Goal: Task Accomplishment & Management: Complete application form

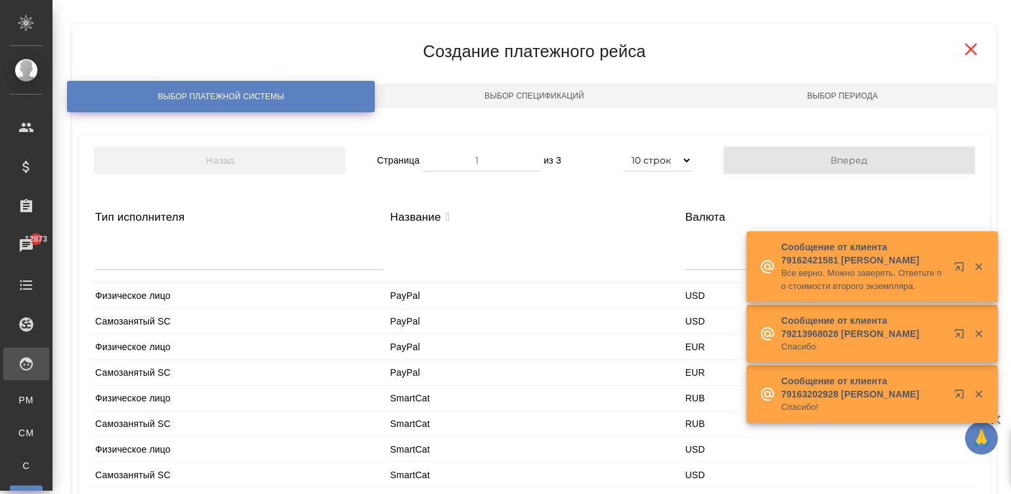
select select "10"
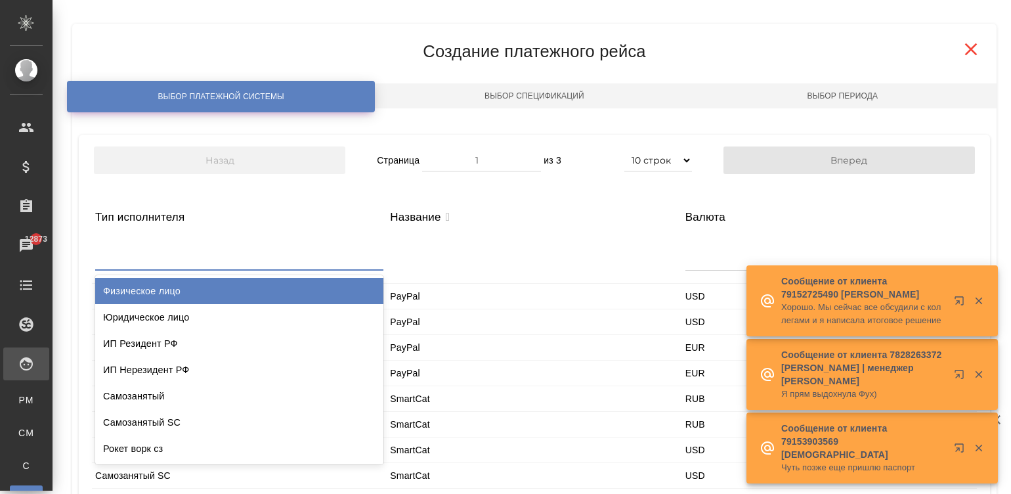
click at [264, 256] on div at bounding box center [239, 254] width 288 height 32
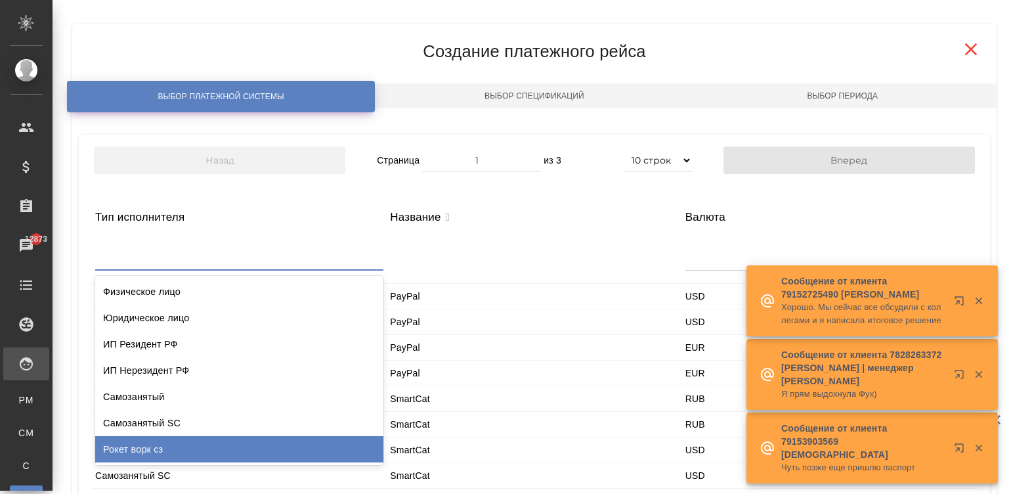
click at [179, 443] on div "Рокет ворк сз" at bounding box center [239, 449] width 288 height 26
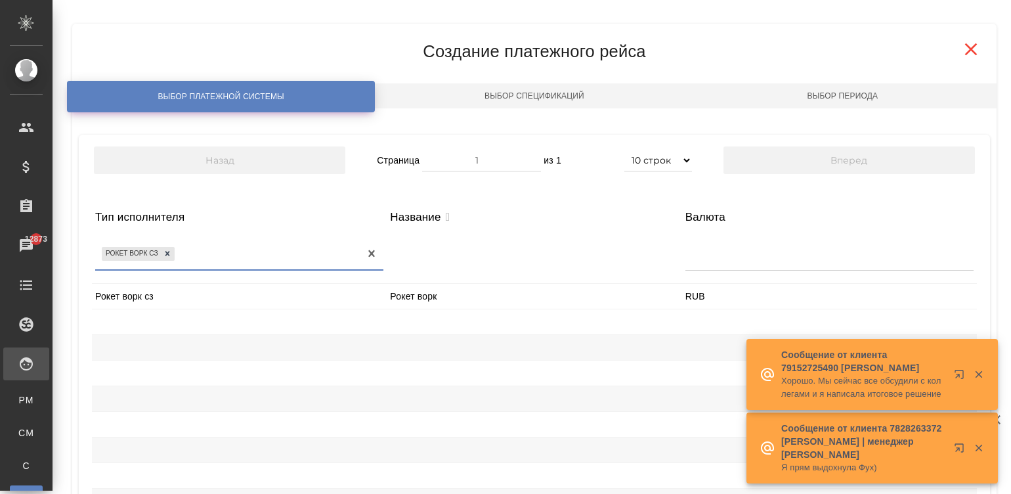
click at [188, 298] on div "Рокет ворк сз" at bounding box center [239, 296] width 295 height 25
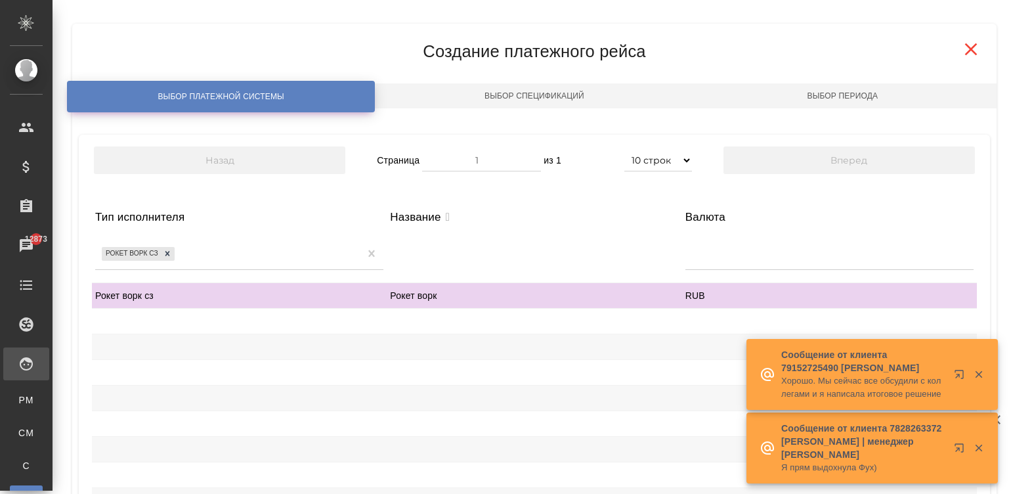
click at [394, 338] on div at bounding box center [534, 346] width 295 height 25
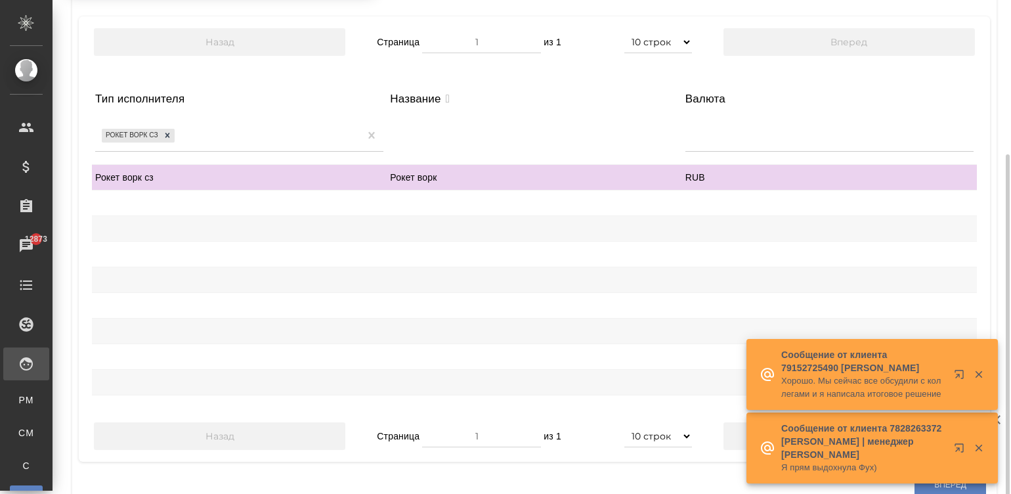
scroll to position [154, 0]
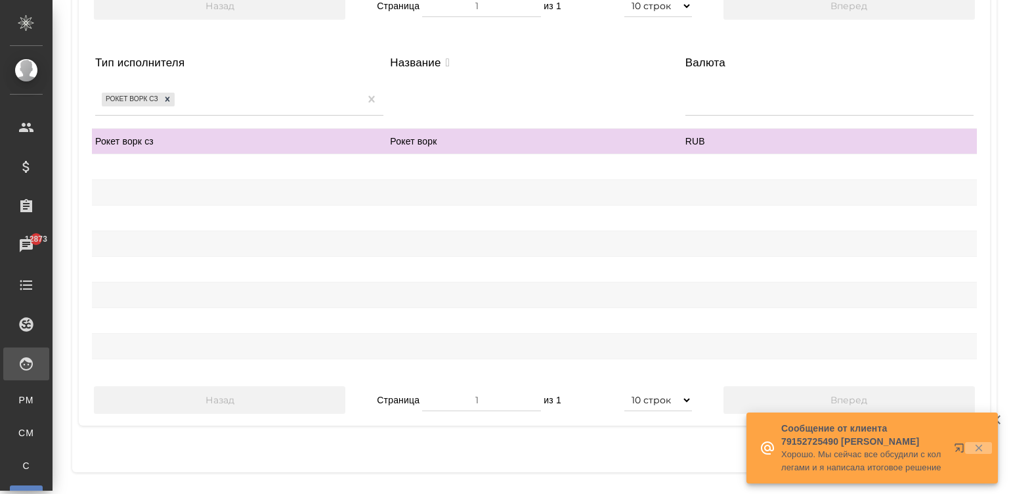
click at [980, 443] on icon "button" at bounding box center [979, 448] width 12 height 12
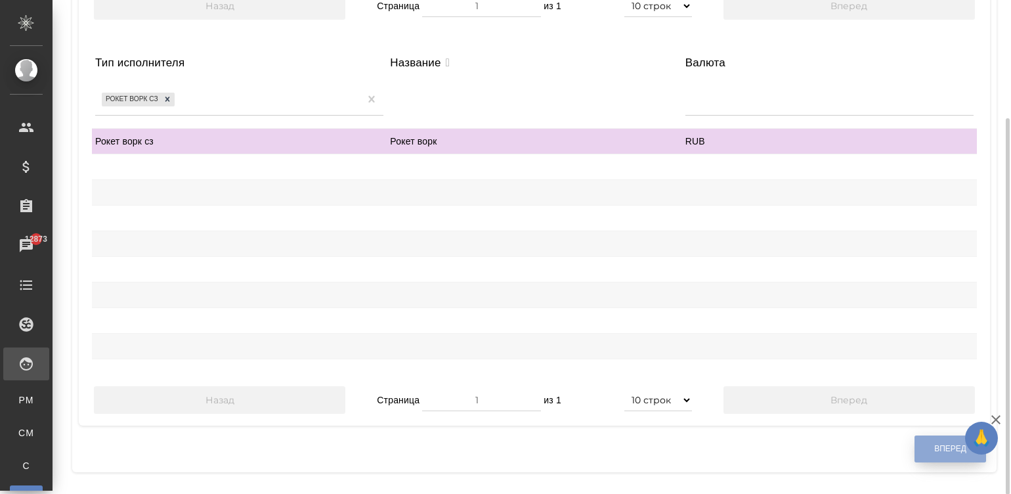
click at [925, 448] on button "Вперед" at bounding box center [950, 448] width 72 height 27
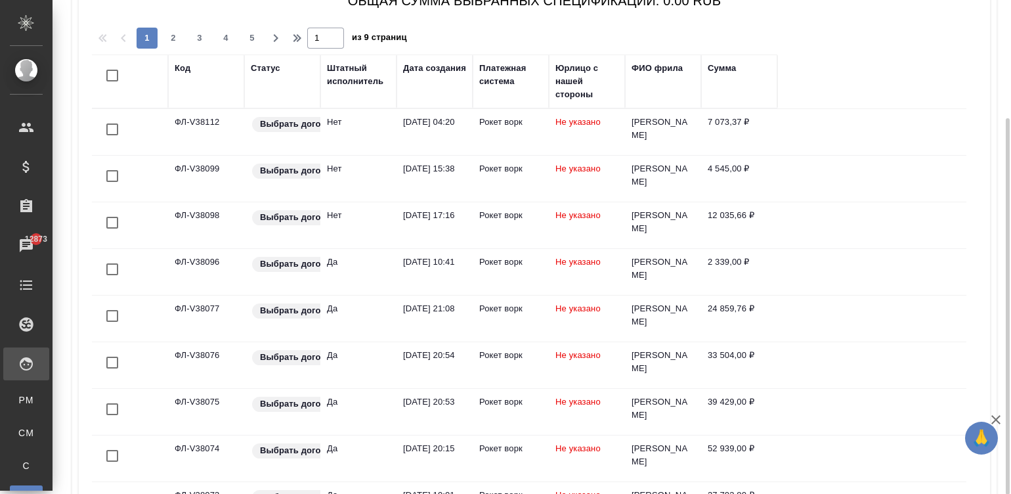
click at [345, 79] on div "Штатный исполнитель" at bounding box center [358, 75] width 63 height 26
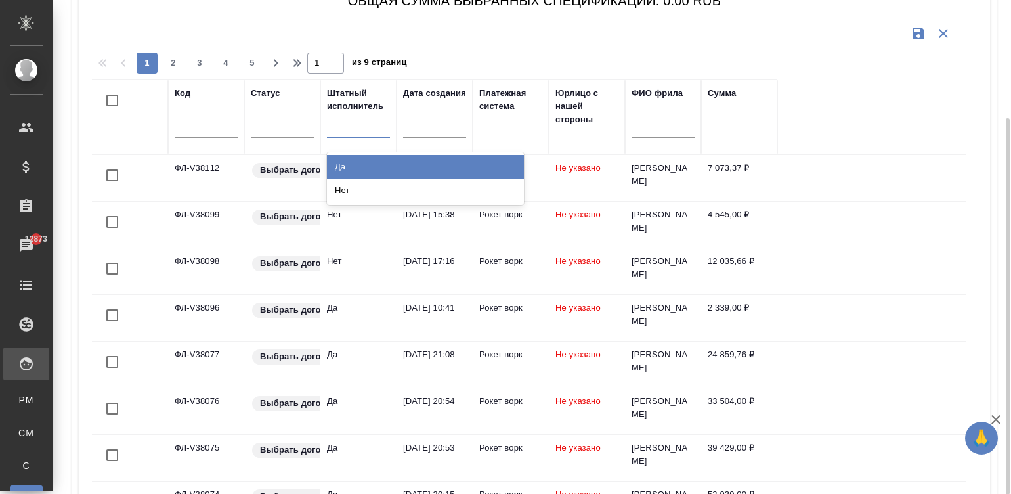
click at [359, 129] on div at bounding box center [358, 124] width 63 height 19
click at [350, 163] on div "Да" at bounding box center [425, 167] width 197 height 24
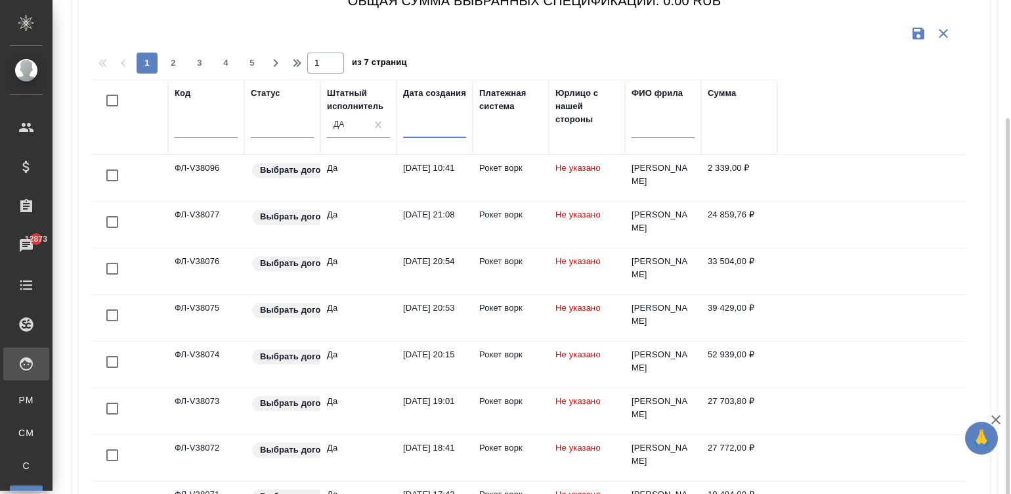
click at [415, 129] on input "text" at bounding box center [438, 126] width 55 height 18
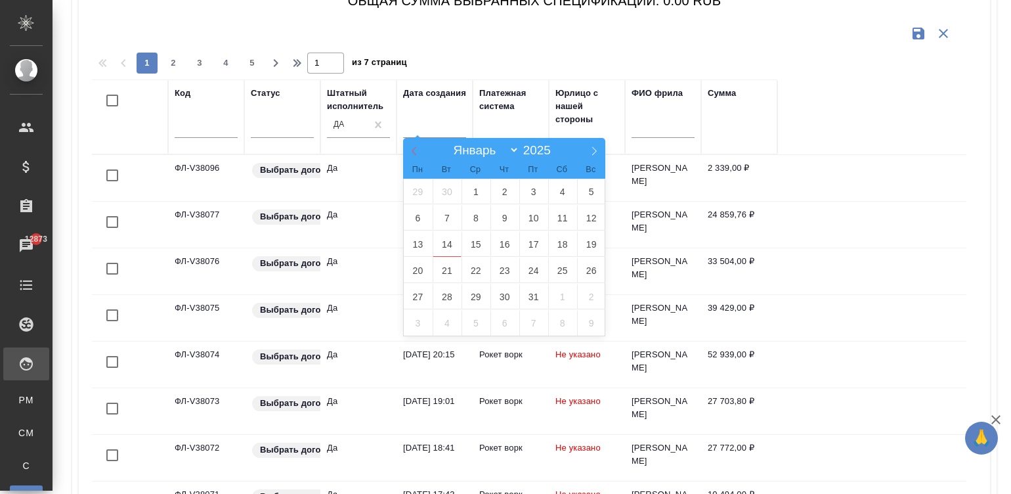
click at [411, 152] on icon at bounding box center [414, 150] width 9 height 9
click at [410, 150] on icon at bounding box center [414, 150] width 9 height 9
select select "7"
click at [434, 289] on span "26" at bounding box center [446, 297] width 29 height 26
type div "[DATE]T21:00:00.000Z"
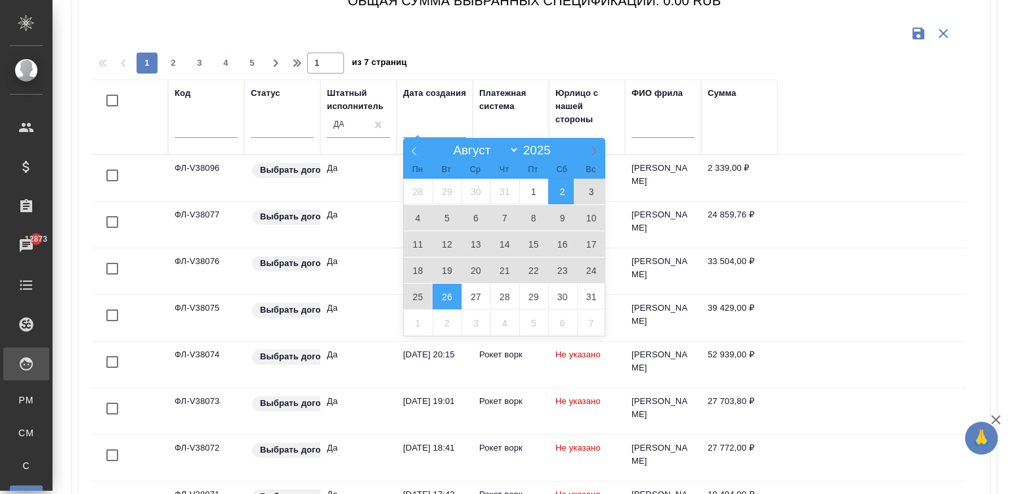
click at [585, 144] on span at bounding box center [594, 149] width 22 height 22
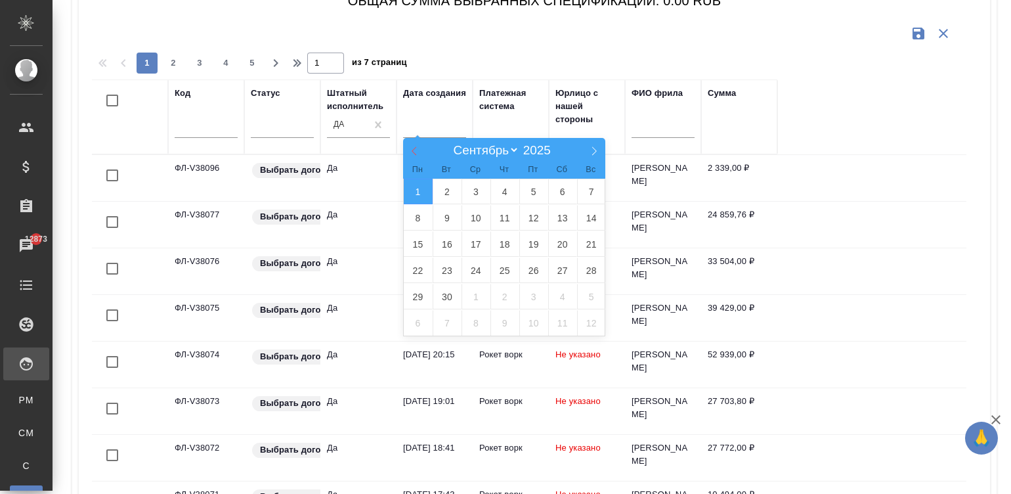
click at [407, 146] on span at bounding box center [414, 149] width 22 height 22
select select "7"
click at [446, 289] on span "26" at bounding box center [446, 297] width 29 height 26
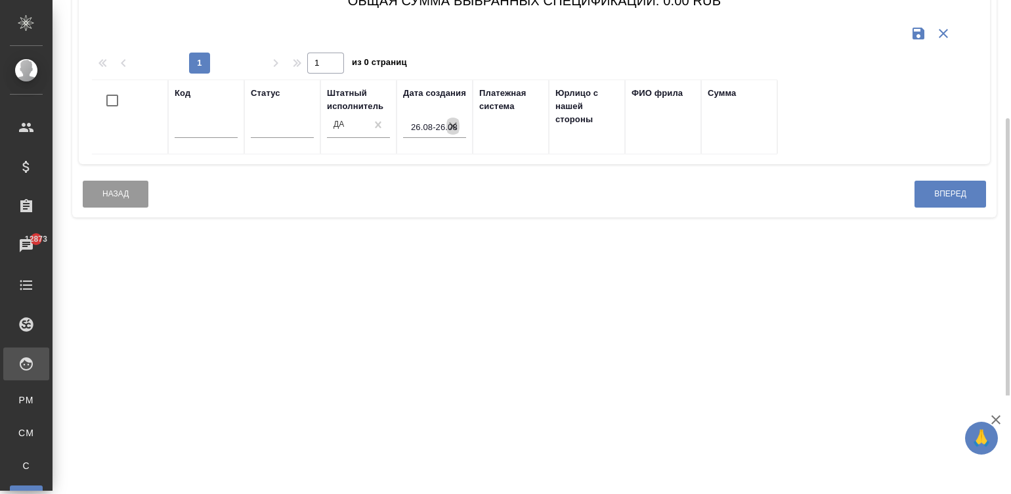
click at [450, 125] on icon "button" at bounding box center [452, 125] width 13 height 13
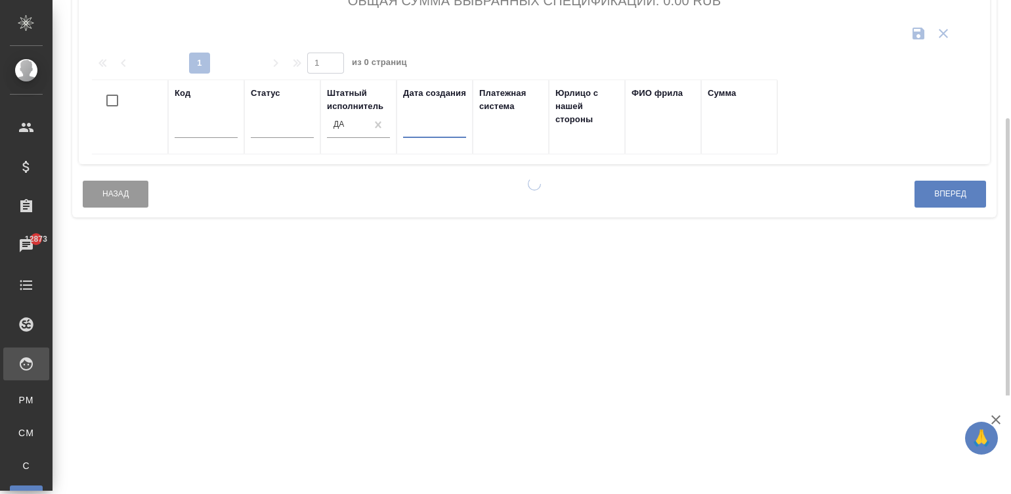
click at [436, 127] on input "text" at bounding box center [438, 126] width 55 height 18
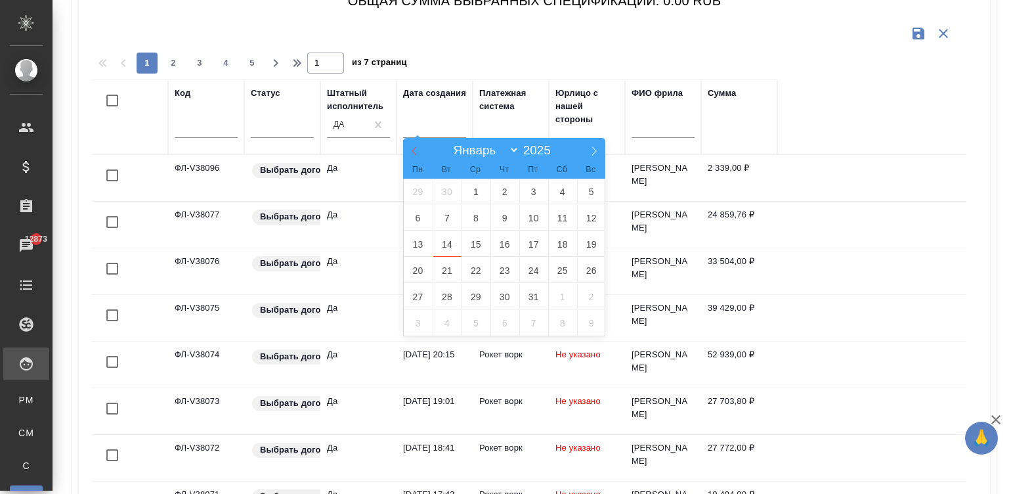
click at [406, 146] on span at bounding box center [414, 149] width 22 height 22
select select "8"
click at [530, 265] on span "26" at bounding box center [533, 270] width 29 height 26
type div "[DATE]T21:00:00.000Z"
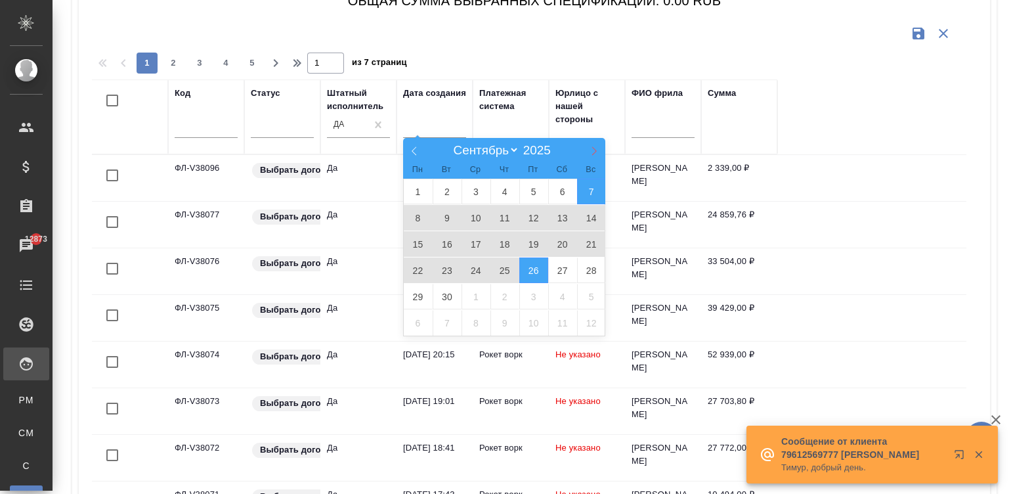
click at [589, 143] on span at bounding box center [594, 149] width 22 height 22
select select "9"
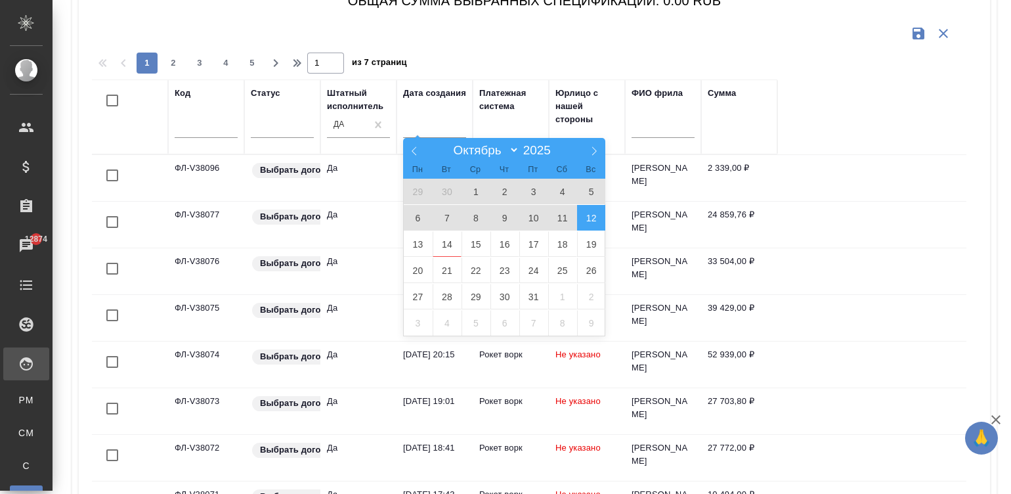
click at [583, 218] on span "12" at bounding box center [591, 218] width 29 height 26
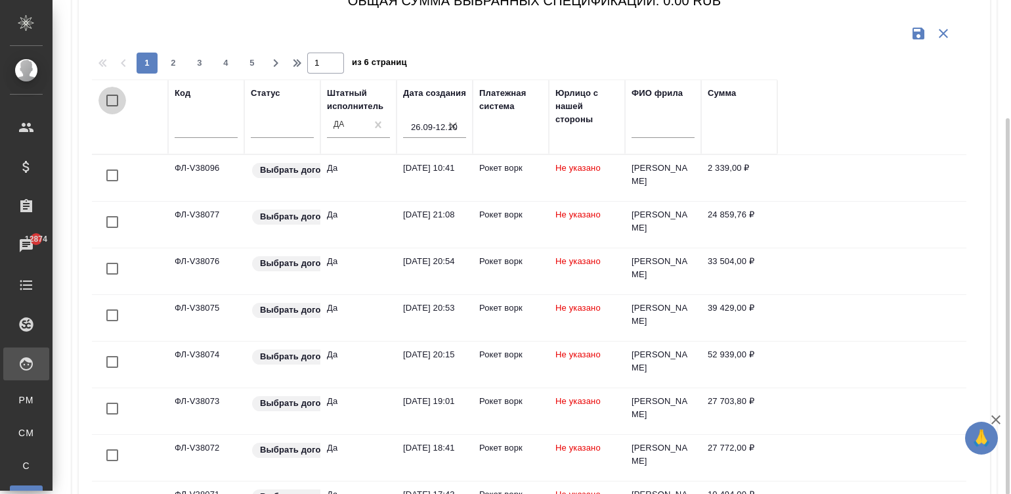
click at [112, 97] on input "checkbox" at bounding box center [112, 101] width 28 height 28
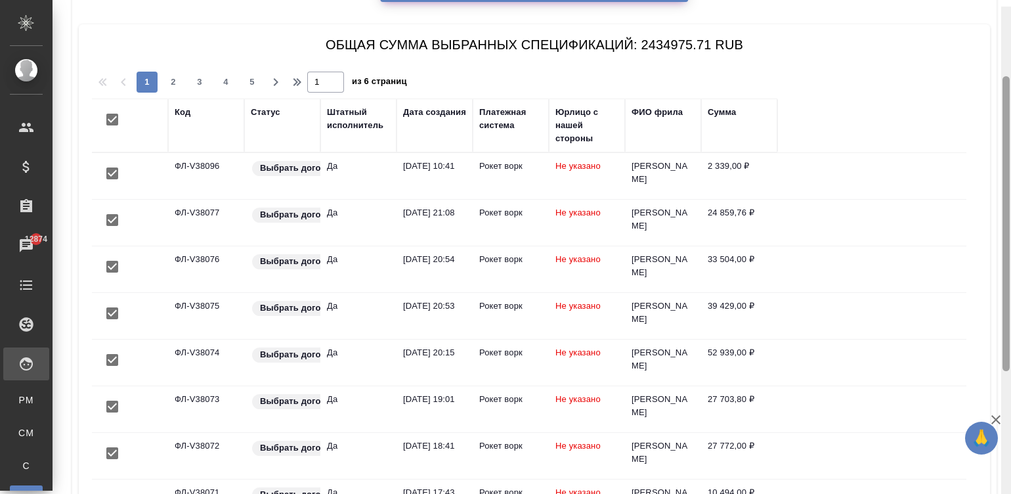
scroll to position [100, 0]
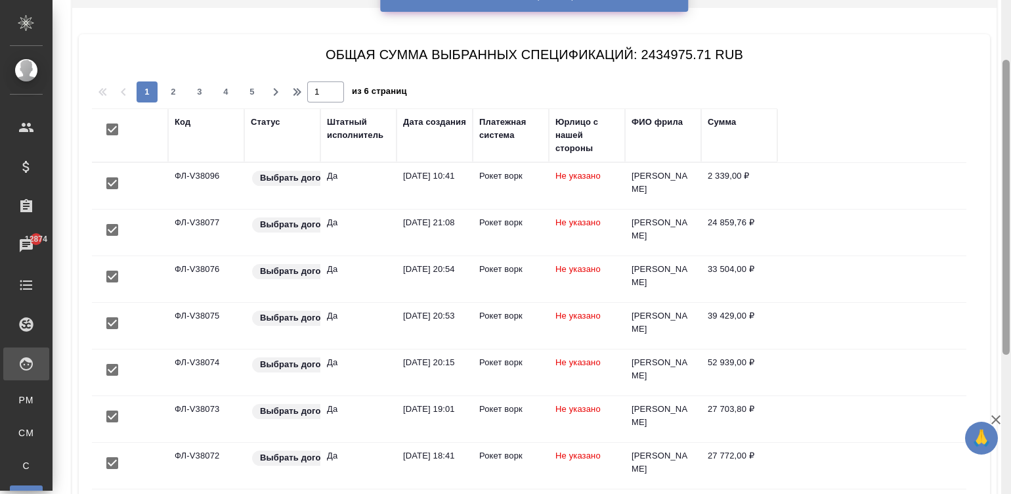
drag, startPoint x: 1007, startPoint y: 163, endPoint x: 994, endPoint y: 122, distance: 43.6
click at [994, 122] on div "Платёжные рейсы Закрепить заголовки Сохранить настройки Сбросить все настройки …" at bounding box center [532, 247] width 958 height 494
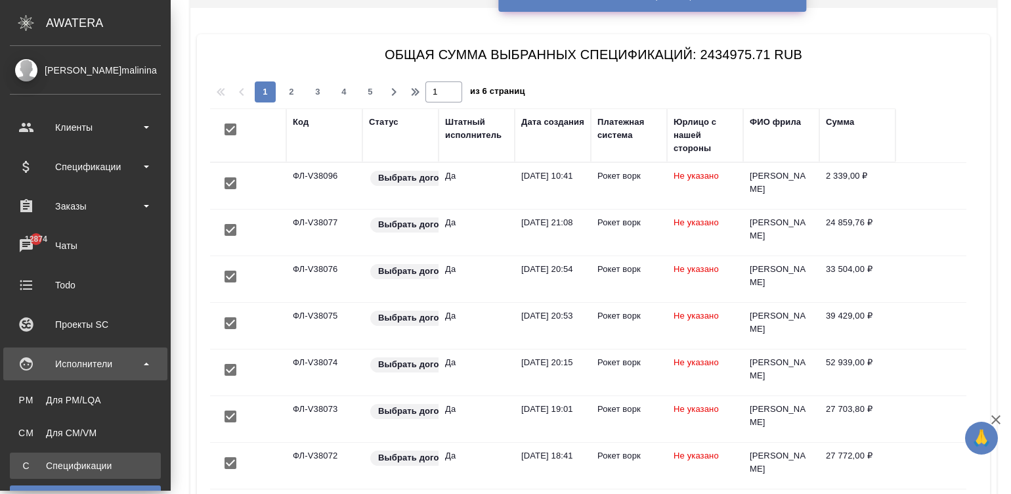
click at [26, 457] on link "С Спецификации" at bounding box center [85, 465] width 151 height 26
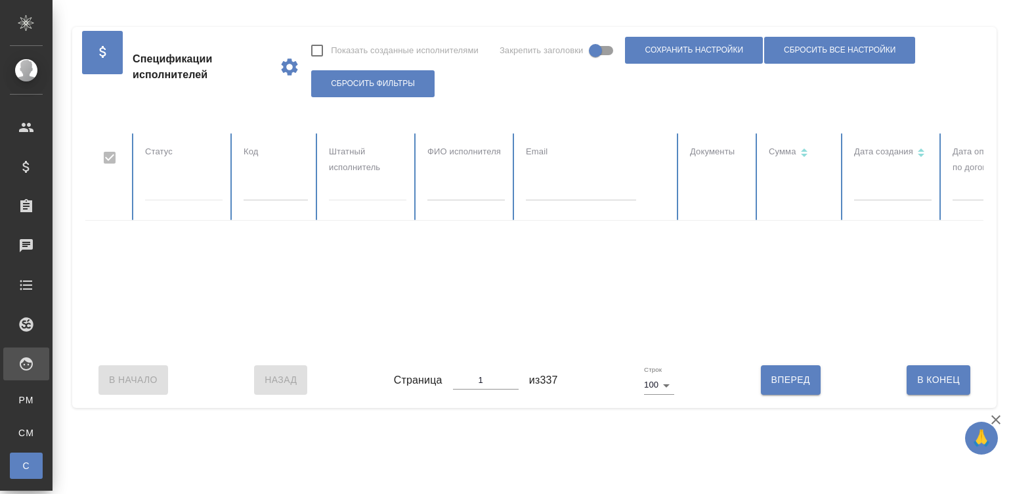
checkbox input "false"
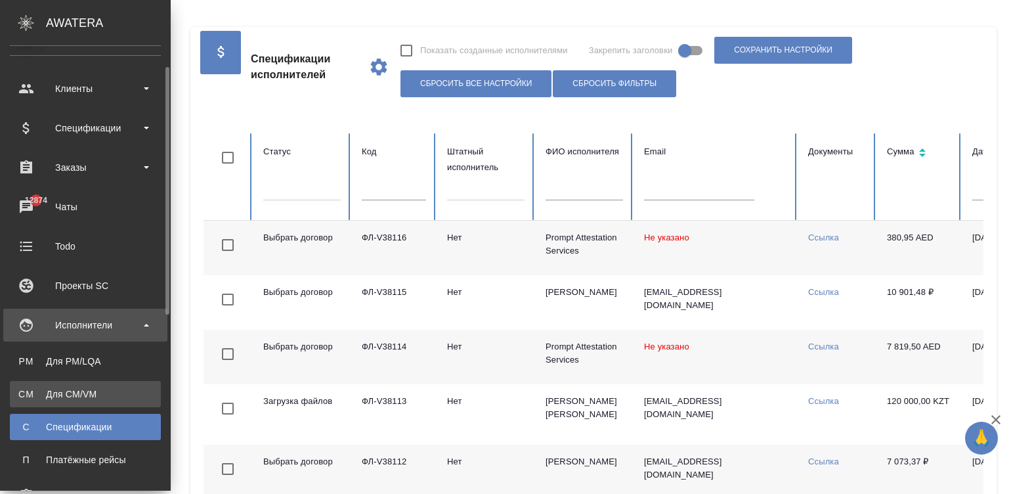
scroll to position [59, 0]
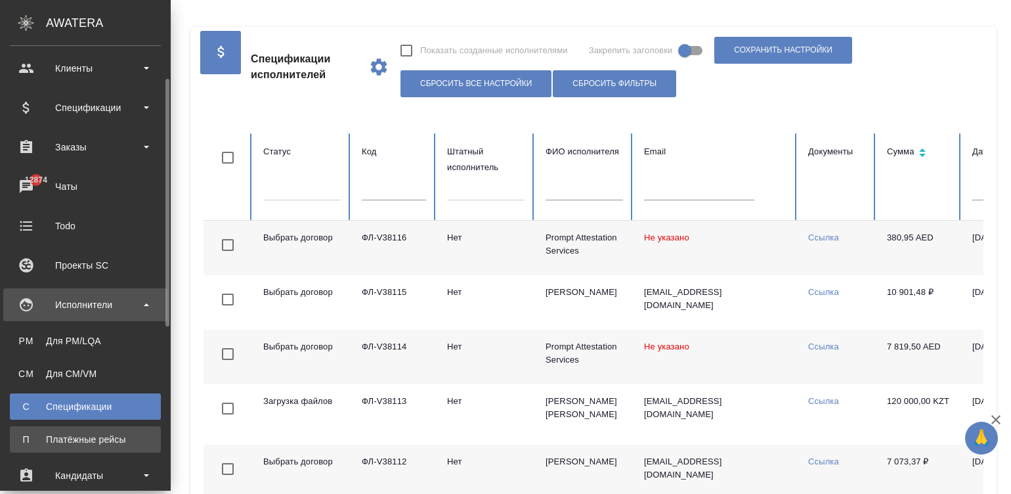
click at [57, 429] on link "П Платёжные рейсы" at bounding box center [85, 439] width 151 height 26
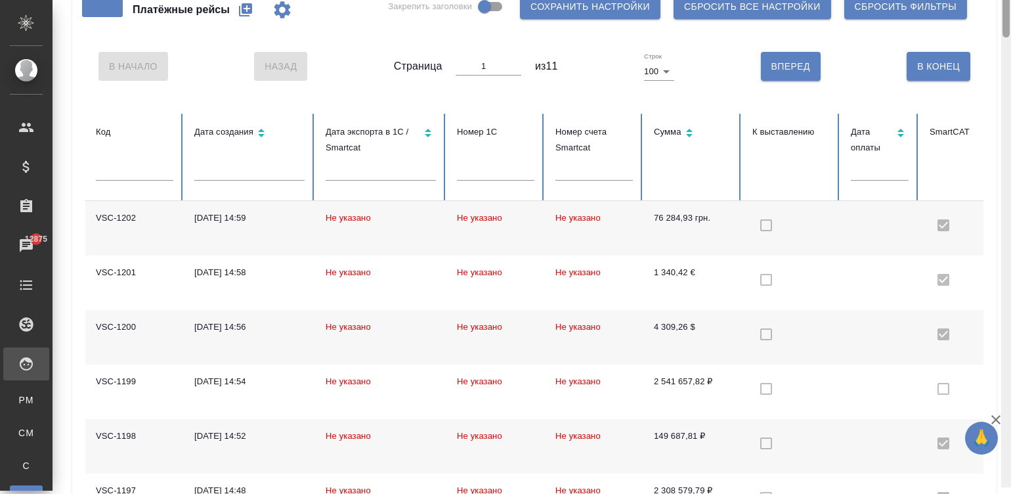
scroll to position [32, 0]
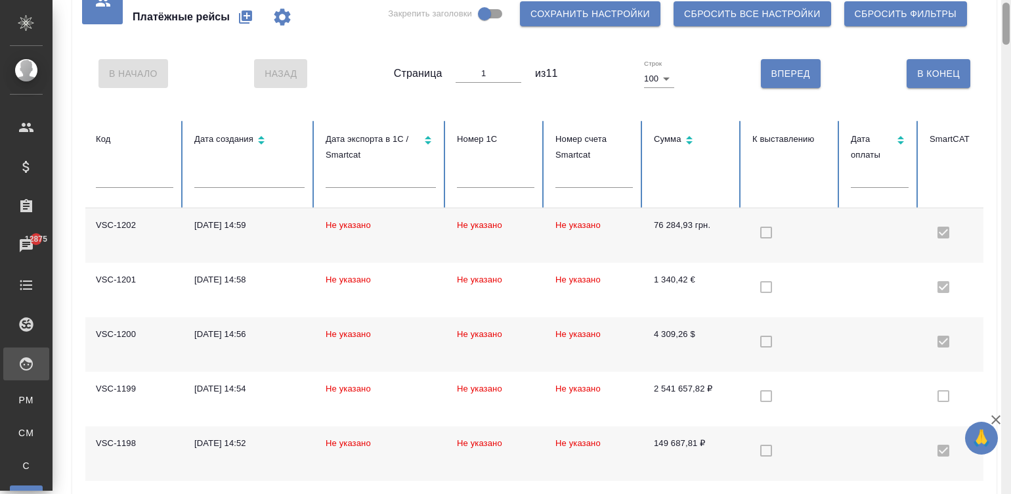
drag, startPoint x: 1005, startPoint y: 57, endPoint x: 1005, endPoint y: 21, distance: 36.1
click at [1005, 21] on div at bounding box center [1005, 24] width 7 height 42
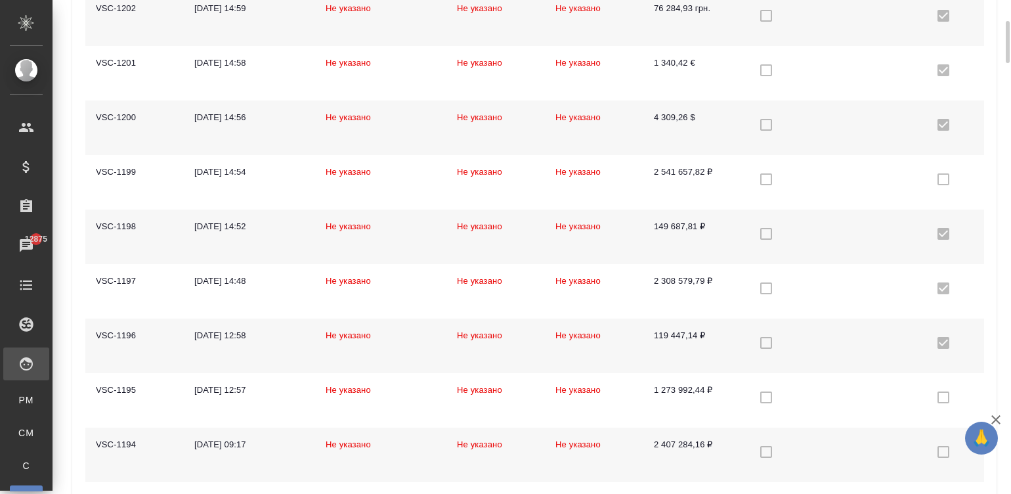
scroll to position [268, 0]
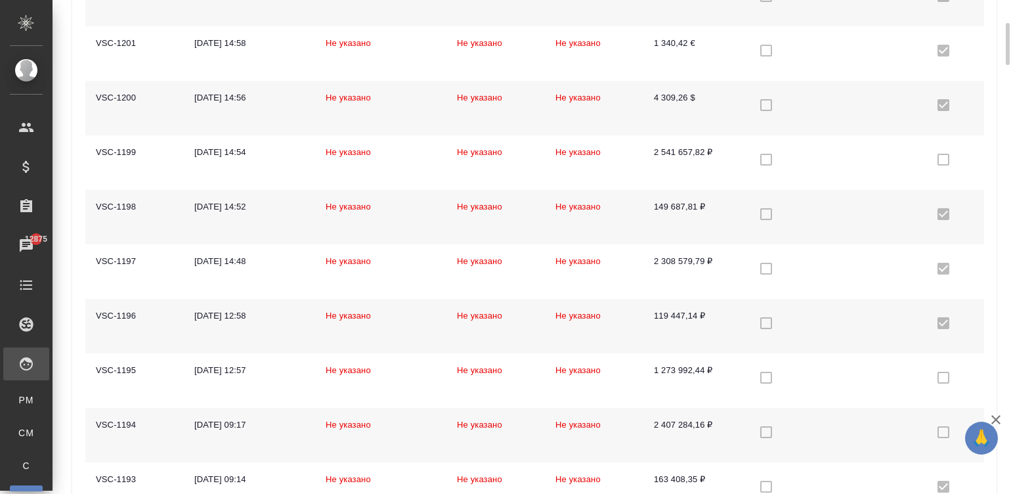
click at [233, 331] on td "[DATE] 12:58" at bounding box center [249, 326] width 131 height 54
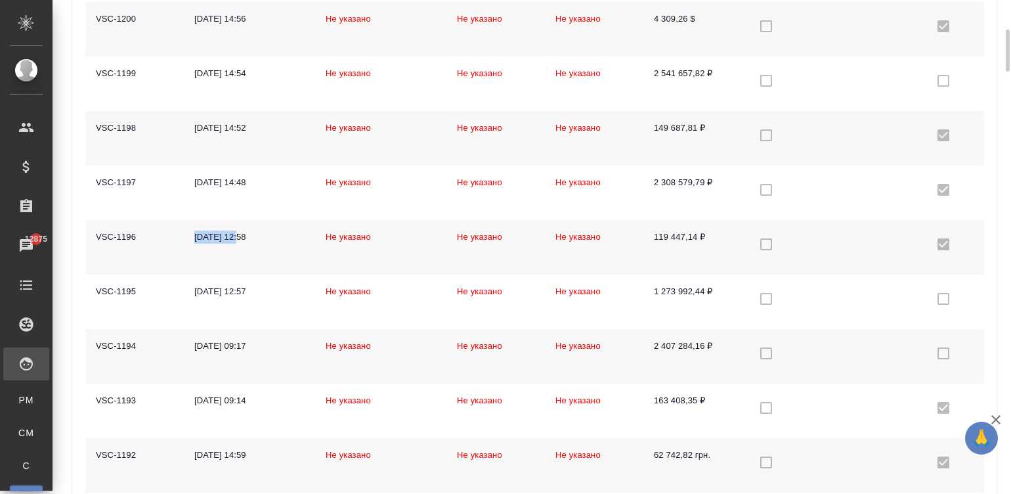
scroll to position [367, 0]
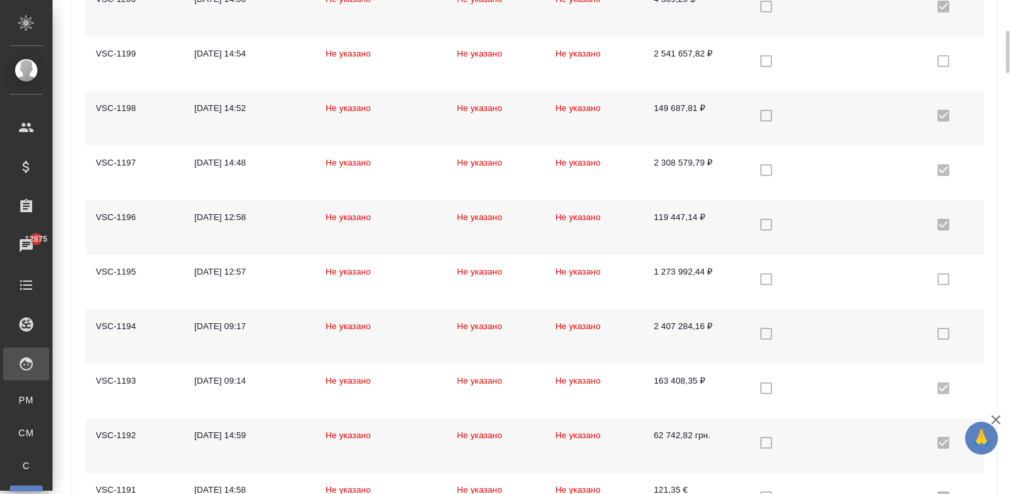
click at [223, 328] on div "[DATE] 09:17" at bounding box center [249, 326] width 110 height 13
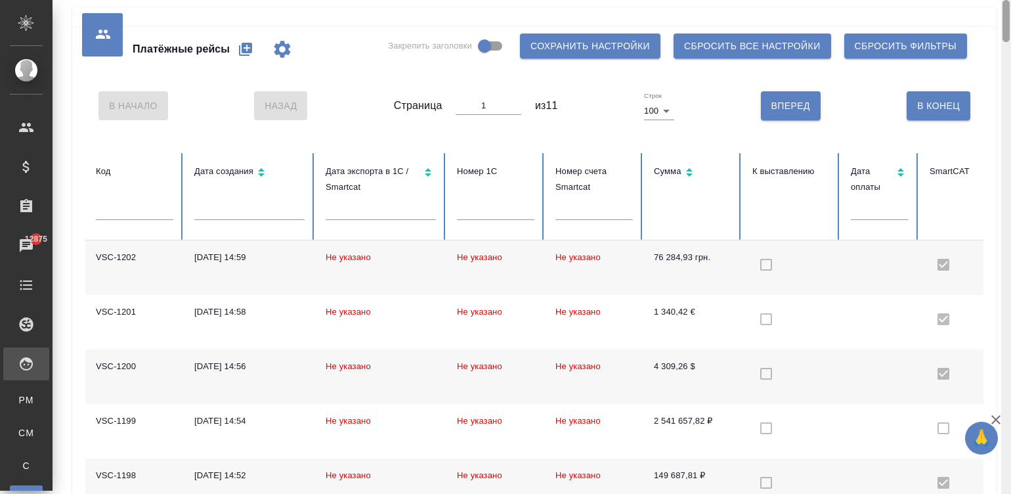
click at [1007, 20] on div at bounding box center [1006, 247] width 10 height 494
click at [243, 45] on icon "button" at bounding box center [245, 49] width 13 height 13
select select "10"
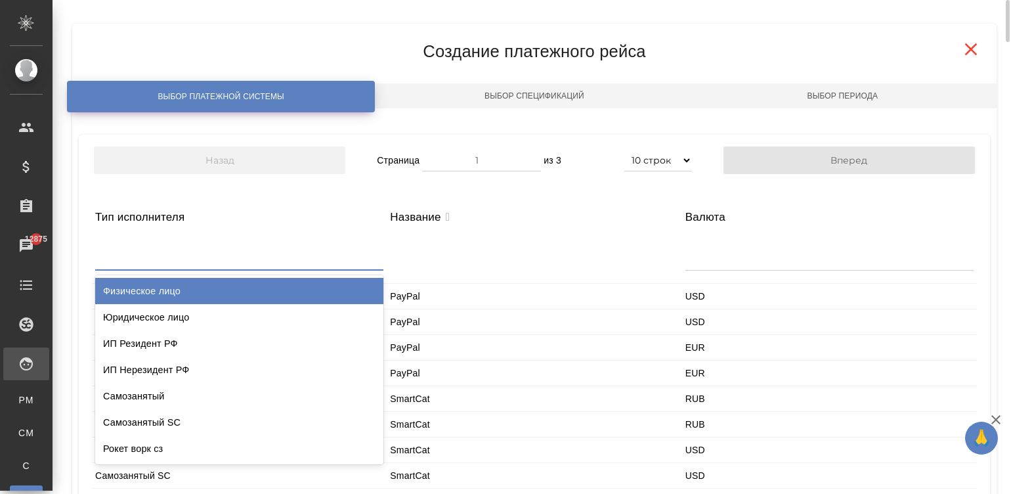
click at [138, 244] on div at bounding box center [239, 254] width 288 height 32
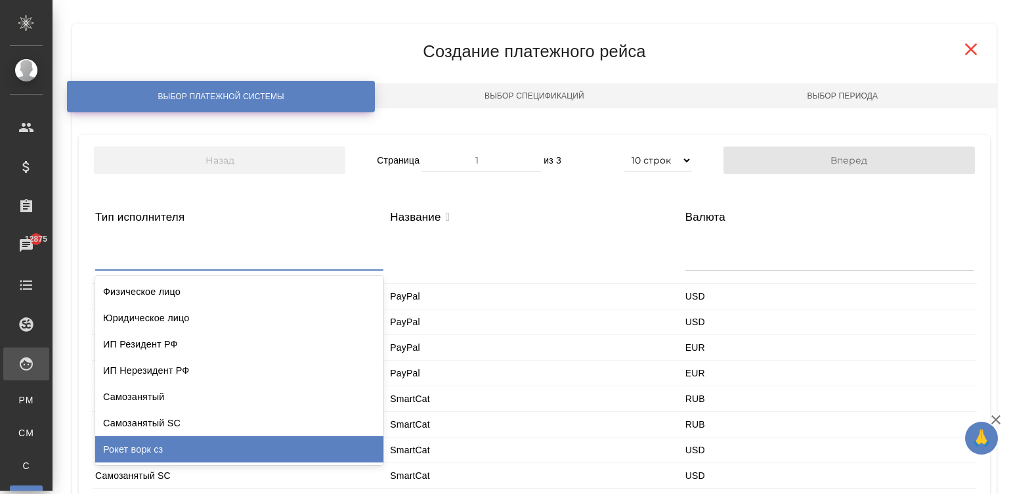
click at [192, 440] on div "Рокет ворк сз" at bounding box center [239, 449] width 288 height 26
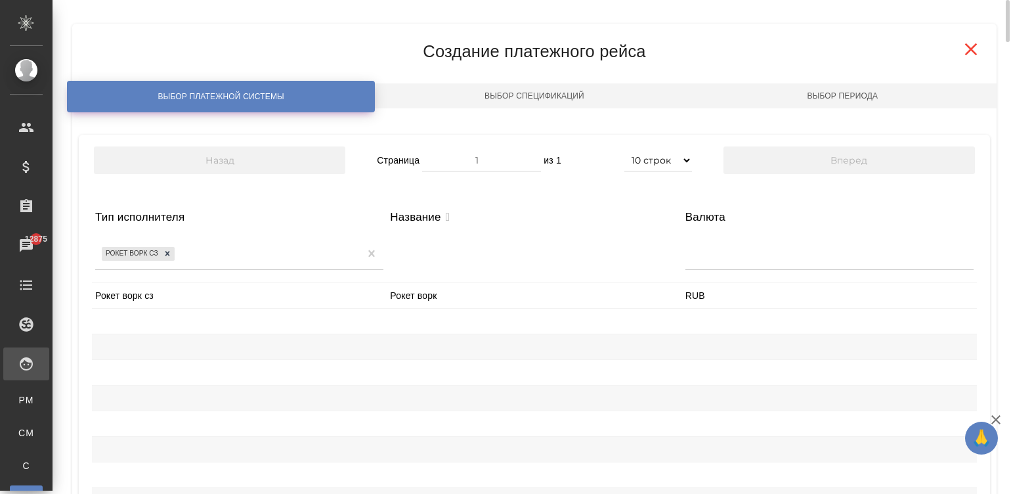
click at [164, 291] on div "Рокет ворк сз" at bounding box center [239, 295] width 295 height 25
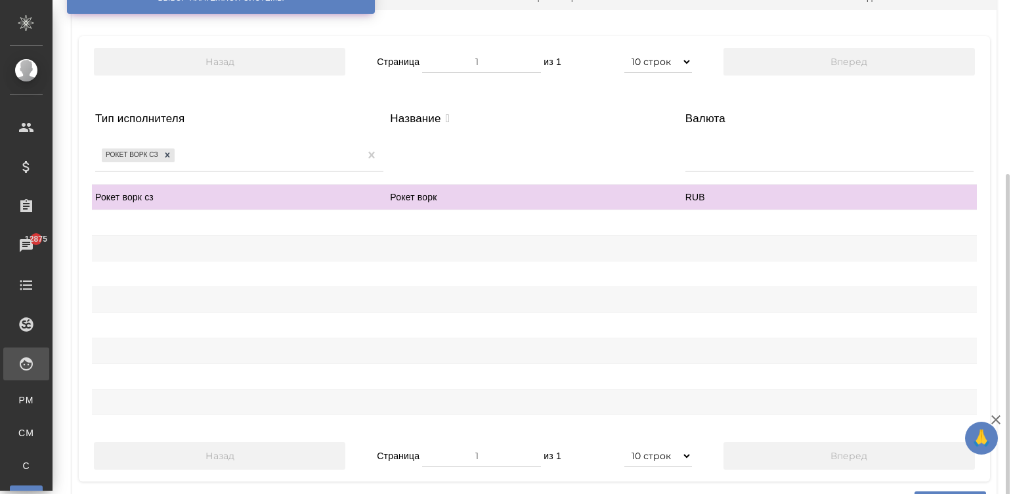
scroll to position [154, 0]
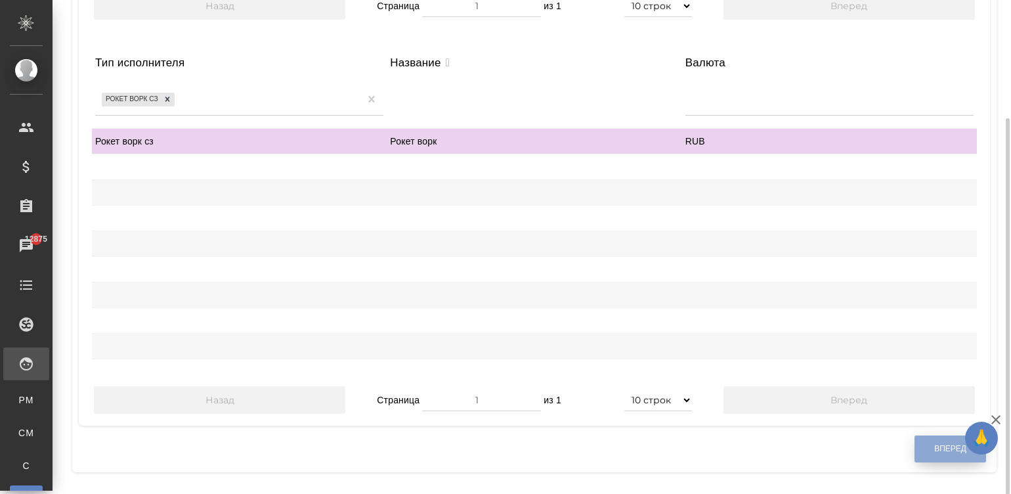
click at [935, 453] on button "Вперед" at bounding box center [950, 448] width 72 height 27
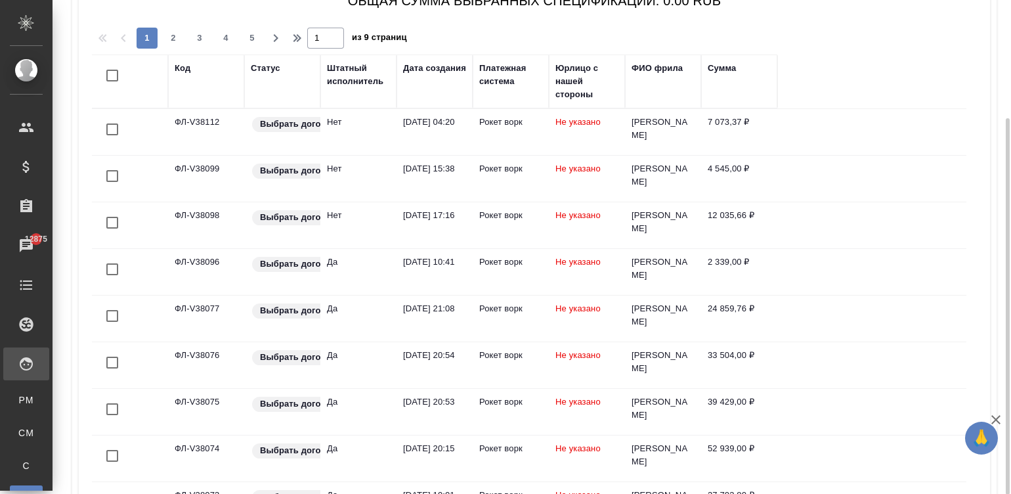
click at [356, 75] on div "Штатный исполнитель" at bounding box center [358, 75] width 63 height 26
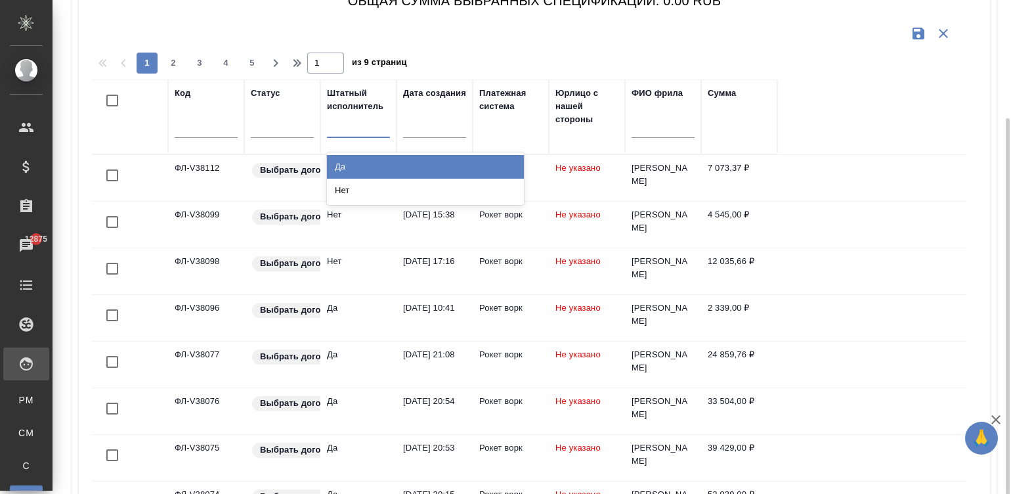
click at [343, 128] on div at bounding box center [358, 124] width 63 height 19
click at [374, 164] on div "Да" at bounding box center [425, 167] width 197 height 24
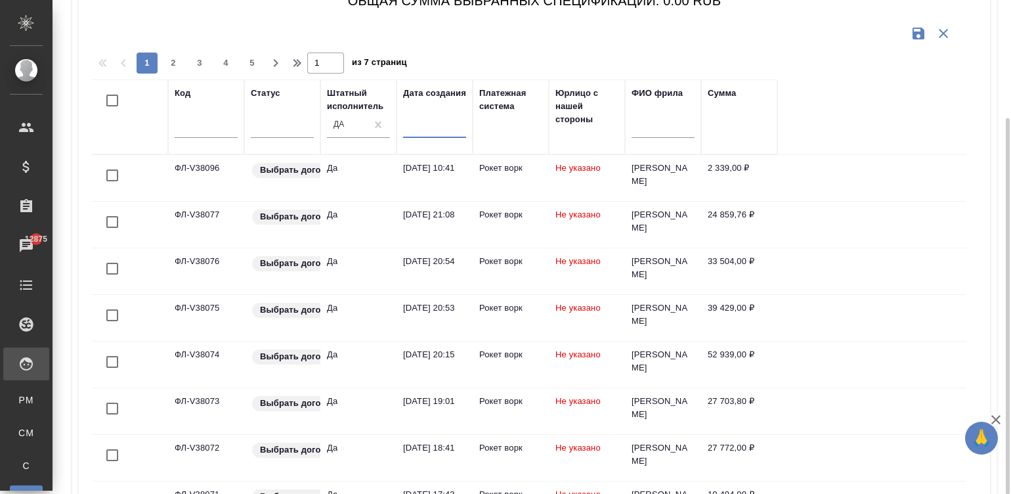
click at [420, 123] on input "text" at bounding box center [438, 126] width 55 height 18
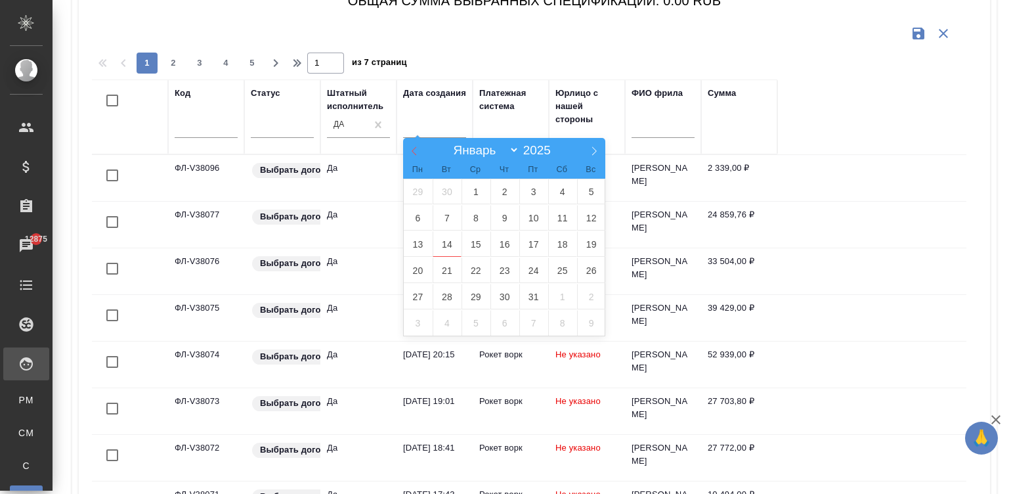
click at [408, 150] on span at bounding box center [414, 149] width 22 height 22
select select "8"
click at [505, 242] on span "18" at bounding box center [504, 244] width 29 height 26
type div "[DATE]T21:00:00.000Z"
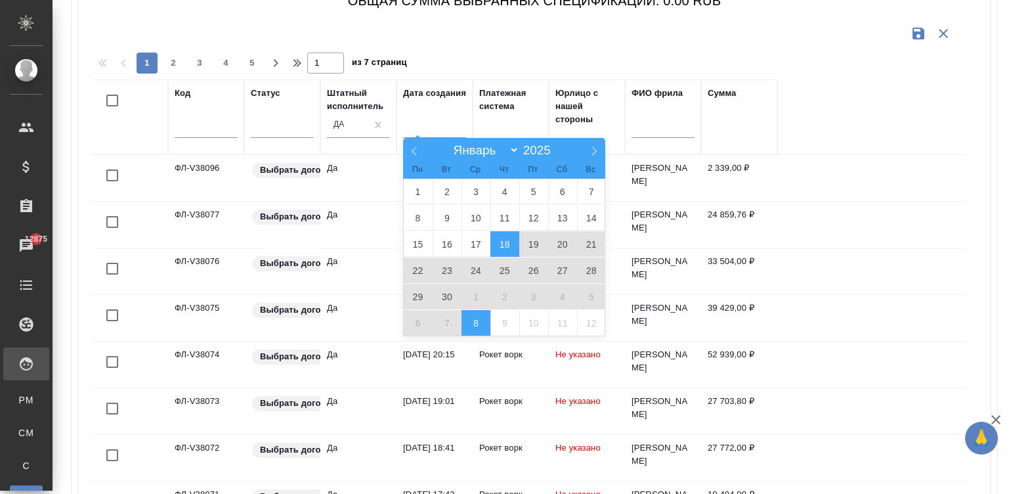
click at [476, 325] on span "8" at bounding box center [475, 323] width 29 height 26
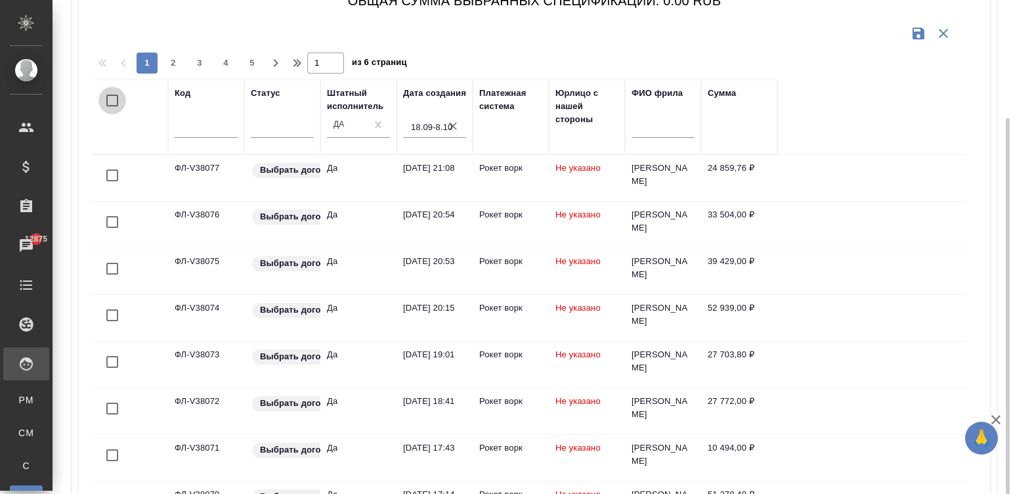
click at [108, 98] on input "checkbox" at bounding box center [112, 101] width 28 height 28
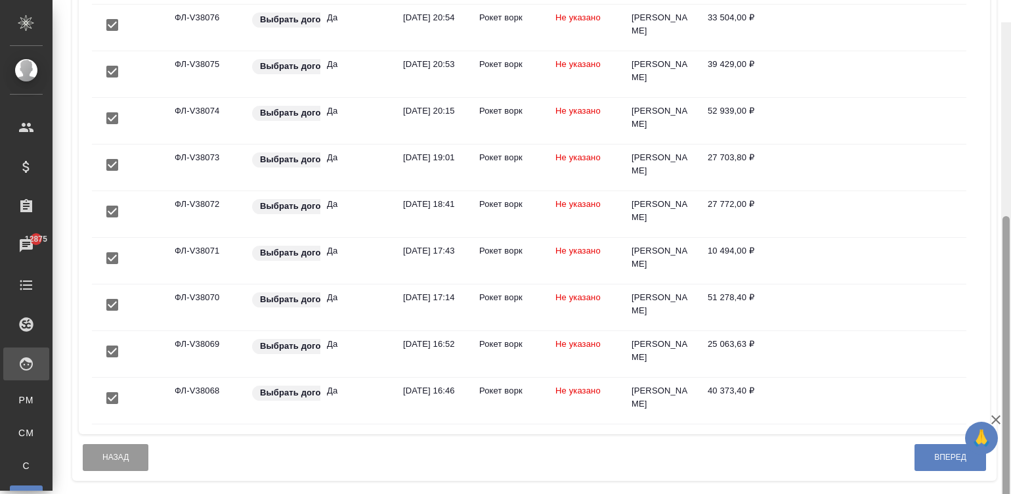
scroll to position [340, 0]
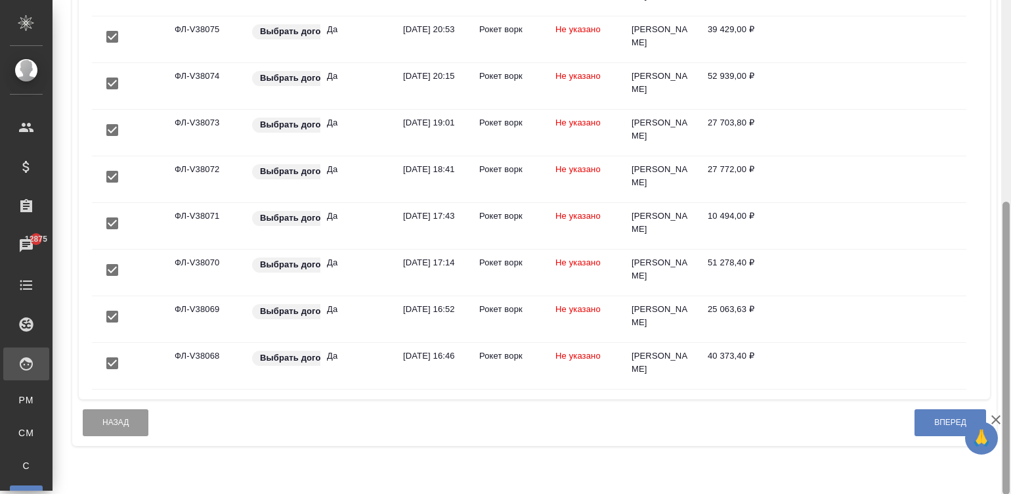
drag, startPoint x: 1005, startPoint y: 150, endPoint x: 1046, endPoint y: 353, distance: 206.8
click at [1010, 353] on html "🙏 .cls-1 fill:#fff; AWATERA [PERSON_NAME]malinina Клиенты Спецификации Заказы 1…" at bounding box center [505, 247] width 1011 height 494
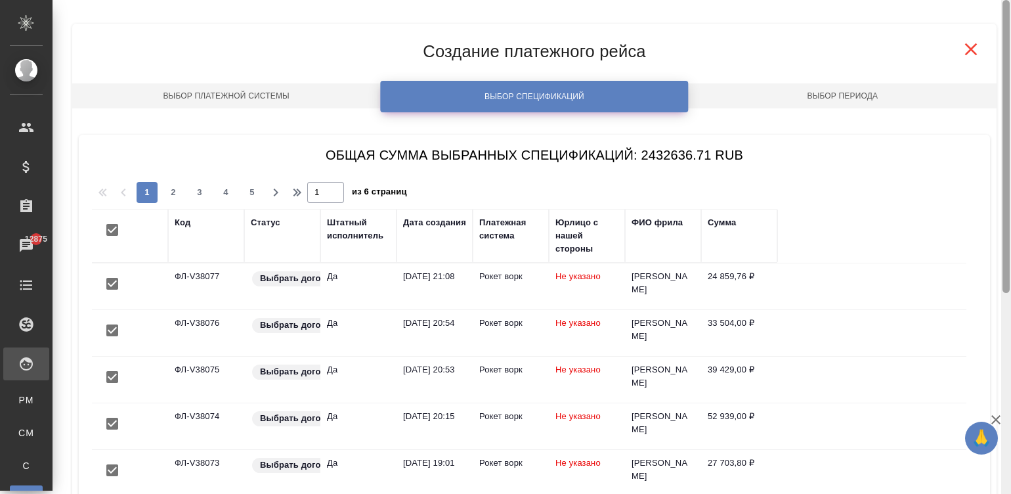
click at [1007, 39] on div at bounding box center [1006, 247] width 10 height 494
click at [247, 189] on span "5" at bounding box center [252, 192] width 21 height 13
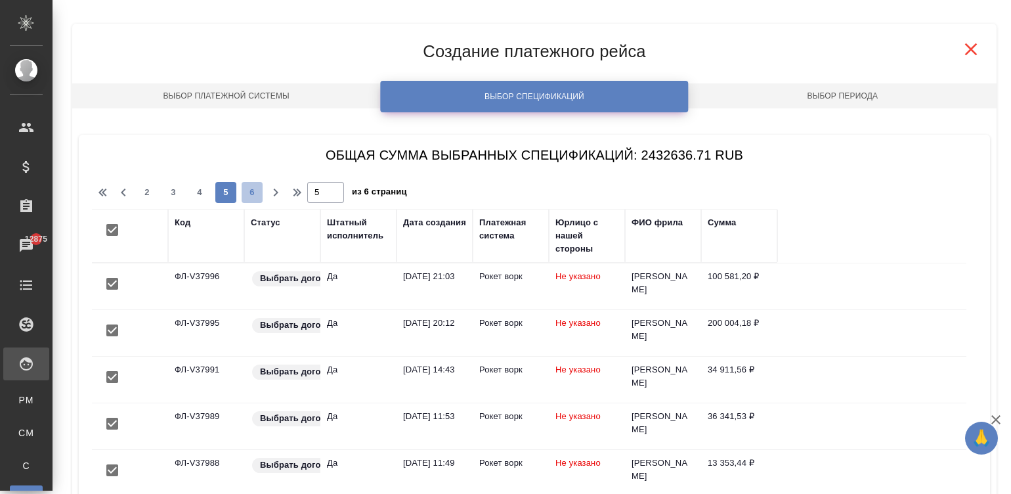
click at [251, 189] on span "6" at bounding box center [252, 192] width 21 height 13
type input "6"
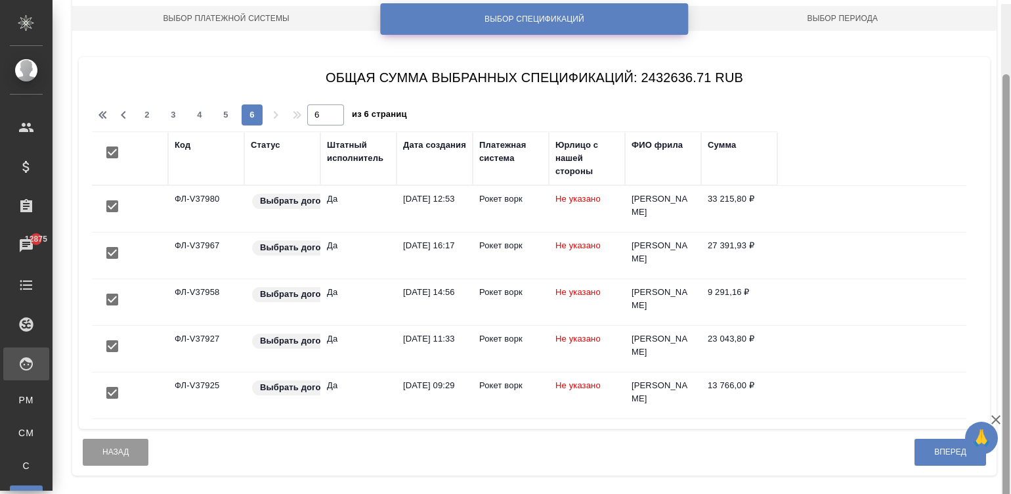
scroll to position [81, 0]
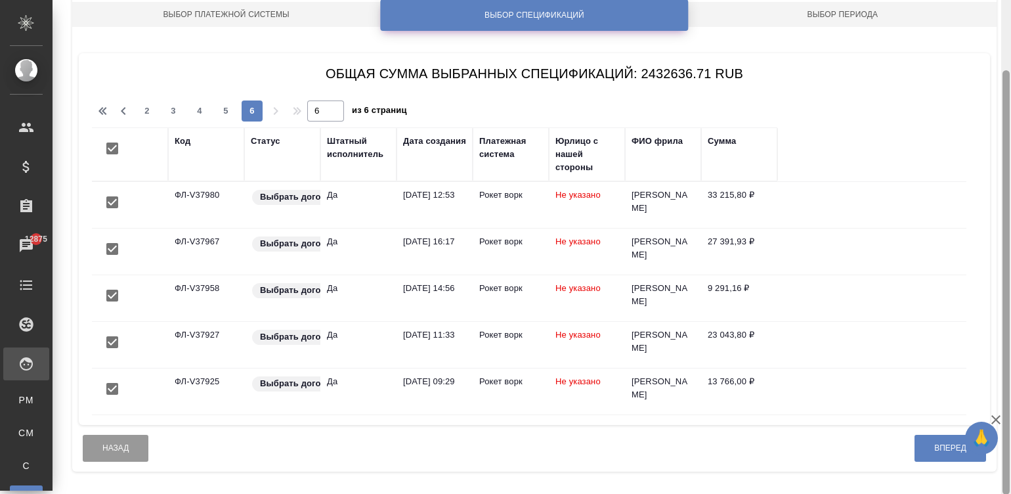
drag, startPoint x: 1005, startPoint y: 115, endPoint x: 1042, endPoint y: 194, distance: 87.2
click at [1010, 194] on html "🙏 .cls-1 fill:#fff; AWATERA [PERSON_NAME]malinina Клиенты Спецификации Заказы 1…" at bounding box center [505, 247] width 1011 height 494
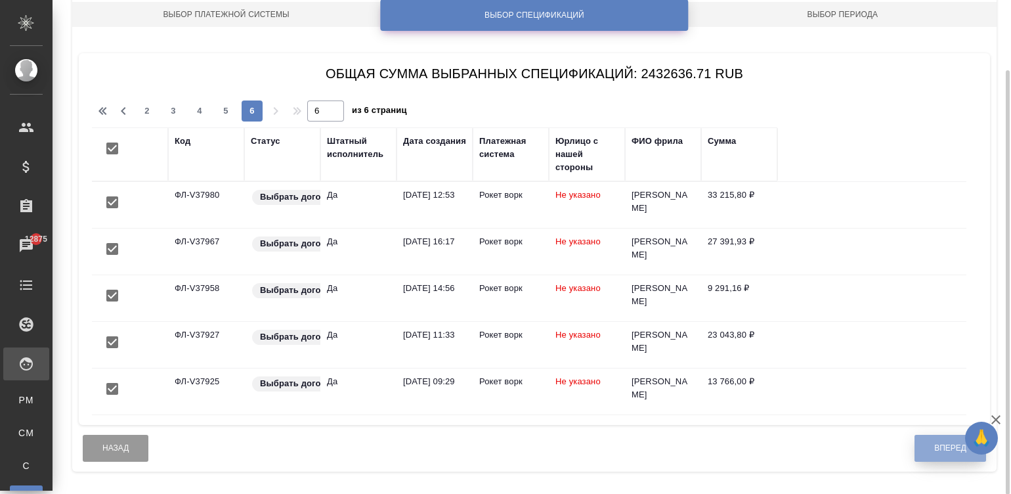
click at [925, 443] on button "Вперед" at bounding box center [950, 447] width 72 height 27
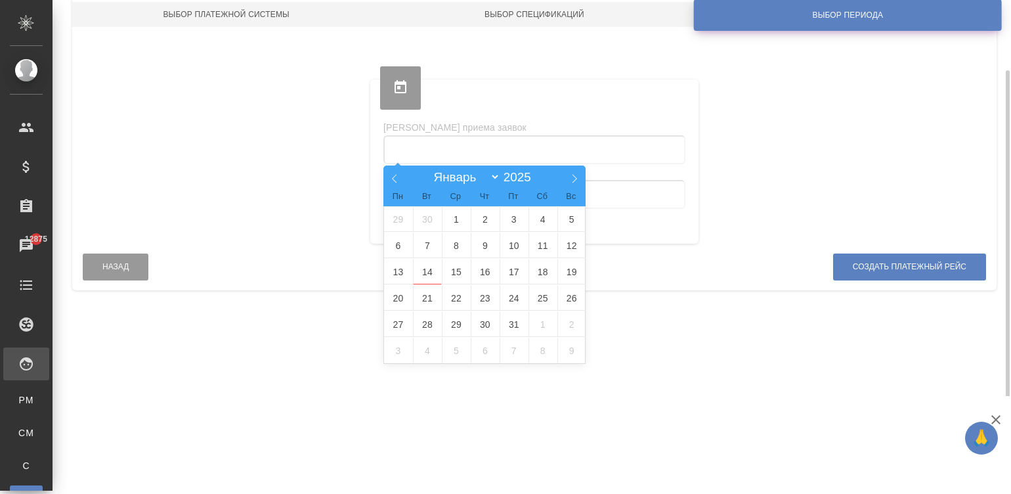
click at [520, 144] on input "text" at bounding box center [534, 149] width 302 height 29
click at [392, 179] on icon at bounding box center [394, 178] width 9 height 9
select select "8"
click at [484, 272] on span "18" at bounding box center [485, 272] width 29 height 26
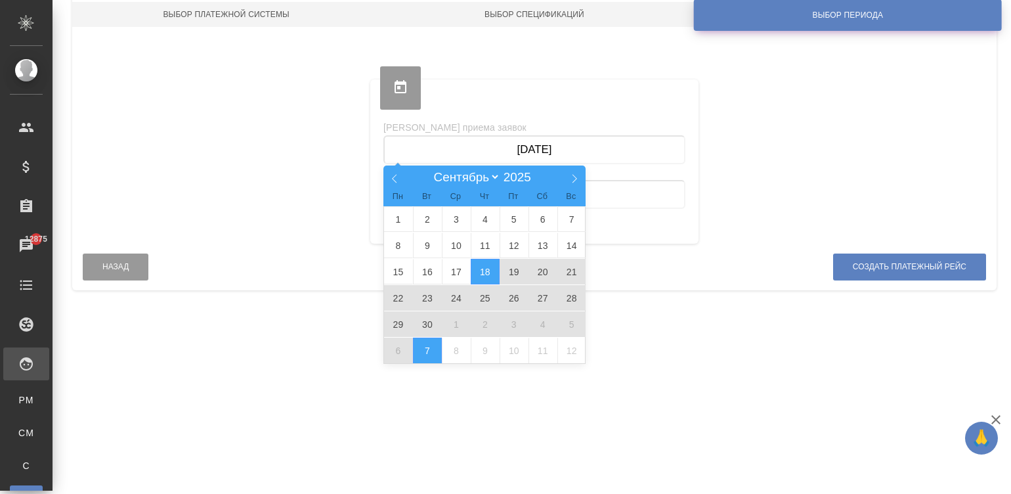
click at [431, 348] on span "7" at bounding box center [427, 350] width 29 height 26
type input "[DATE] — [DATE]"
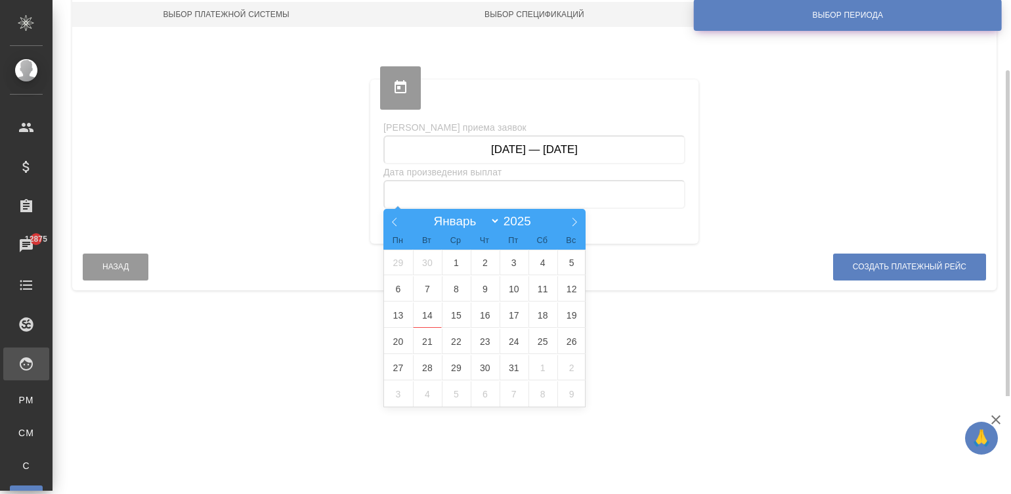
click at [428, 193] on input "text" at bounding box center [534, 194] width 302 height 29
click at [398, 314] on span "13" at bounding box center [398, 315] width 29 height 26
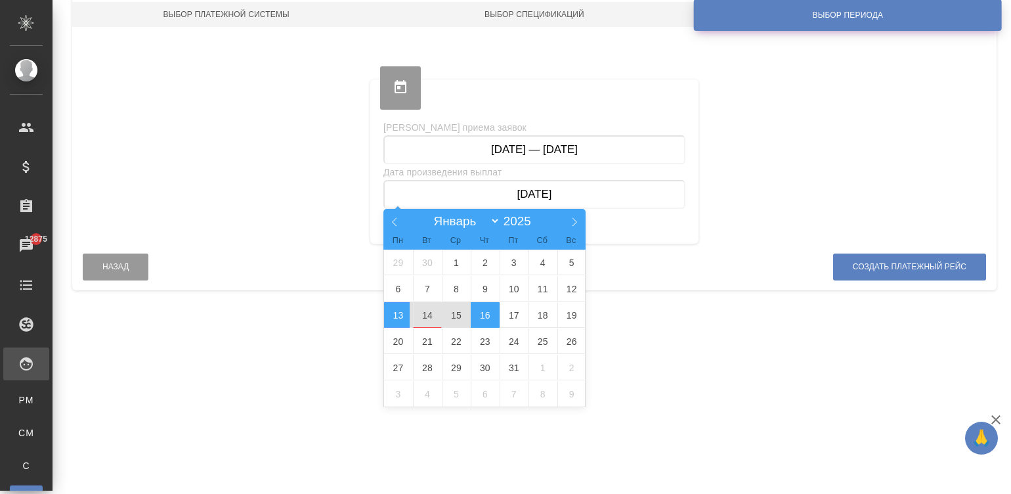
click at [486, 315] on span "16" at bounding box center [485, 315] width 29 height 26
type input "[DATE] — [DATE]"
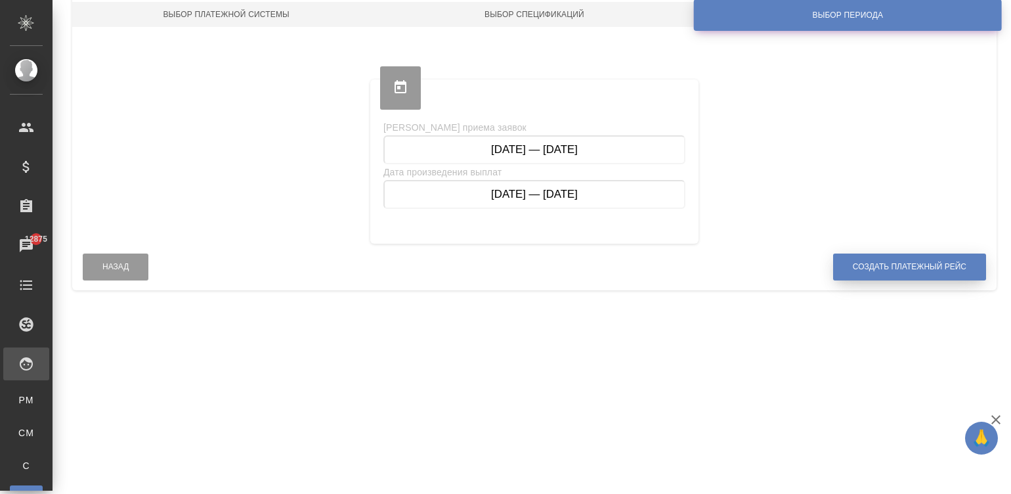
click at [872, 261] on span "Создать платежный рейс" at bounding box center [910, 266] width 114 height 11
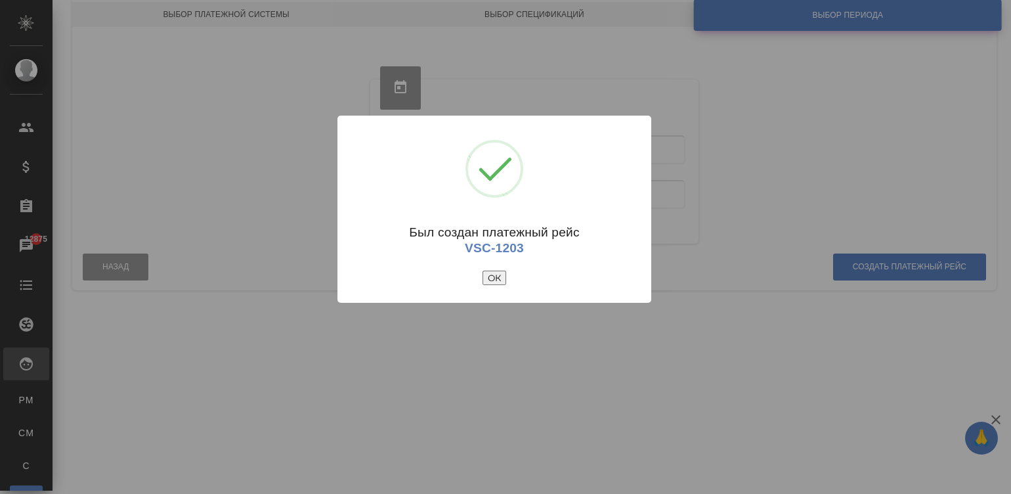
click at [490, 281] on button "ОК" at bounding box center [494, 277] width 24 height 14
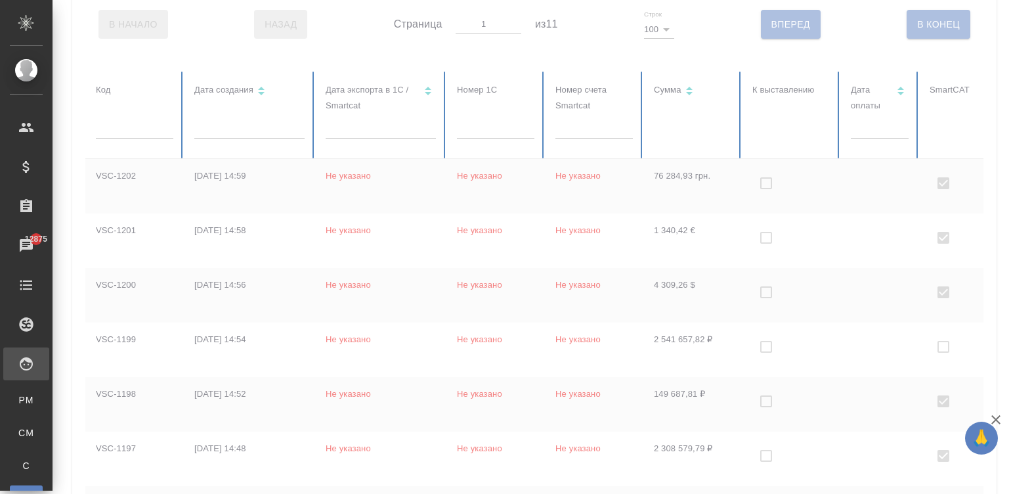
checkbox input "false"
checkbox input "true"
checkbox input "false"
checkbox input "true"
checkbox input "false"
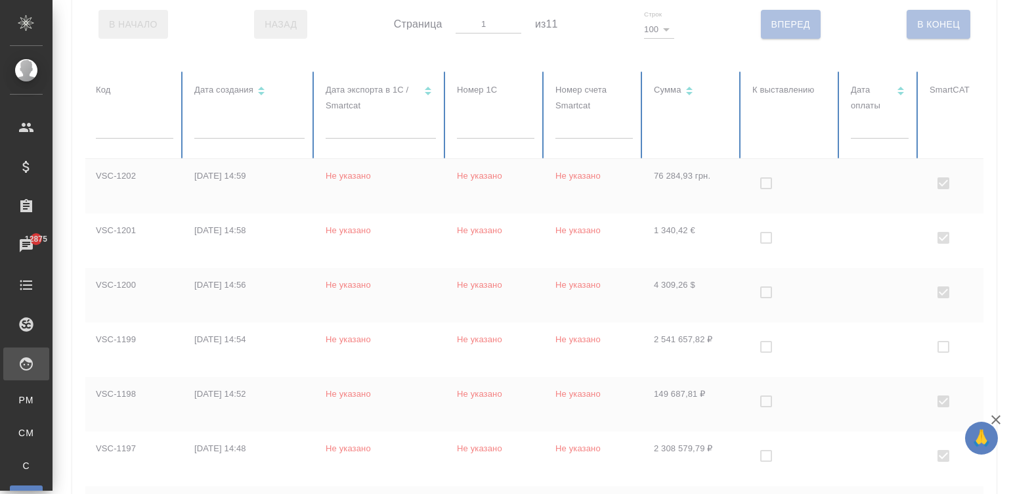
checkbox input "true"
checkbox input "false"
checkbox input "true"
checkbox input "false"
checkbox input "true"
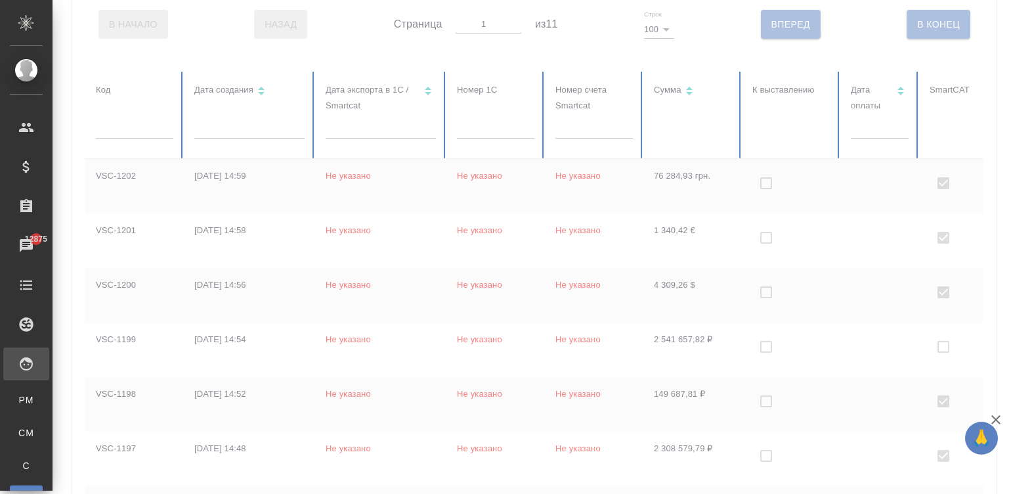
checkbox input "false"
checkbox input "true"
checkbox input "false"
checkbox input "true"
checkbox input "false"
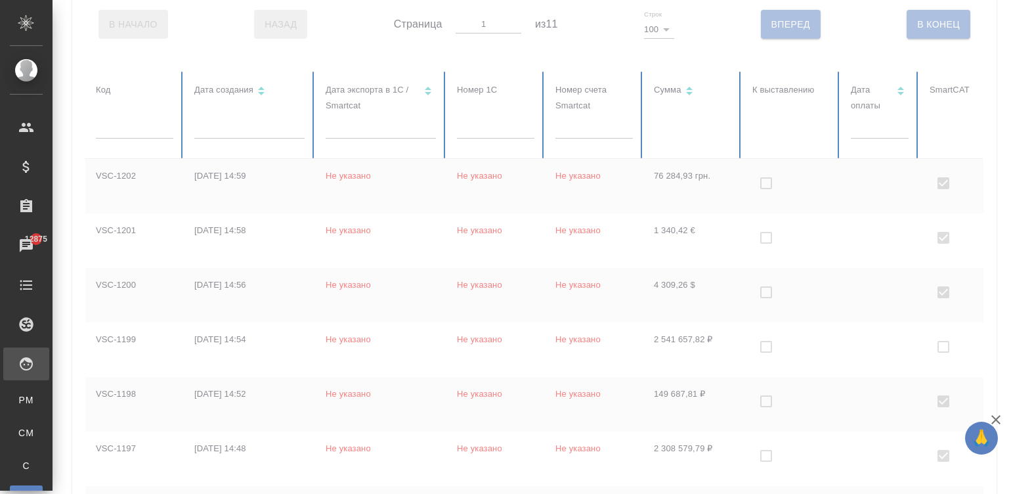
checkbox input "true"
checkbox input "false"
checkbox input "true"
checkbox input "false"
checkbox input "true"
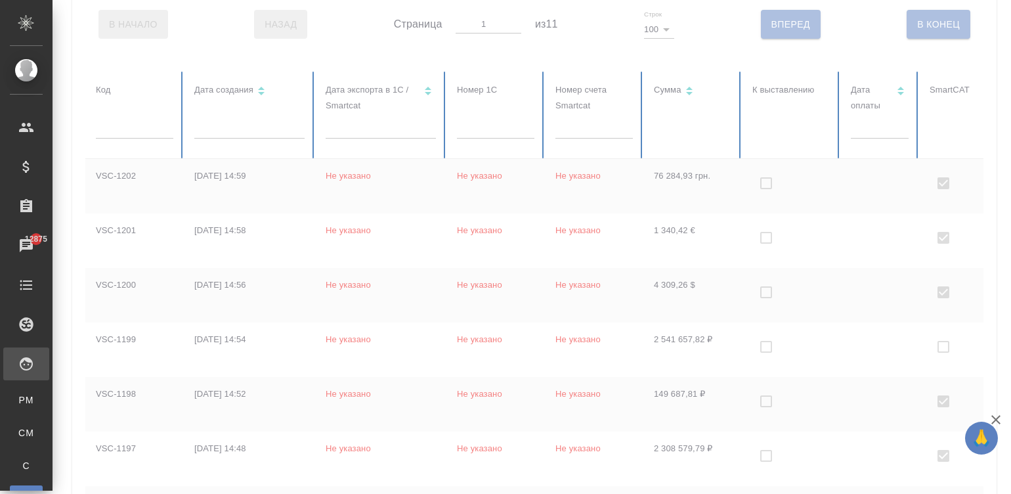
checkbox input "false"
checkbox input "true"
checkbox input "false"
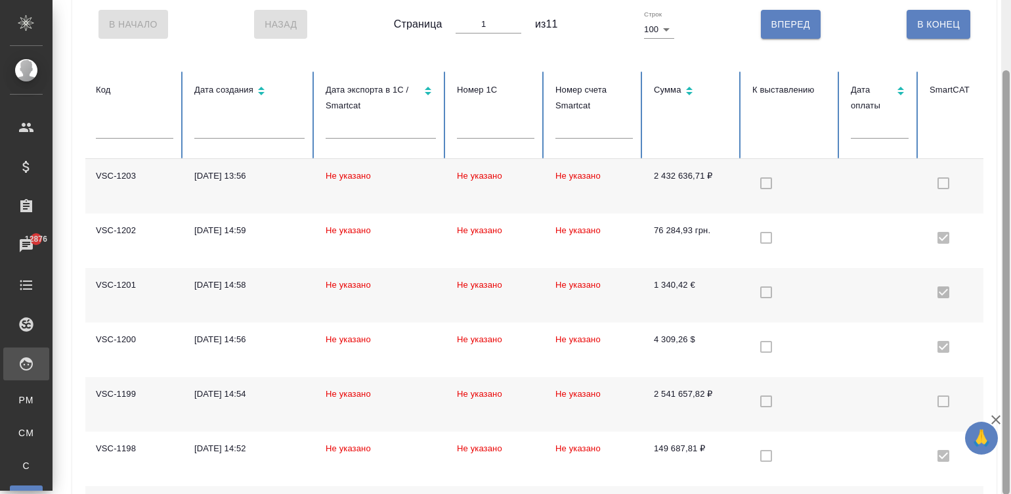
scroll to position [0, 0]
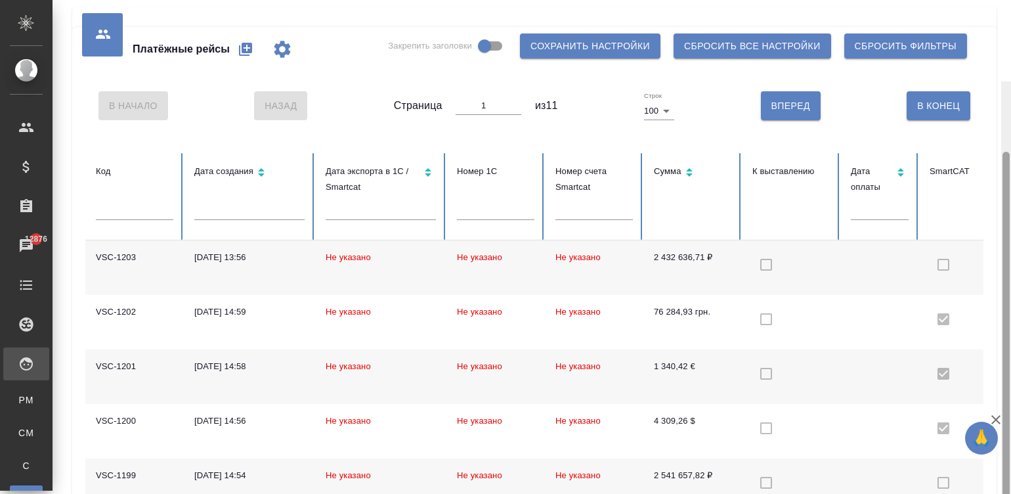
click at [1004, 81] on div at bounding box center [1006, 328] width 10 height 494
click at [236, 45] on button "button" at bounding box center [246, 49] width 32 height 32
select select "10"
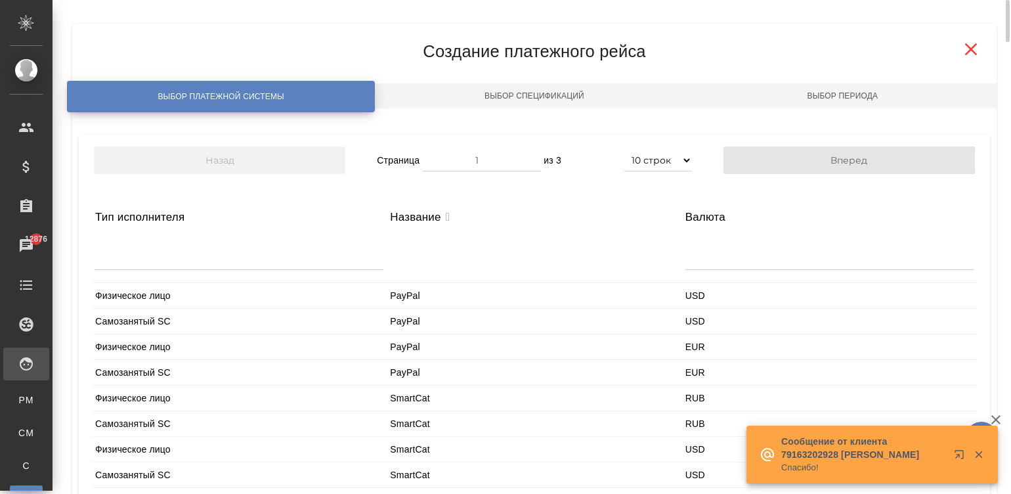
click at [126, 400] on div "Физическое лицо" at bounding box center [239, 397] width 295 height 25
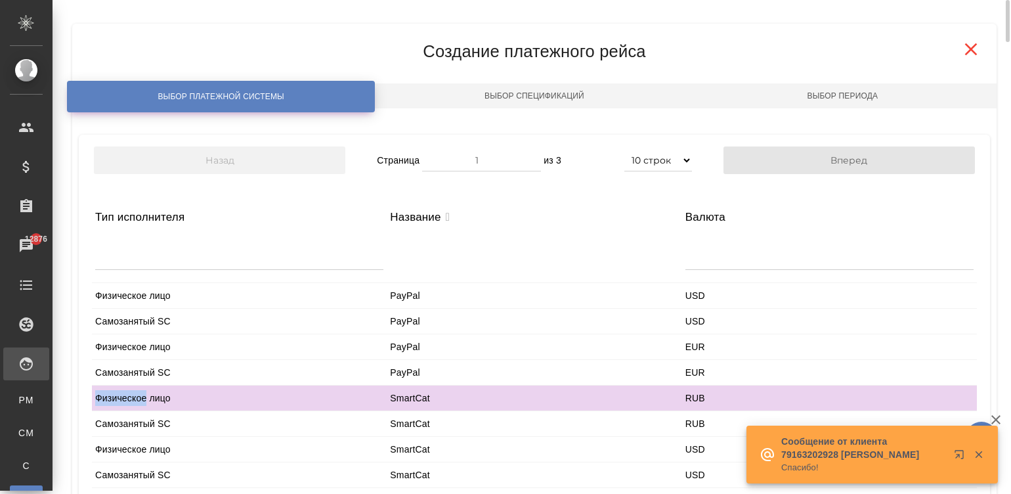
click at [126, 400] on div "Физическое лицо" at bounding box center [239, 397] width 295 height 25
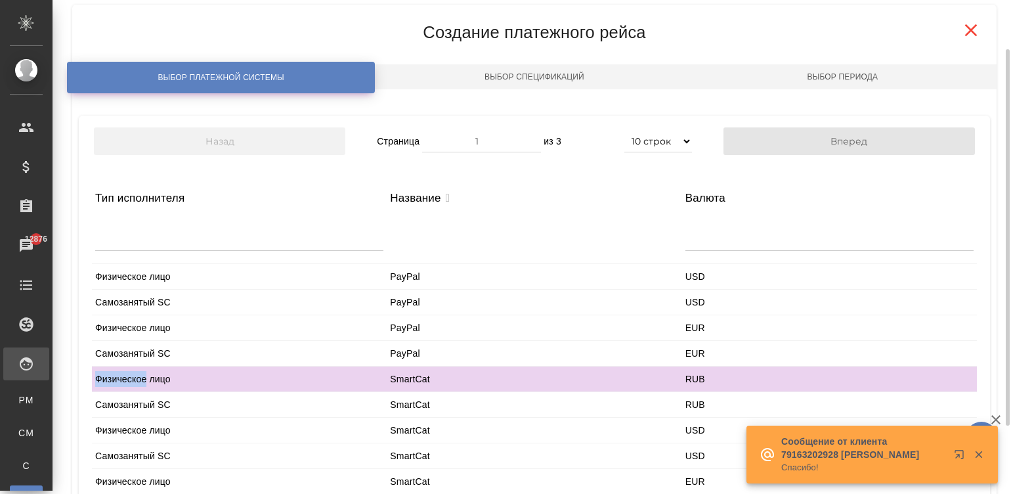
scroll to position [154, 0]
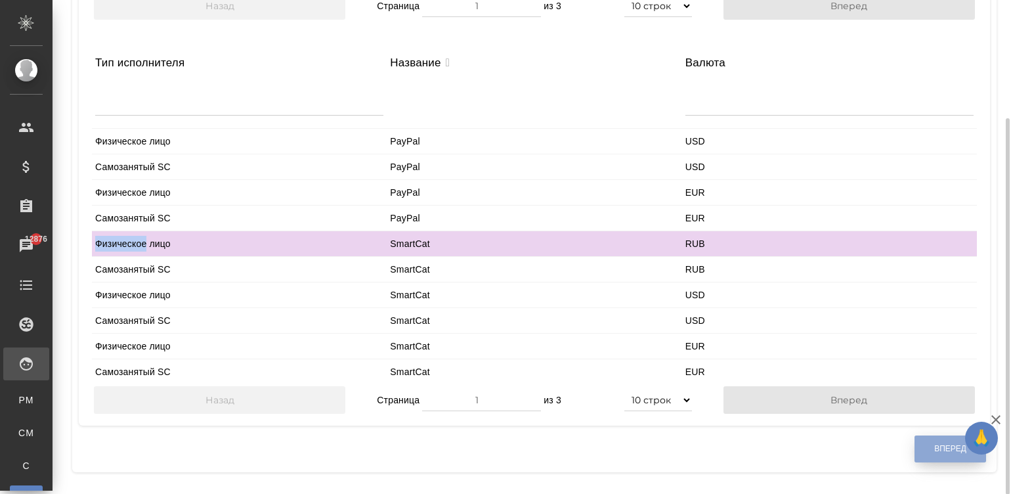
click at [923, 445] on button "Вперед" at bounding box center [950, 448] width 72 height 27
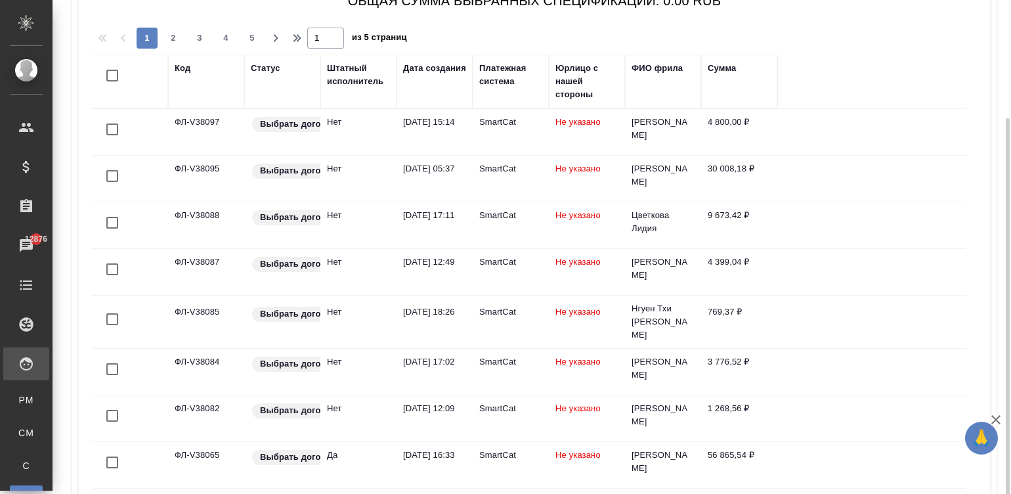
click at [353, 69] on div "Штатный исполнитель" at bounding box center [358, 75] width 63 height 26
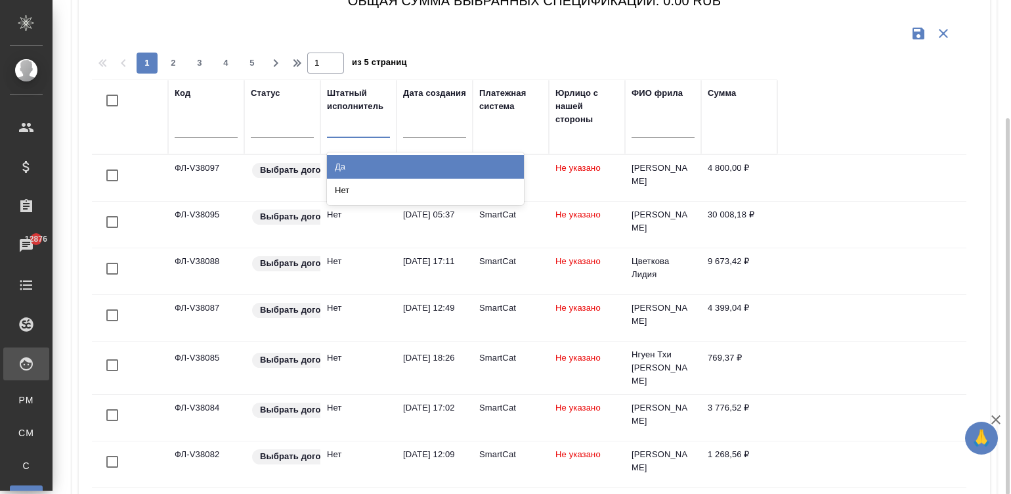
click at [341, 128] on div at bounding box center [358, 124] width 63 height 19
click at [362, 156] on div "Да" at bounding box center [425, 167] width 197 height 24
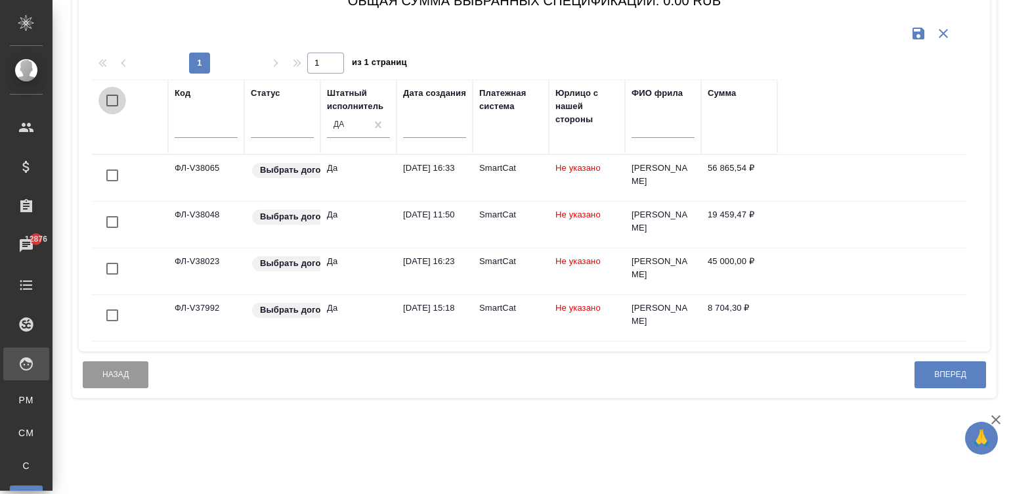
click at [112, 98] on input "checkbox" at bounding box center [112, 101] width 28 height 28
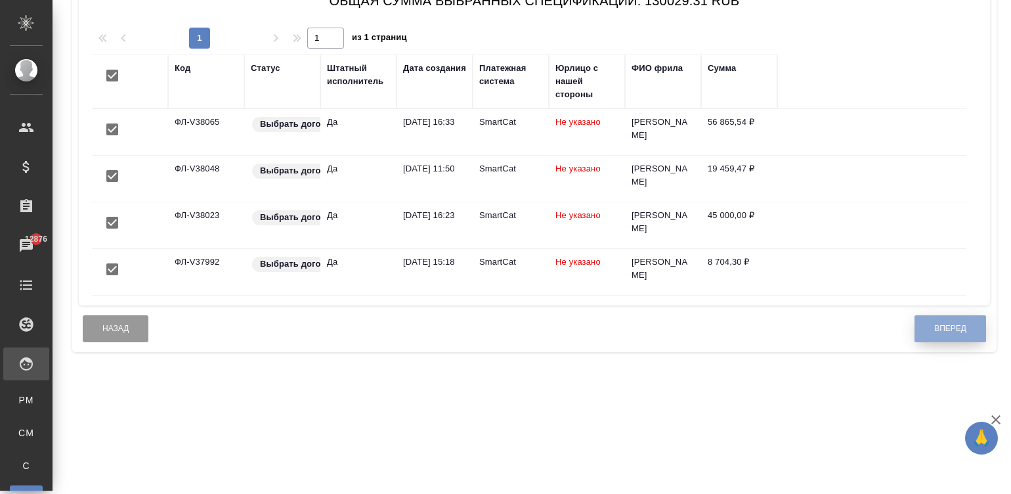
click at [925, 328] on button "Вперед" at bounding box center [950, 328] width 72 height 27
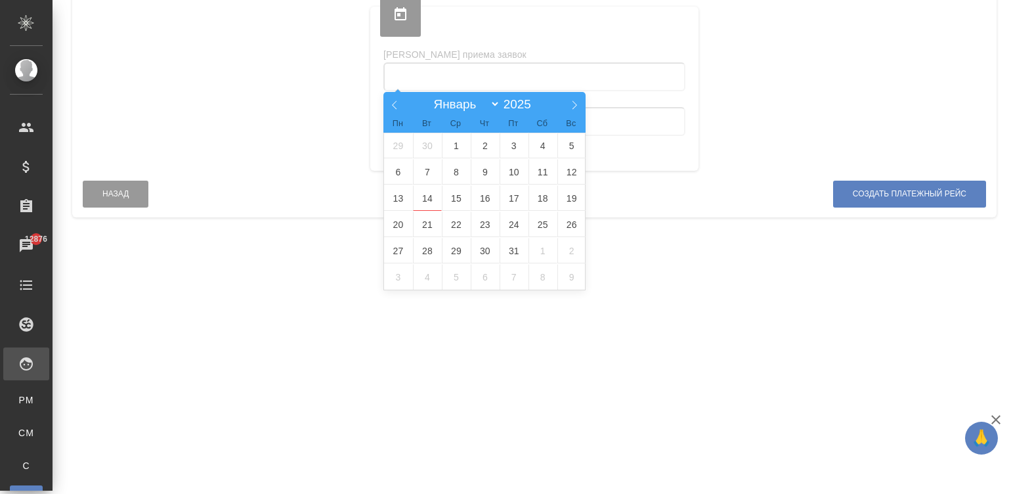
click at [541, 72] on input "text" at bounding box center [534, 76] width 302 height 29
click at [390, 104] on icon at bounding box center [394, 104] width 9 height 9
select select "8"
click at [486, 197] on span "18" at bounding box center [485, 198] width 29 height 26
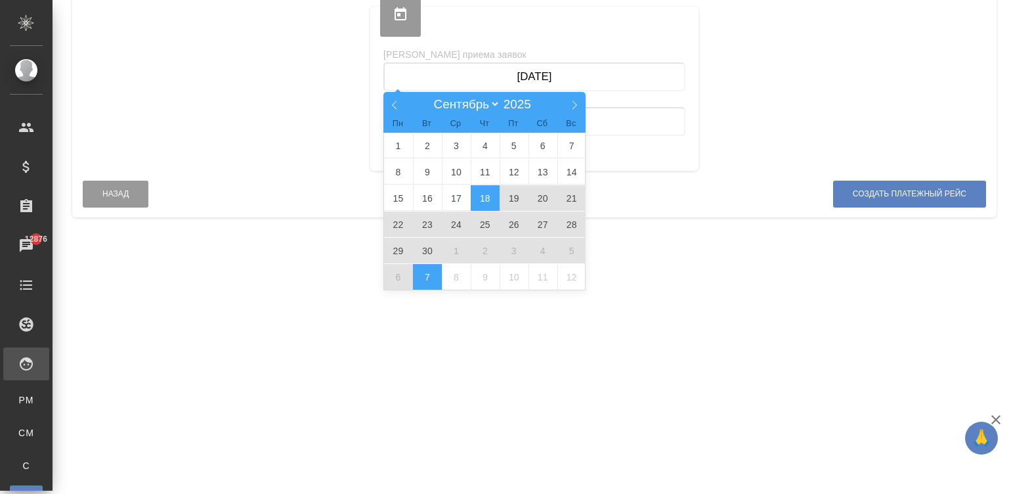
click at [431, 275] on span "7" at bounding box center [427, 277] width 29 height 26
type input "[DATE] — [DATE]"
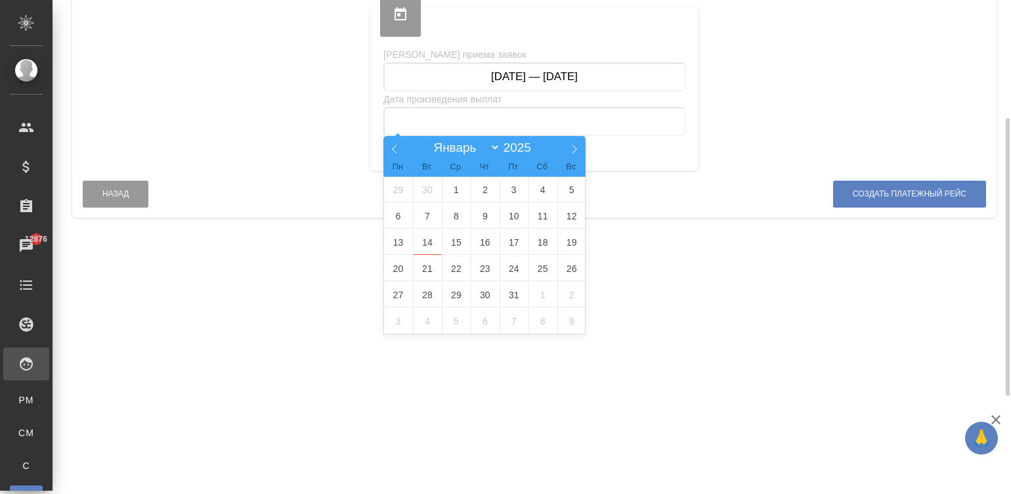
click at [472, 125] on input "text" at bounding box center [534, 121] width 302 height 29
click at [394, 243] on span "13" at bounding box center [398, 242] width 29 height 26
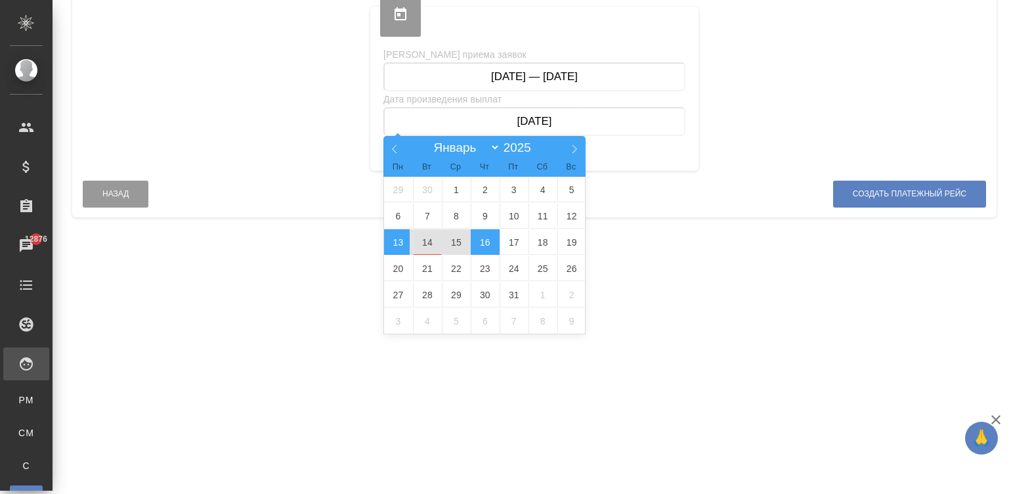
click at [476, 240] on span "16" at bounding box center [485, 242] width 29 height 26
type input "[DATE] — [DATE]"
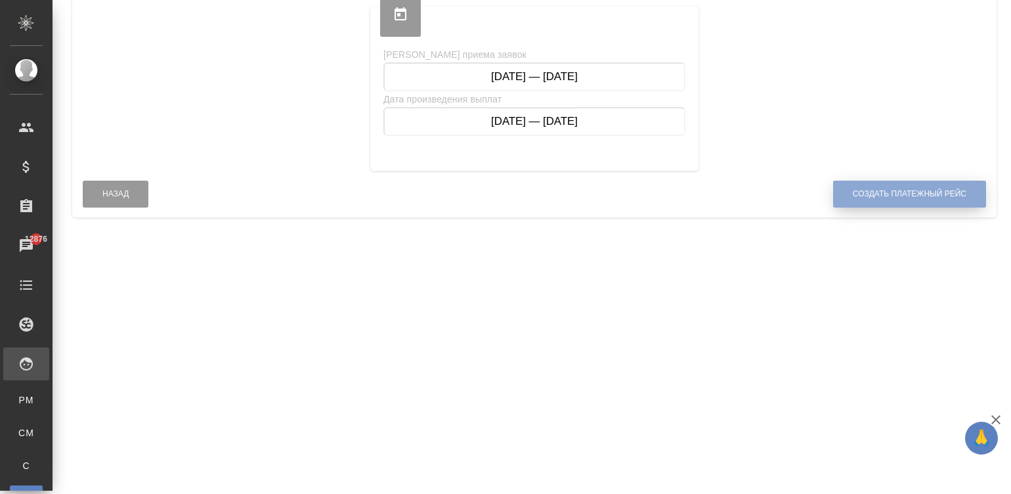
click at [875, 192] on span "Создать платежный рейс" at bounding box center [910, 193] width 114 height 11
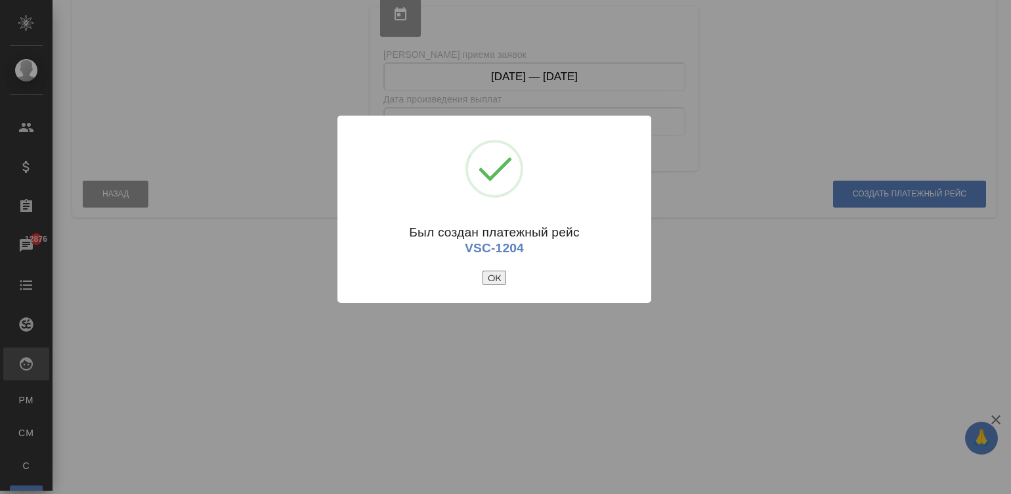
click at [492, 272] on button "ОК" at bounding box center [494, 277] width 24 height 14
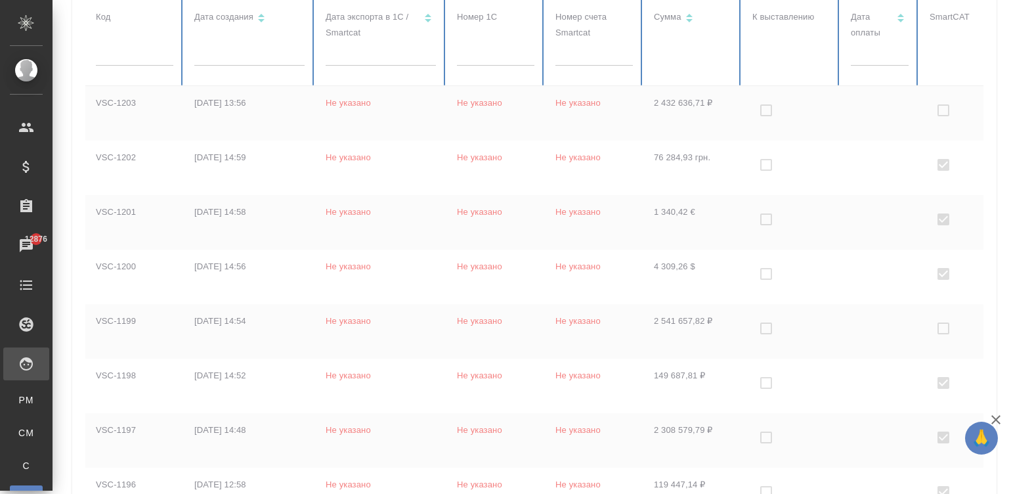
checkbox input "true"
checkbox input "false"
checkbox input "true"
checkbox input "false"
checkbox input "true"
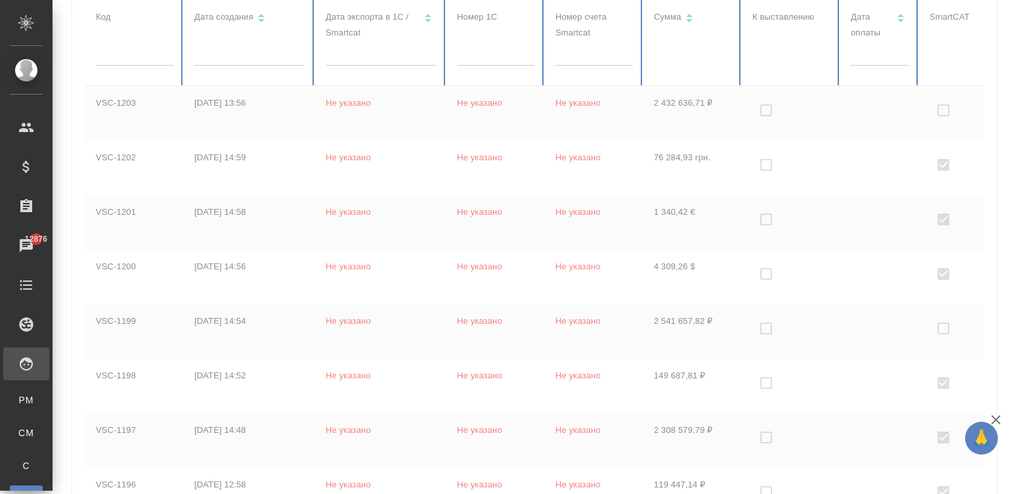
checkbox input "false"
checkbox input "true"
checkbox input "false"
checkbox input "true"
checkbox input "false"
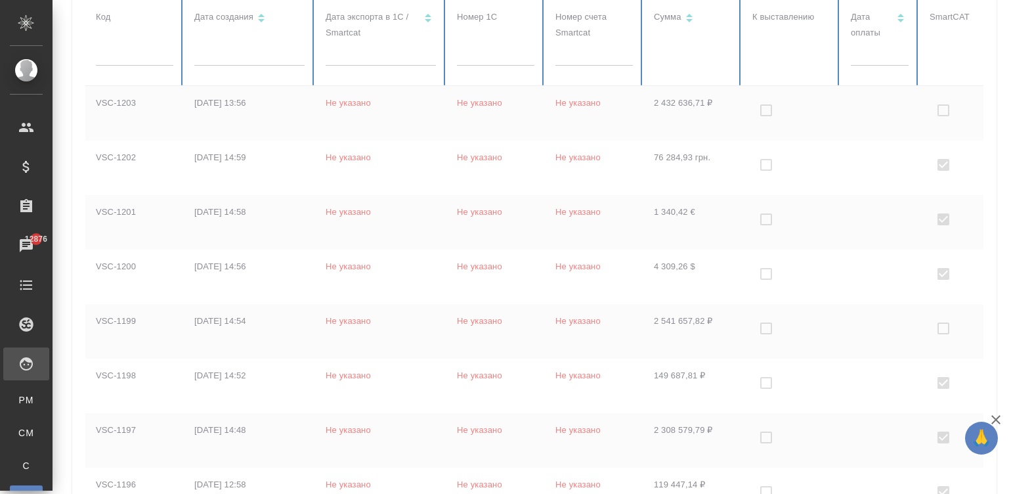
checkbox input "true"
checkbox input "false"
checkbox input "true"
checkbox input "false"
checkbox input "true"
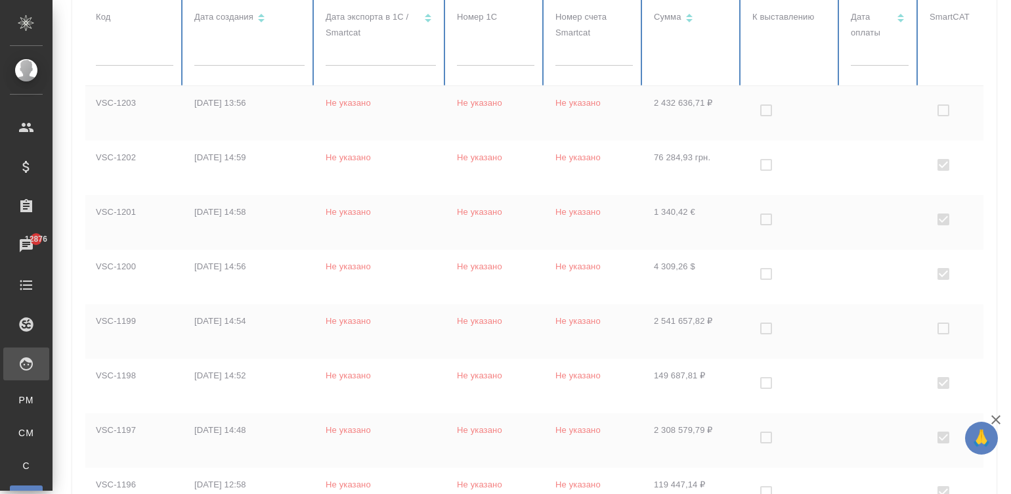
checkbox input "false"
checkbox input "true"
checkbox input "false"
checkbox input "true"
checkbox input "false"
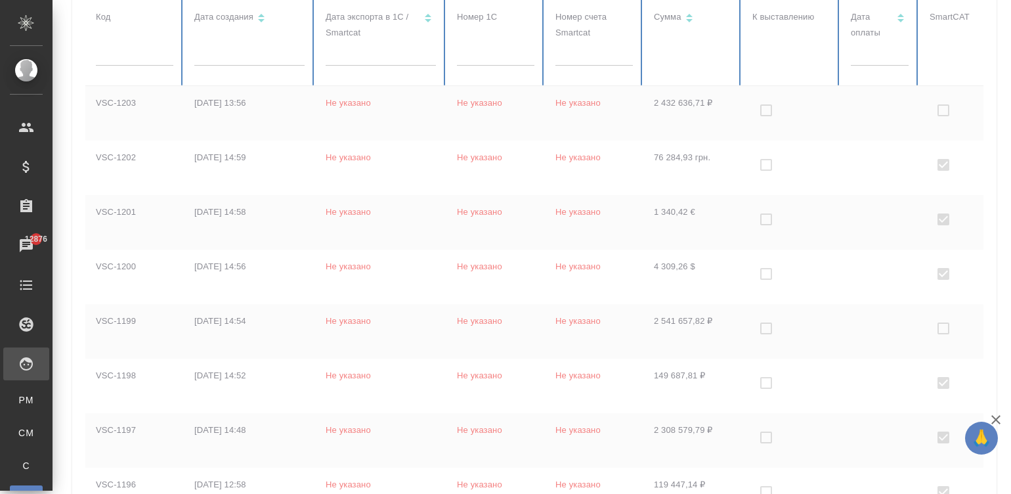
checkbox input "true"
checkbox input "false"
checkbox input "true"
checkbox input "false"
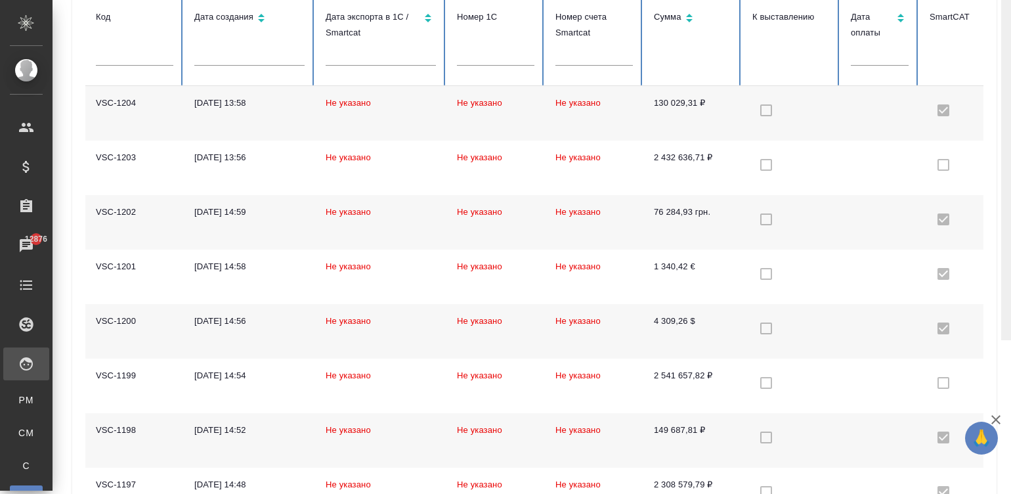
scroll to position [0, 0]
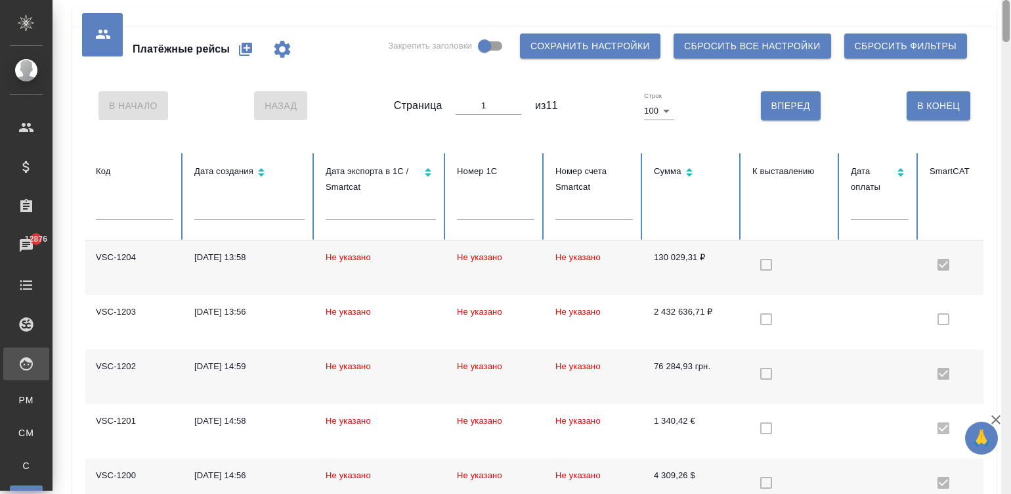
click at [1008, 22] on div at bounding box center [1006, 247] width 10 height 494
click at [242, 49] on icon "button" at bounding box center [245, 49] width 13 height 13
select select "10"
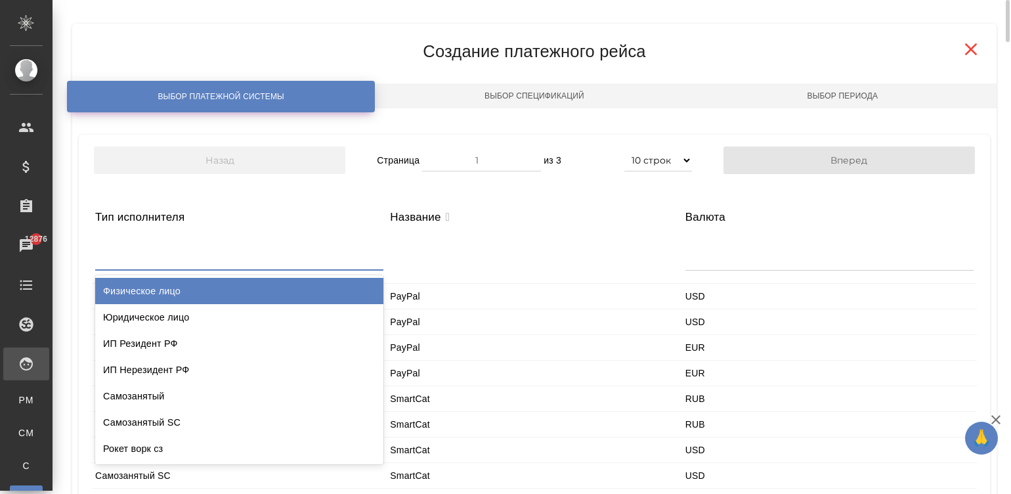
click at [213, 257] on div at bounding box center [239, 254] width 288 height 32
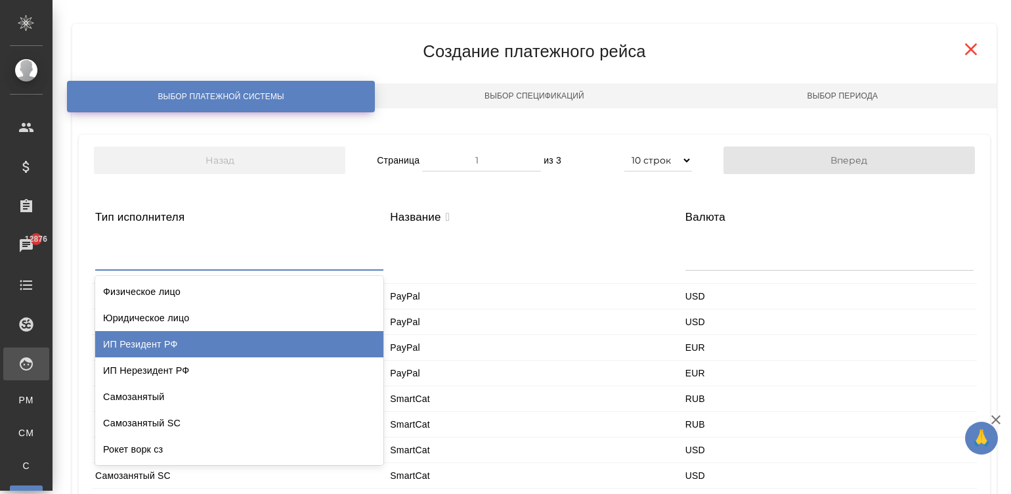
click at [139, 339] on div "ИП Резидент РФ" at bounding box center [239, 344] width 288 height 26
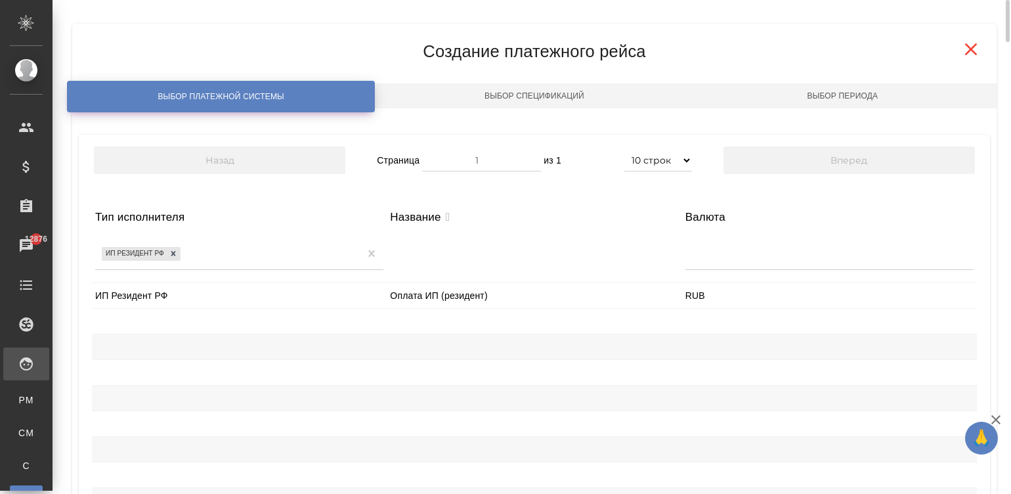
click at [175, 287] on div "ИП Резидент РФ" at bounding box center [239, 295] width 295 height 25
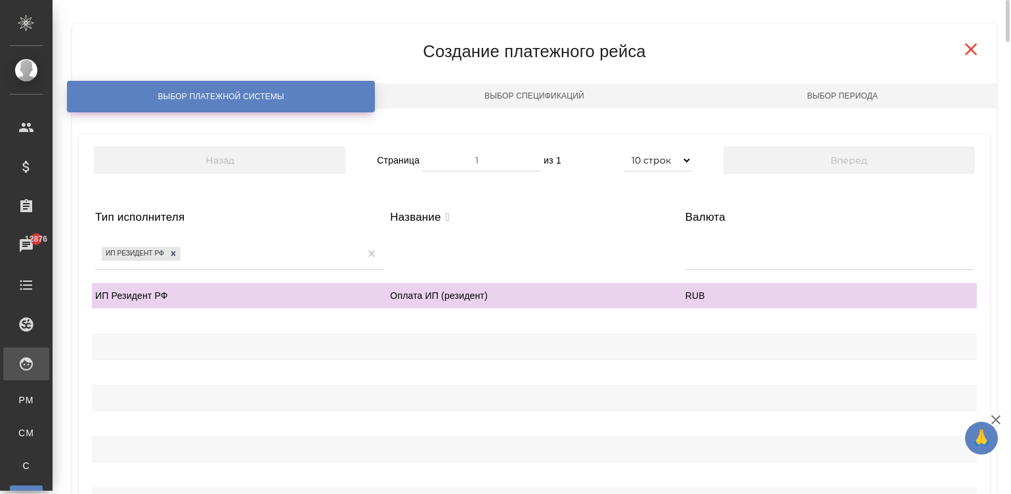
click at [383, 327] on div at bounding box center [239, 320] width 295 height 25
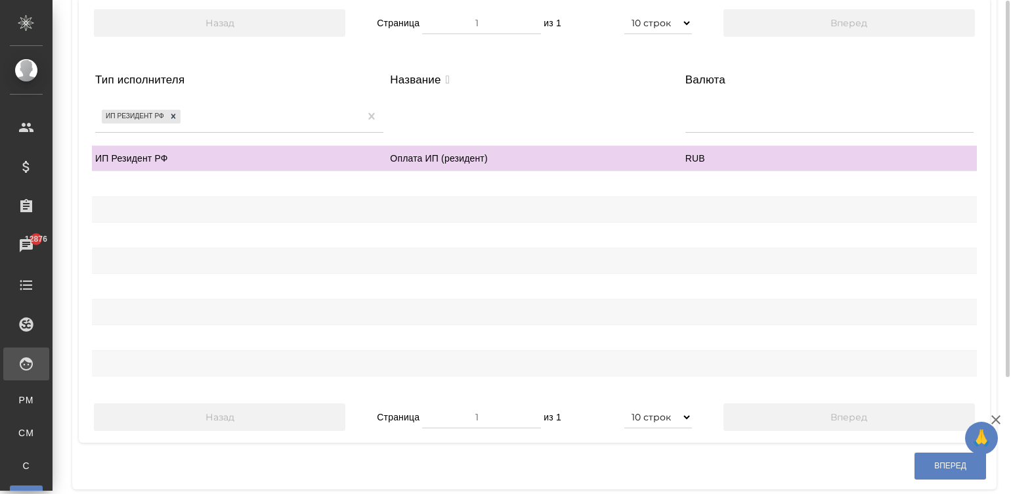
scroll to position [154, 0]
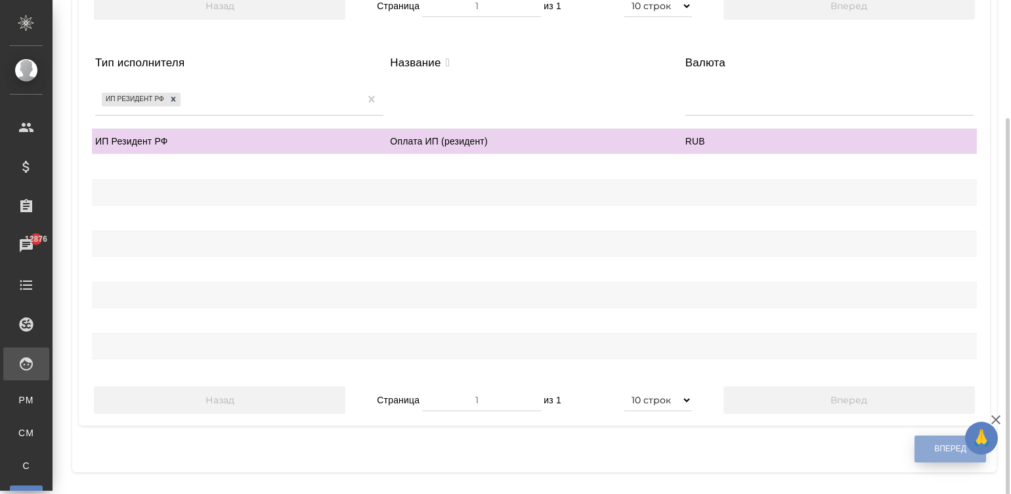
click at [930, 436] on button "Вперед" at bounding box center [950, 448] width 72 height 27
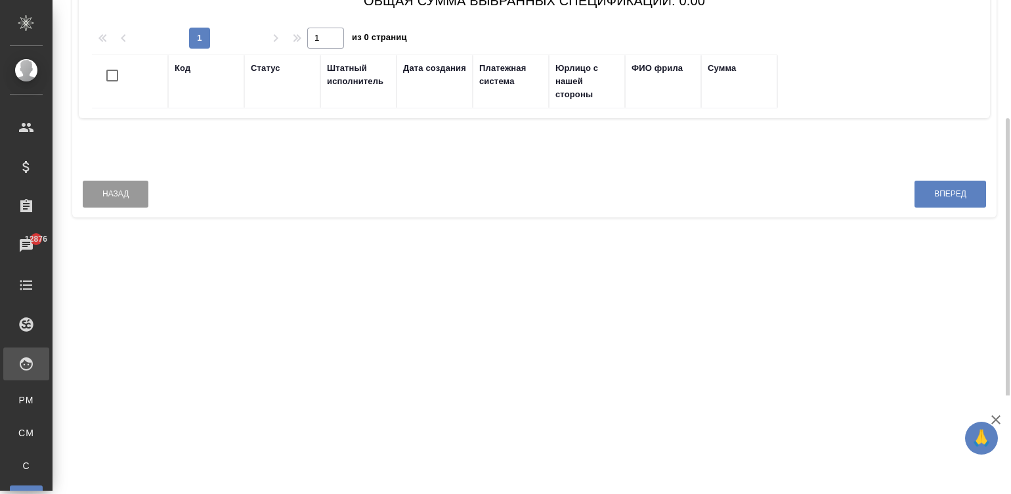
click at [643, 179] on div "Назад Вперед" at bounding box center [534, 197] width 924 height 40
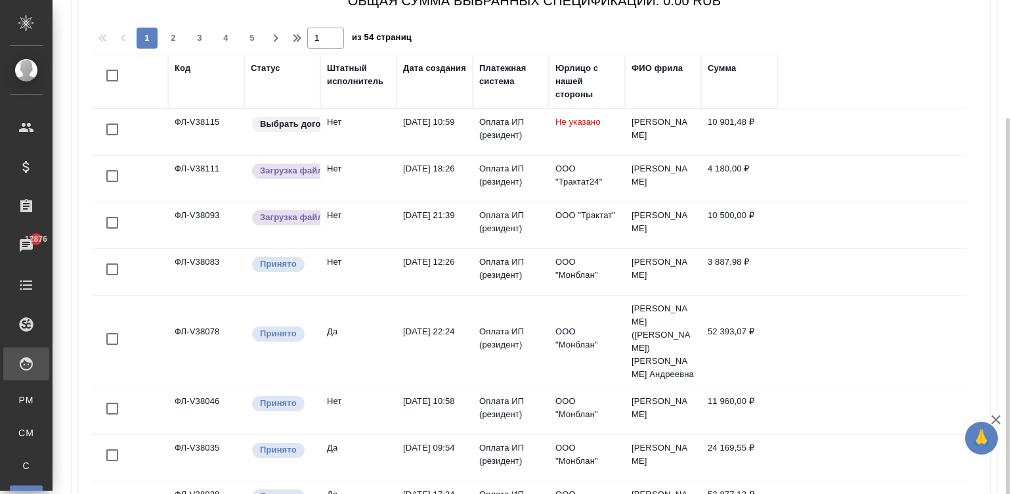
click at [356, 66] on div "Штатный исполнитель" at bounding box center [358, 75] width 63 height 26
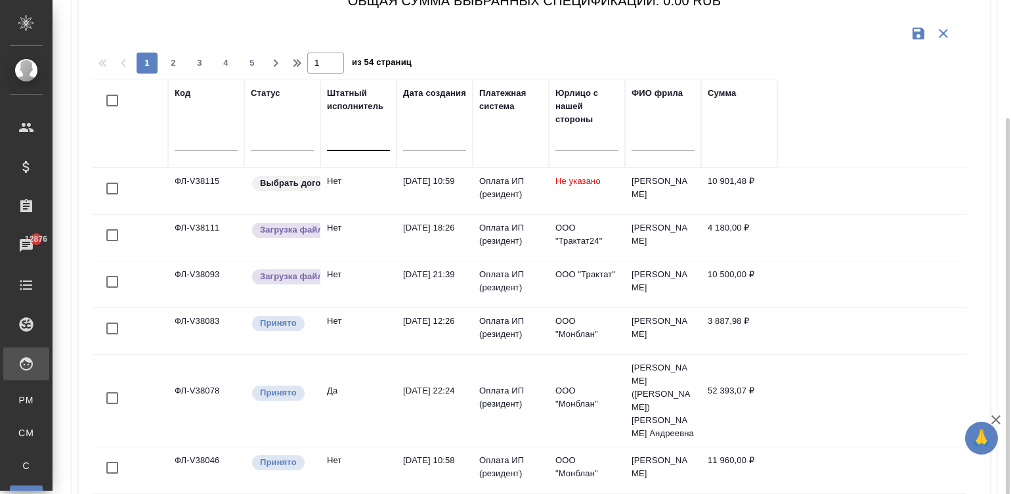
click at [360, 143] on div at bounding box center [358, 137] width 63 height 19
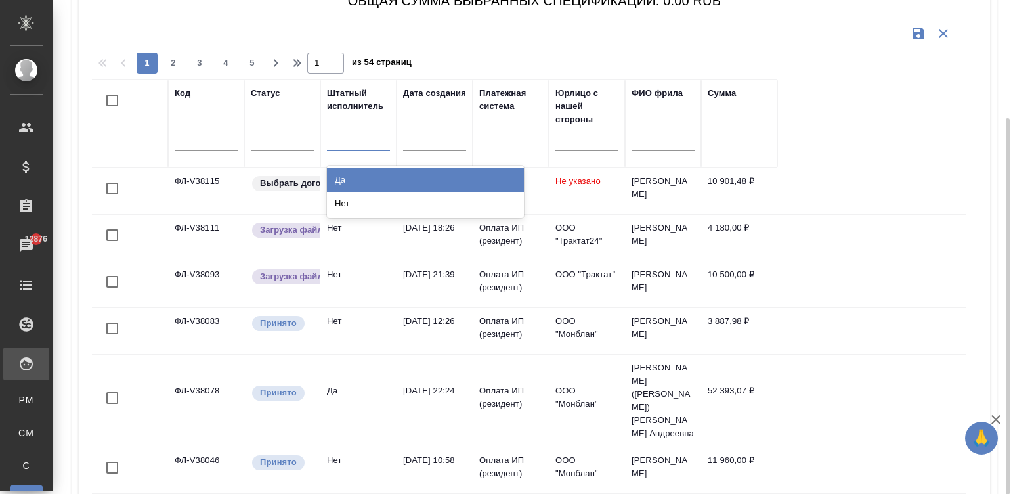
click at [373, 175] on div "Да" at bounding box center [425, 180] width 197 height 24
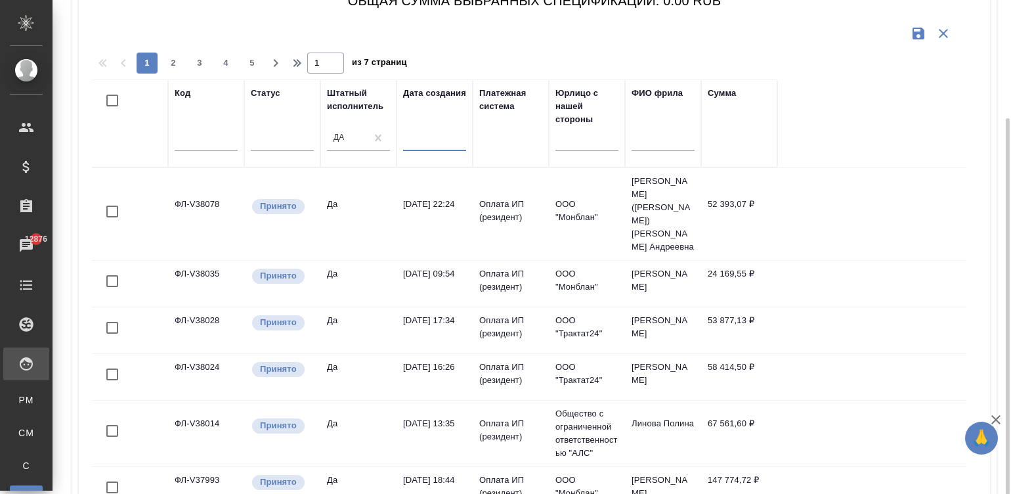
click at [426, 138] on input "text" at bounding box center [438, 140] width 55 height 18
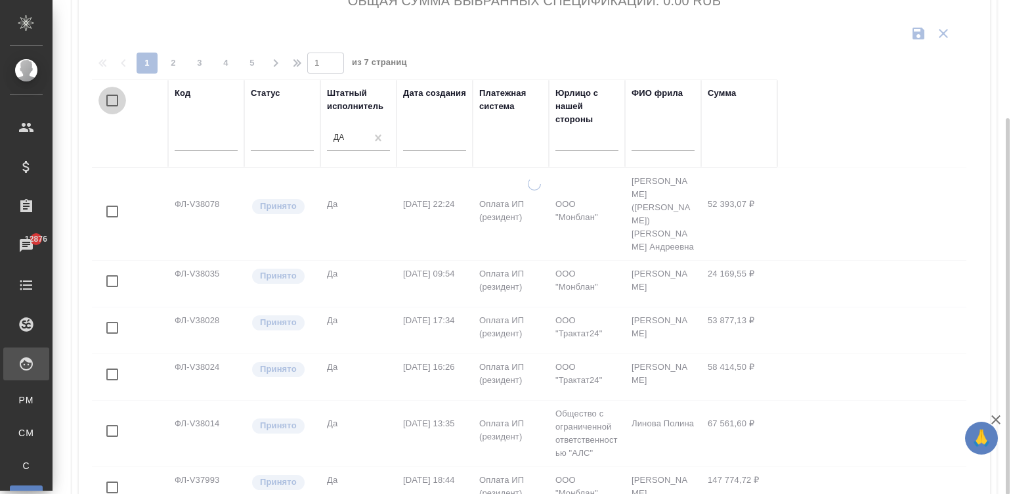
click at [109, 98] on input "checkbox" at bounding box center [112, 101] width 28 height 28
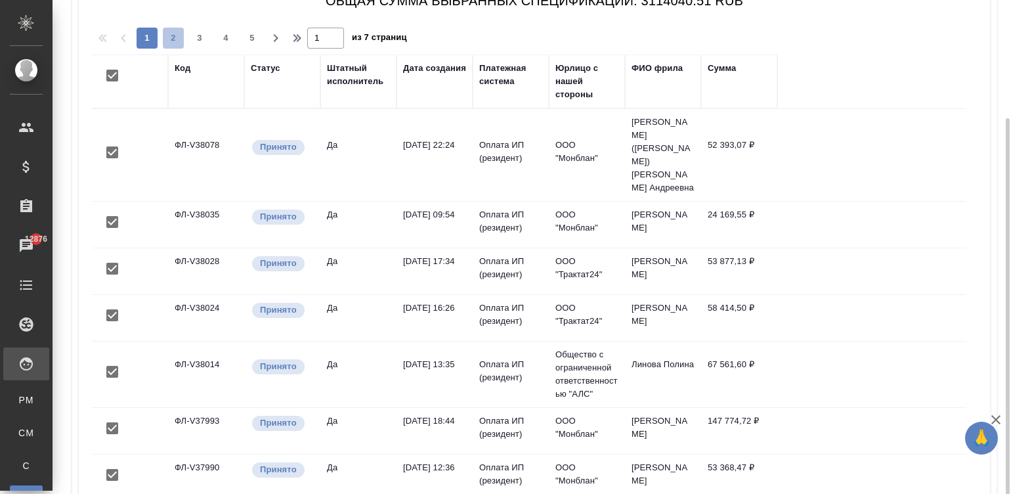
click at [169, 33] on span "2" at bounding box center [173, 38] width 21 height 13
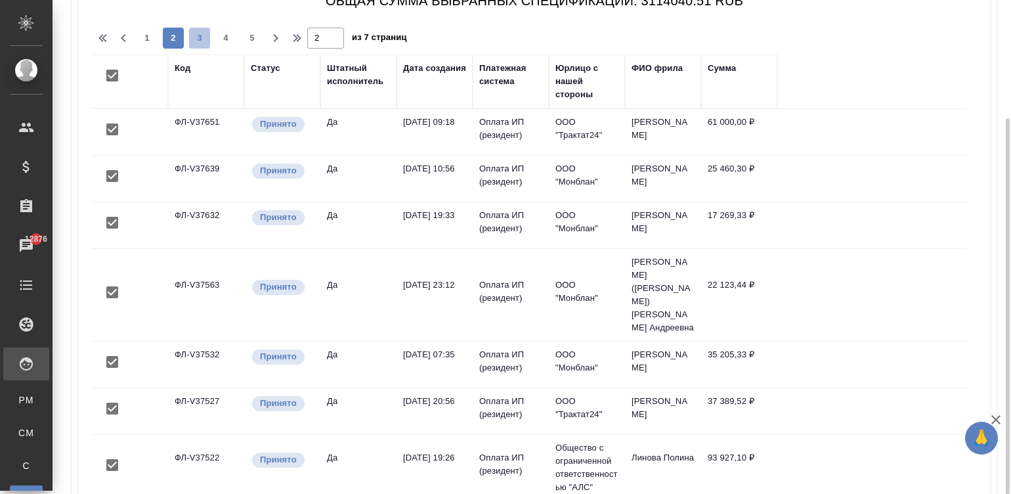
click at [193, 35] on span "3" at bounding box center [199, 38] width 21 height 13
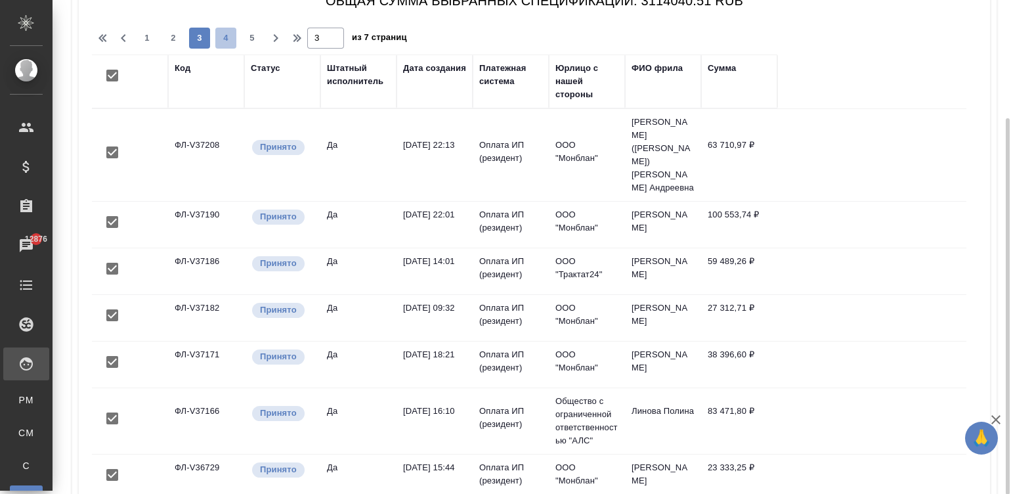
click at [226, 41] on span "4" at bounding box center [225, 38] width 21 height 13
type input "4"
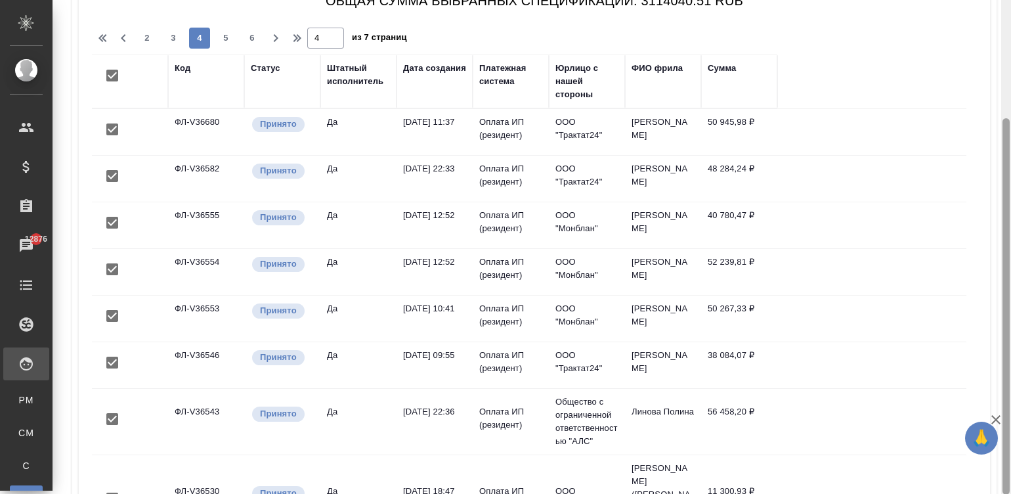
scroll to position [0, 0]
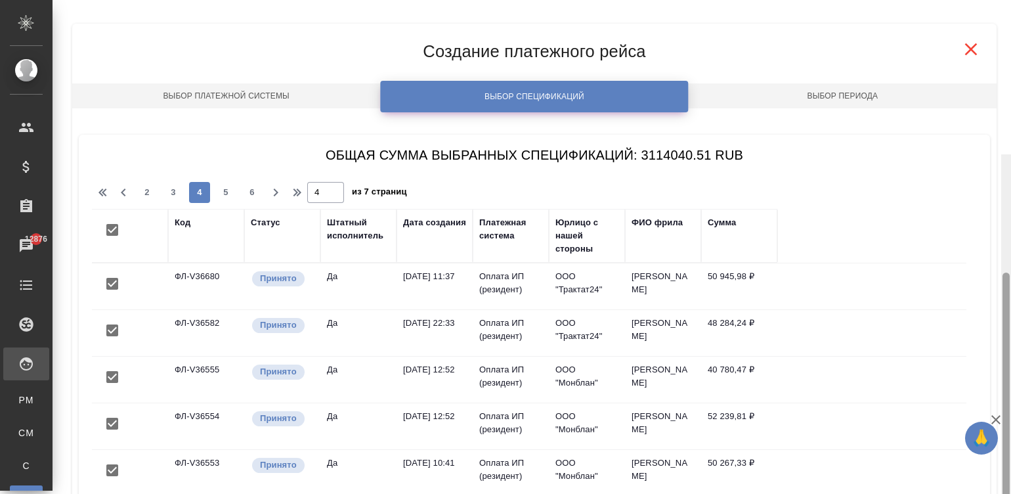
click at [1003, 154] on div at bounding box center [1006, 401] width 10 height 494
click at [316, 95] on link "Выбор платежной системы" at bounding box center [226, 95] width 308 height 25
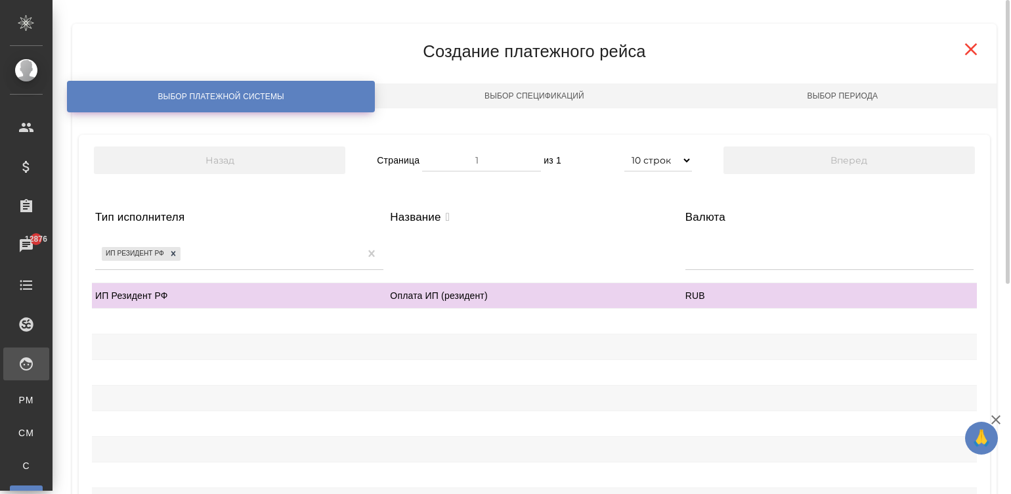
click at [426, 287] on div "Оплата ИП (резидент)" at bounding box center [534, 295] width 295 height 25
click at [496, 299] on div "Оплата ИП (резидент)" at bounding box center [534, 295] width 295 height 25
click at [478, 295] on div "Оплата ИП (резидент)" at bounding box center [534, 295] width 295 height 25
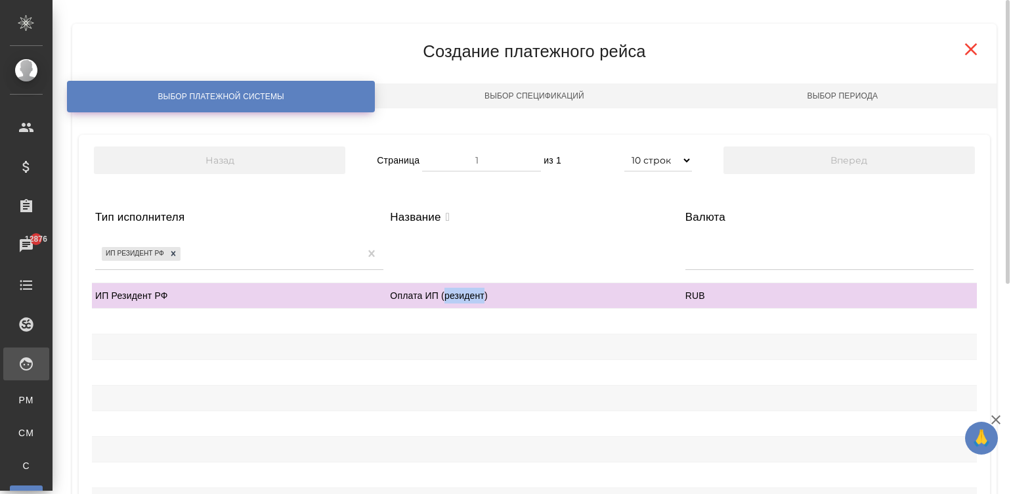
click at [478, 295] on div "Оплата ИП (резидент)" at bounding box center [534, 295] width 295 height 25
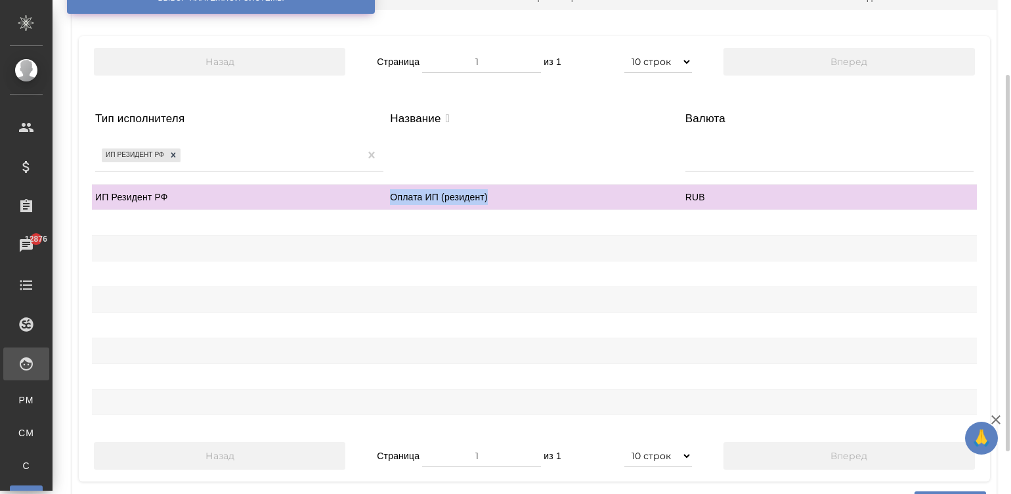
scroll to position [154, 0]
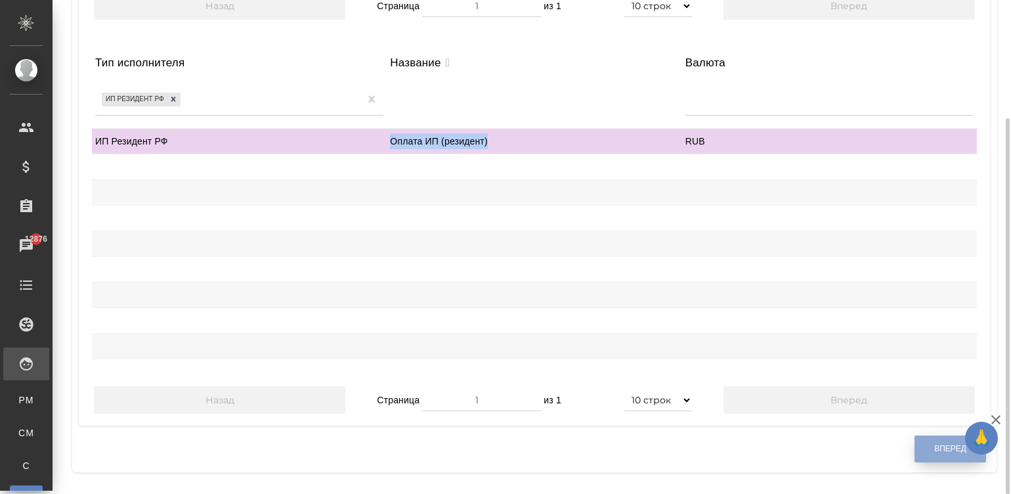
click at [925, 441] on button "Вперед" at bounding box center [950, 448] width 72 height 27
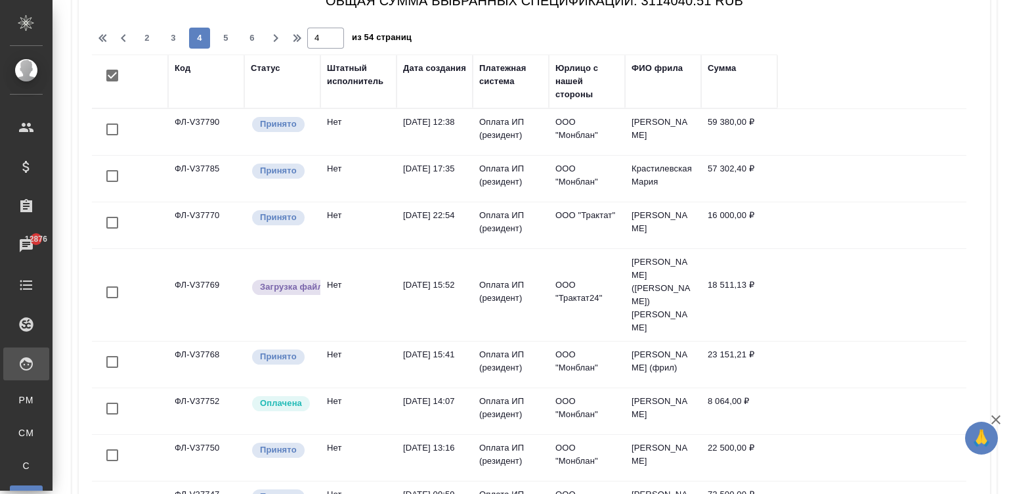
click at [345, 72] on div "Штатный исполнитель" at bounding box center [358, 75] width 63 height 26
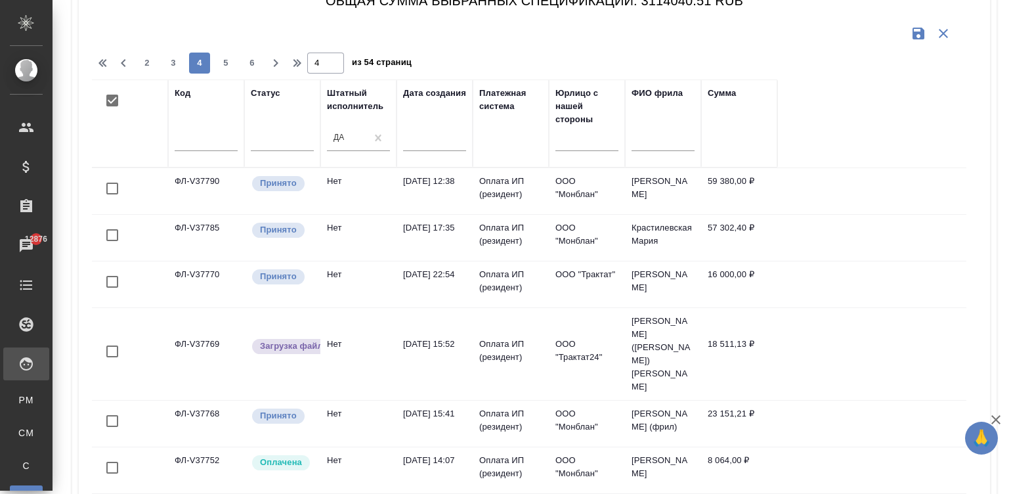
click at [425, 138] on input "text" at bounding box center [438, 140] width 55 height 18
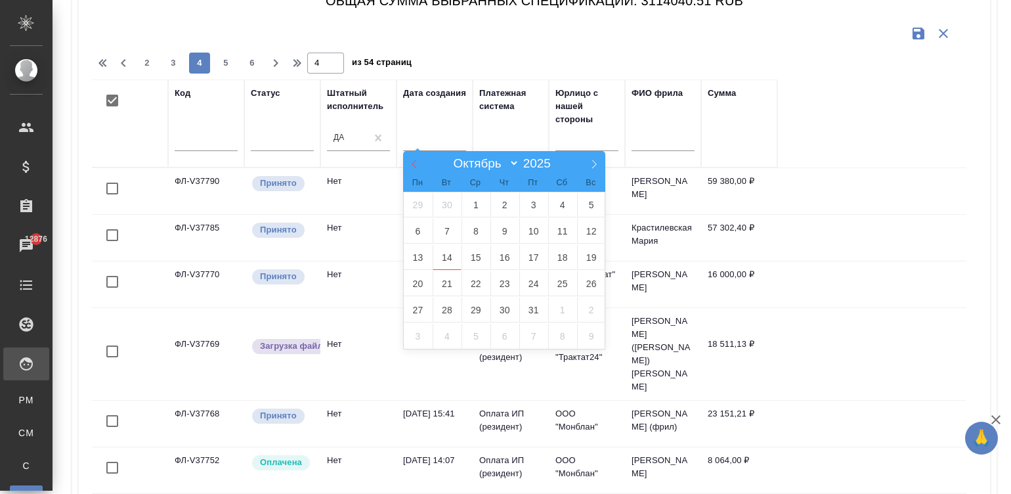
click at [412, 156] on span at bounding box center [414, 162] width 22 height 22
select select "8"
click at [506, 259] on span "18" at bounding box center [504, 257] width 29 height 26
type div "[DATE]T21:00:00.000Z"
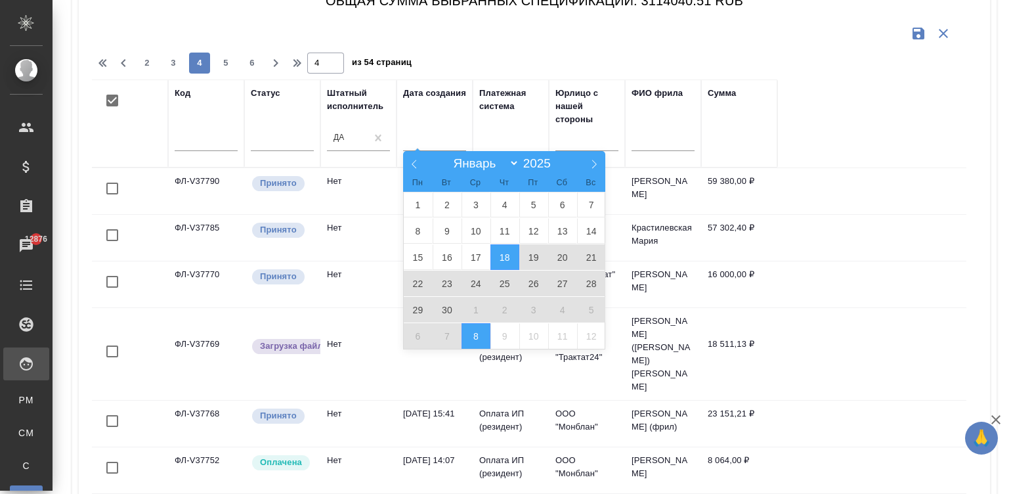
click at [472, 337] on span "8" at bounding box center [475, 336] width 29 height 26
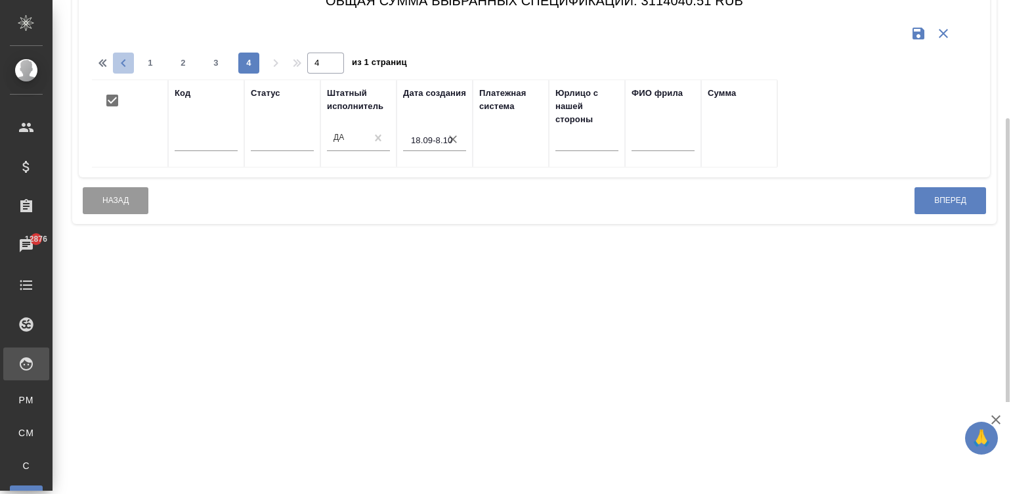
click at [121, 60] on icon "button" at bounding box center [124, 63] width 16 height 16
click at [144, 59] on div "1 2 3" at bounding box center [199, 63] width 131 height 21
click at [151, 59] on span "1" at bounding box center [155, 62] width 21 height 13
type input "1"
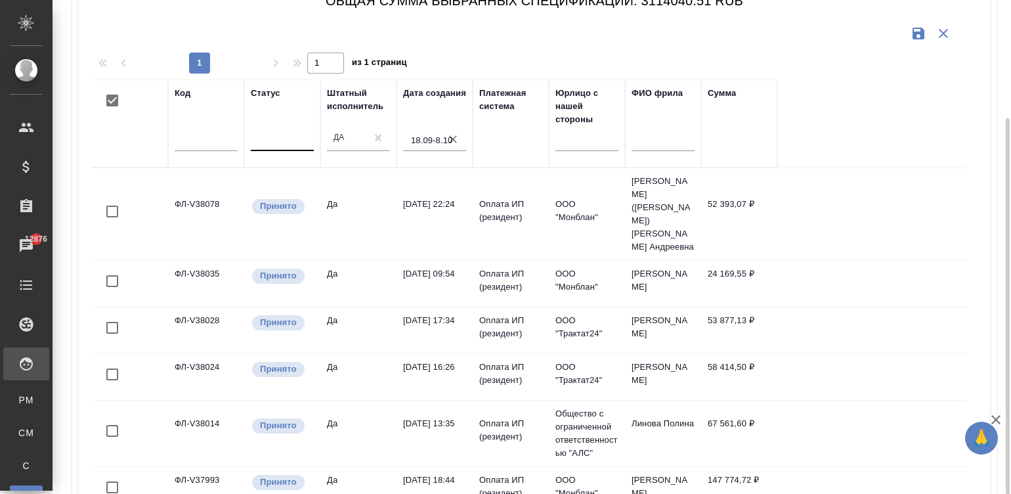
click at [266, 145] on div at bounding box center [282, 137] width 63 height 19
click at [528, 28] on div at bounding box center [529, 33] width 874 height 25
click at [109, 198] on input "checkbox" at bounding box center [112, 212] width 28 height 28
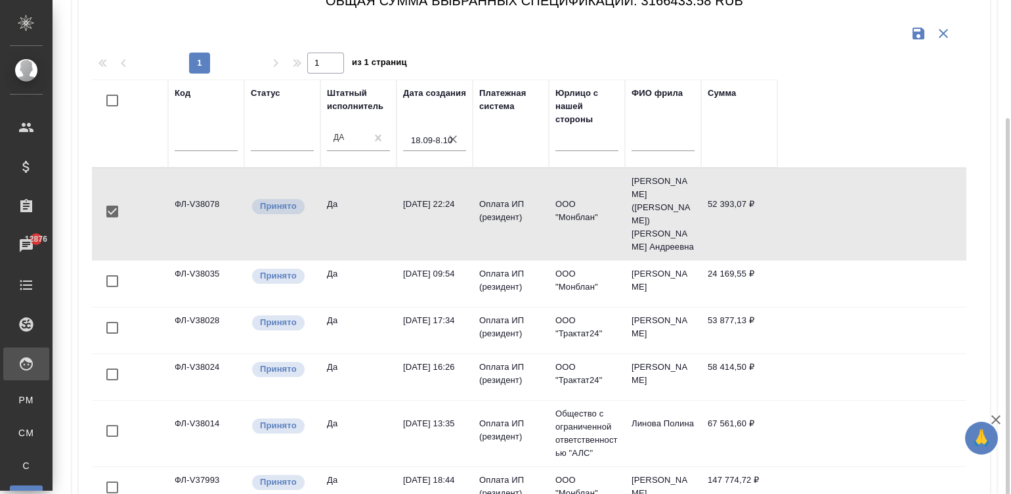
click at [108, 95] on input "checkbox" at bounding box center [112, 101] width 28 height 28
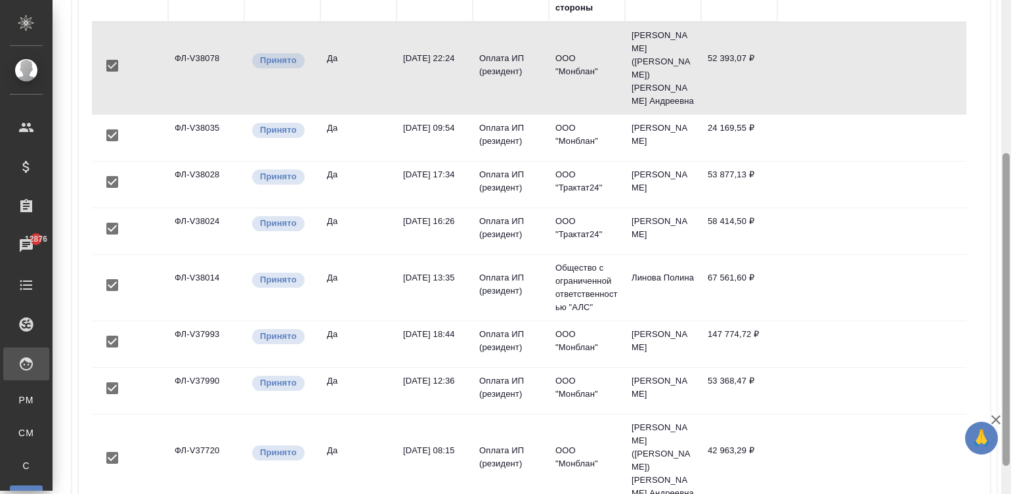
scroll to position [286, 0]
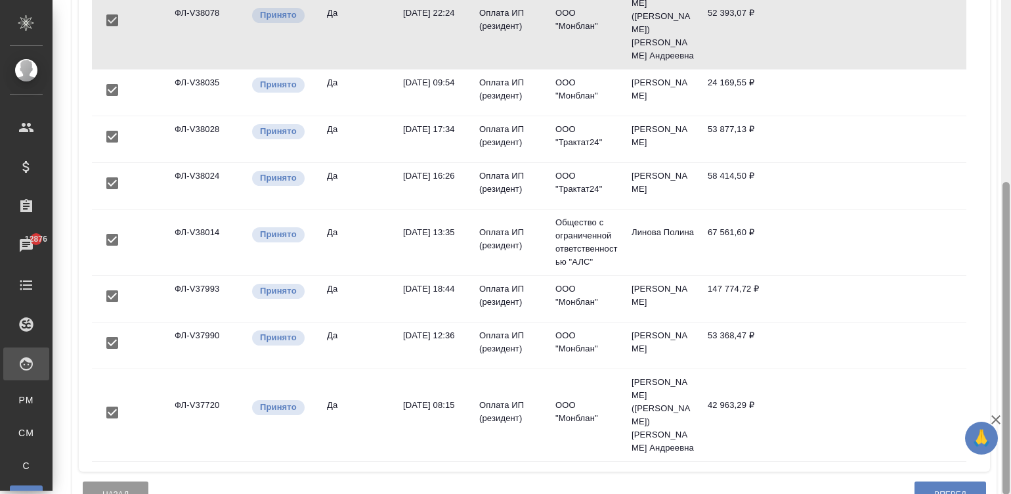
drag, startPoint x: 1007, startPoint y: 125, endPoint x: 1027, endPoint y: 253, distance: 128.9
click at [1010, 253] on html "🙏 .cls-1 fill:#fff; AWATERA [PERSON_NAME]malinina Клиенты Спецификации Заказы 1…" at bounding box center [505, 247] width 1011 height 494
click at [921, 481] on button "Вперед" at bounding box center [950, 494] width 72 height 27
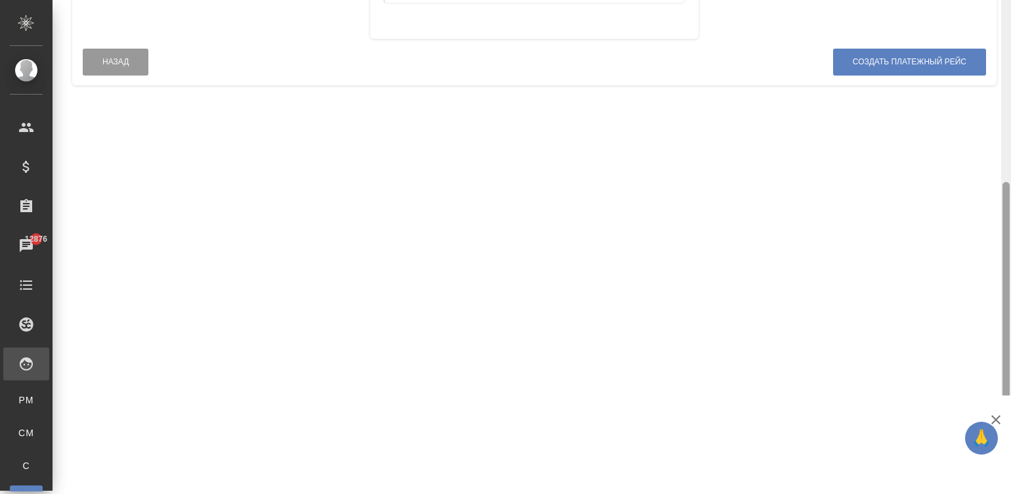
scroll to position [0, 0]
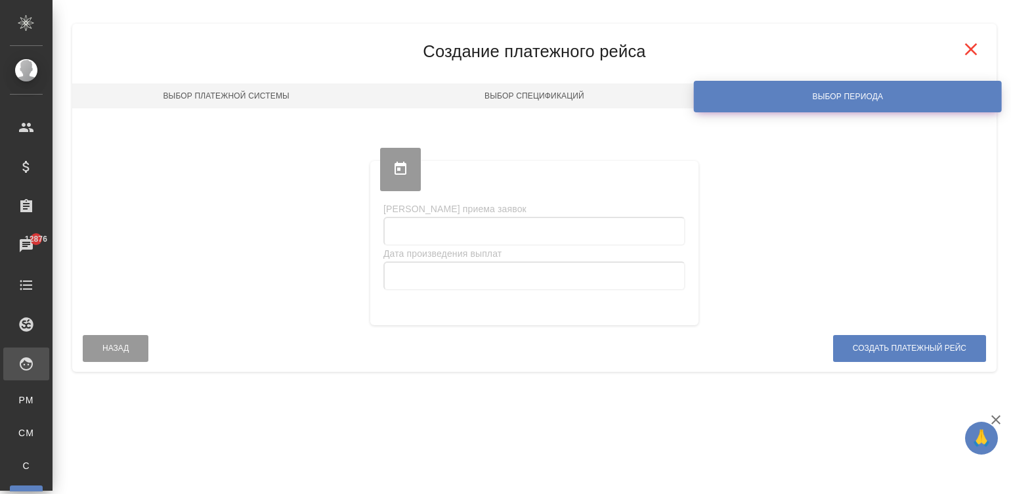
click at [1009, 20] on div "Платёжные рейсы Закрепить заголовки Сохранить настройки Сбросить все настройки …" at bounding box center [532, 197] width 958 height 395
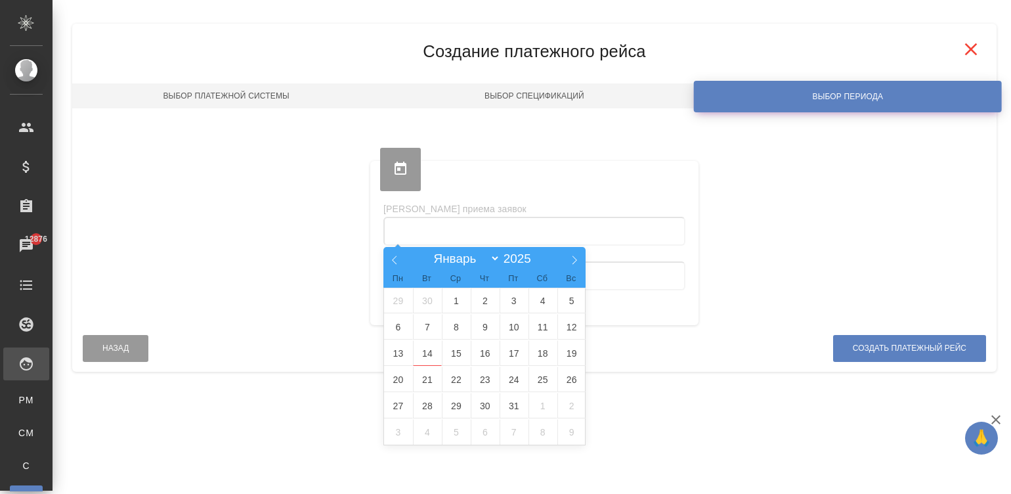
click at [518, 227] on input "text" at bounding box center [534, 231] width 302 height 29
click at [389, 257] on span at bounding box center [394, 258] width 22 height 22
select select "8"
click at [476, 345] on span "18" at bounding box center [485, 353] width 29 height 26
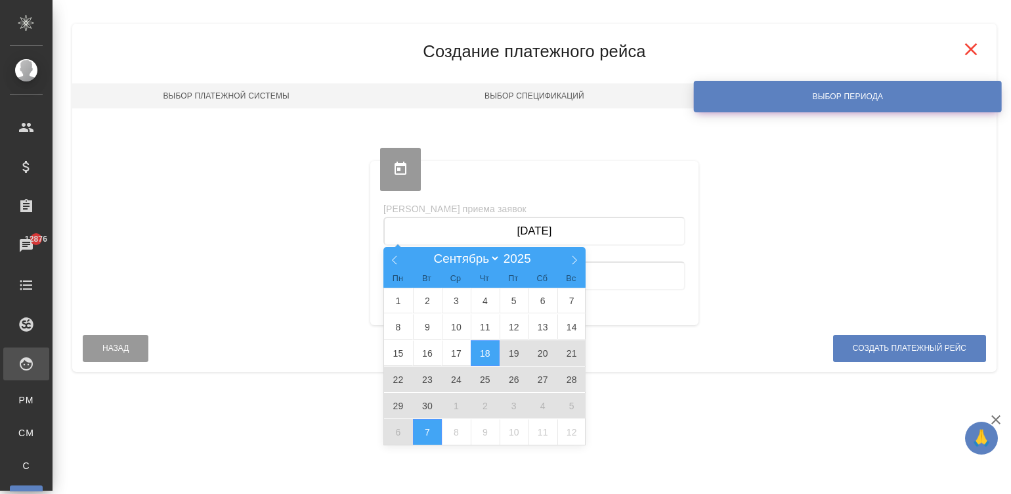
click at [425, 429] on span "7" at bounding box center [427, 432] width 29 height 26
type input "[DATE] — [DATE]"
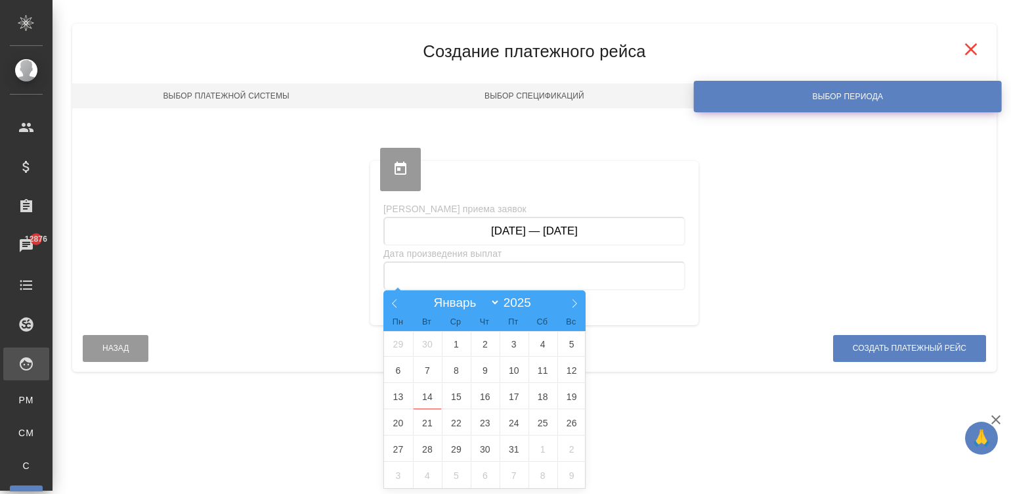
click at [505, 269] on input "text" at bounding box center [534, 275] width 302 height 29
click at [392, 394] on span "13" at bounding box center [398, 396] width 29 height 26
click at [479, 398] on span "16" at bounding box center [485, 396] width 29 height 26
type input "[DATE] — [DATE]"
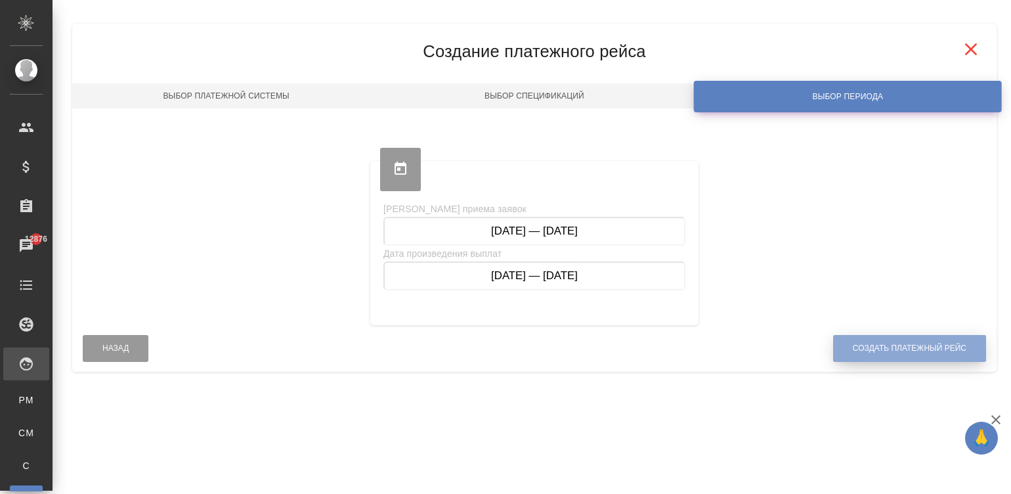
click at [859, 348] on span "Создать платежный рейс" at bounding box center [910, 348] width 114 height 11
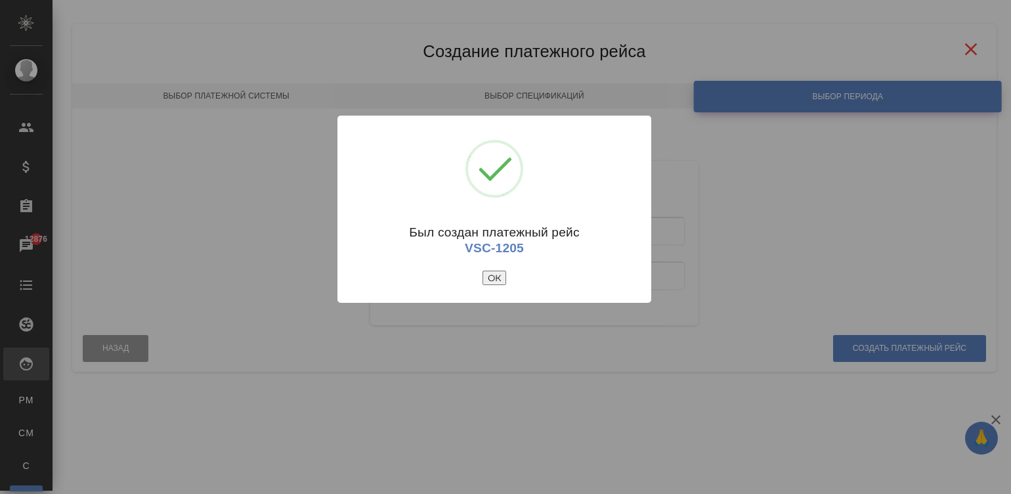
click at [486, 275] on button "ОК" at bounding box center [494, 277] width 24 height 14
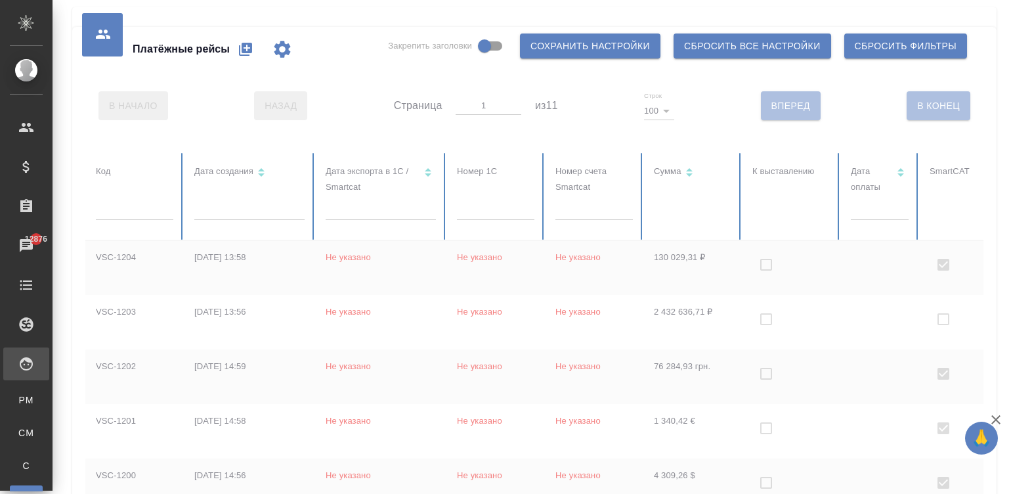
checkbox input "false"
checkbox input "true"
checkbox input "false"
checkbox input "true"
checkbox input "false"
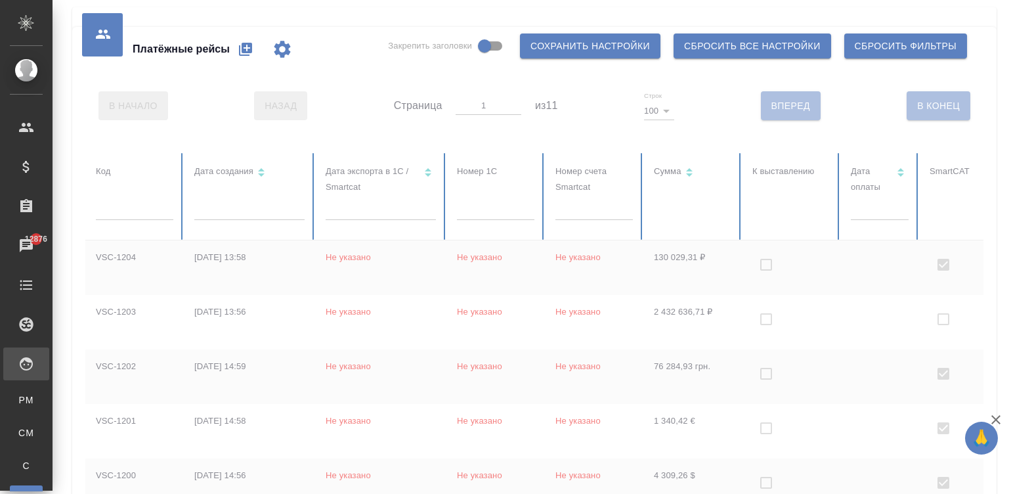
checkbox input "true"
checkbox input "false"
checkbox input "true"
checkbox input "false"
checkbox input "true"
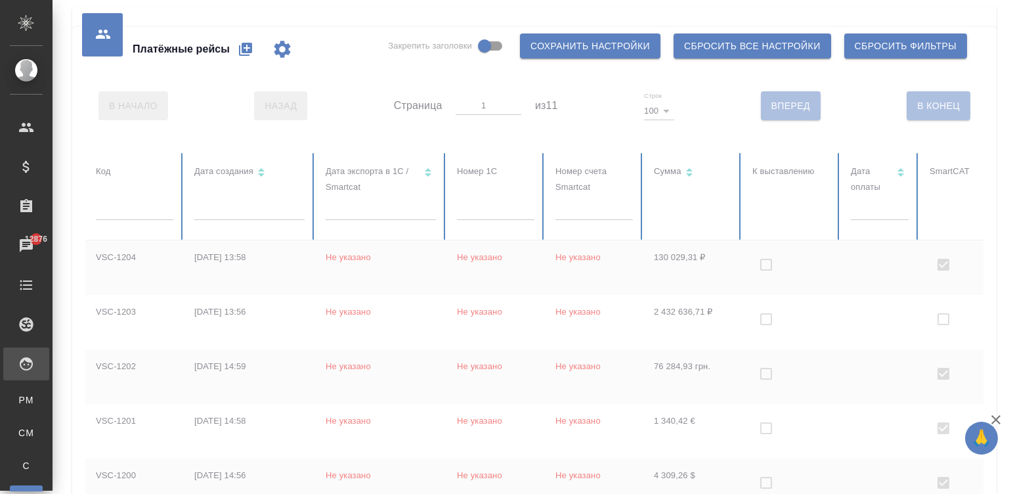
checkbox input "false"
checkbox input "true"
checkbox input "false"
checkbox input "true"
checkbox input "false"
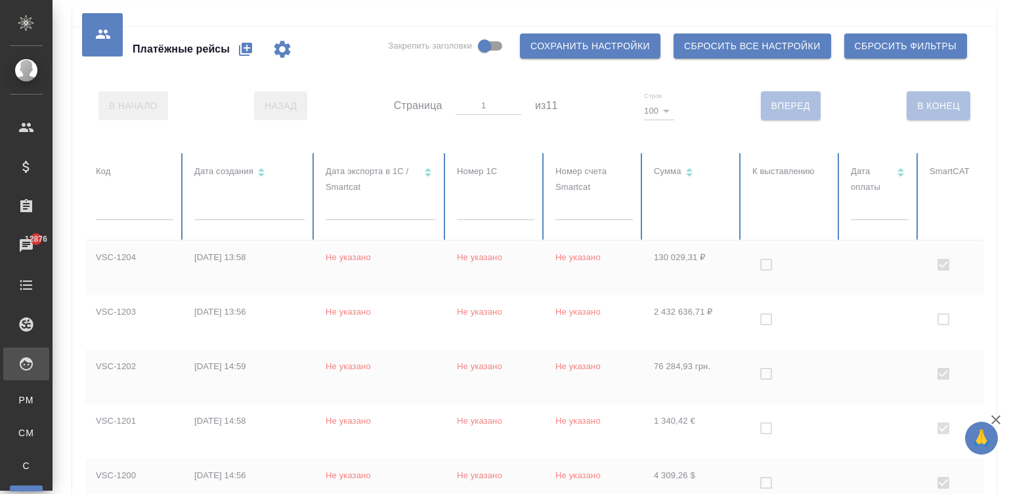
checkbox input "true"
checkbox input "false"
checkbox input "true"
checkbox input "false"
checkbox input "true"
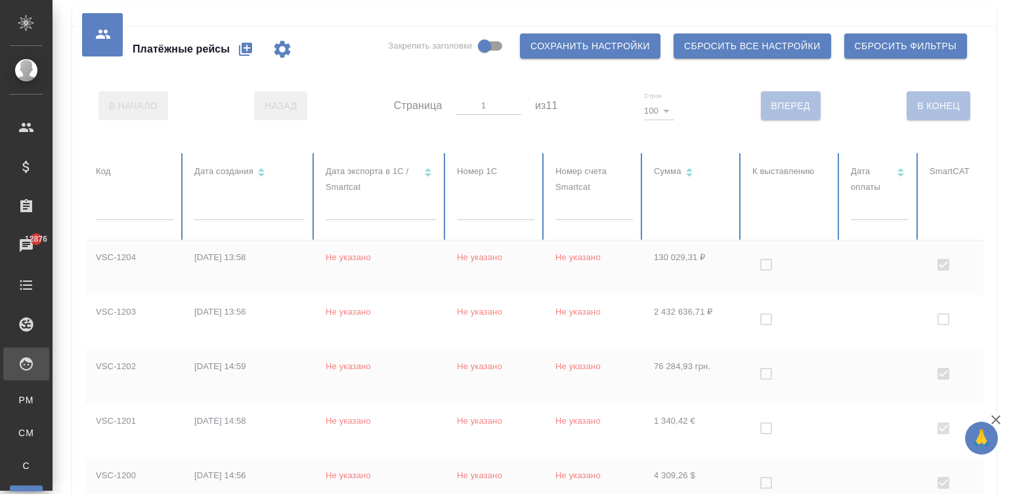
checkbox input "false"
checkbox input "true"
checkbox input "false"
checkbox input "true"
checkbox input "false"
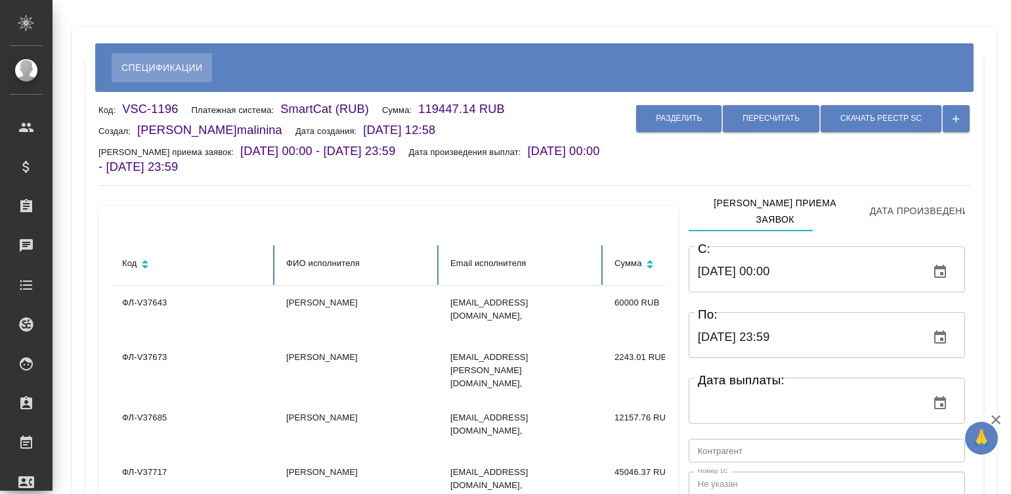
type input "[DATE] 00:00"
type input "17.09.2025 23:59"
type input "payed"
type input "119447.14000000001"
type input "RUB"
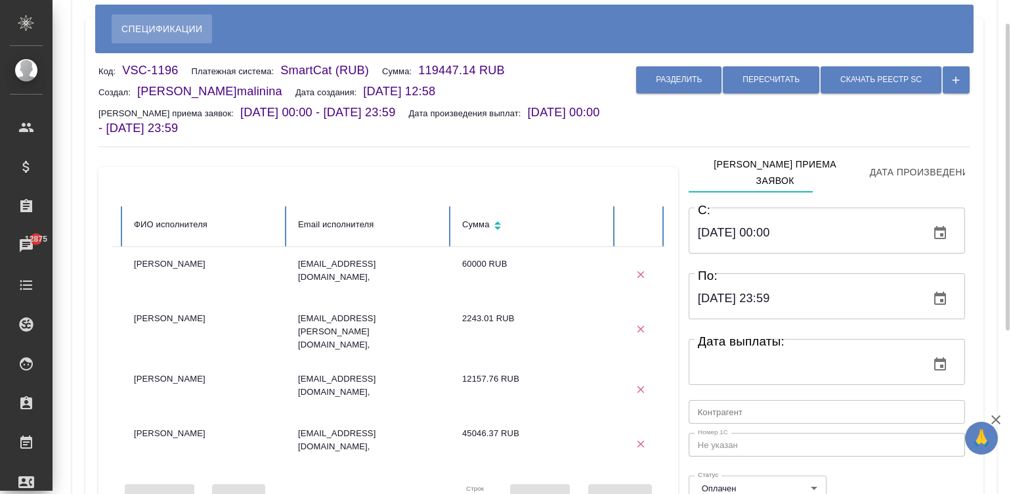
scroll to position [0, 30]
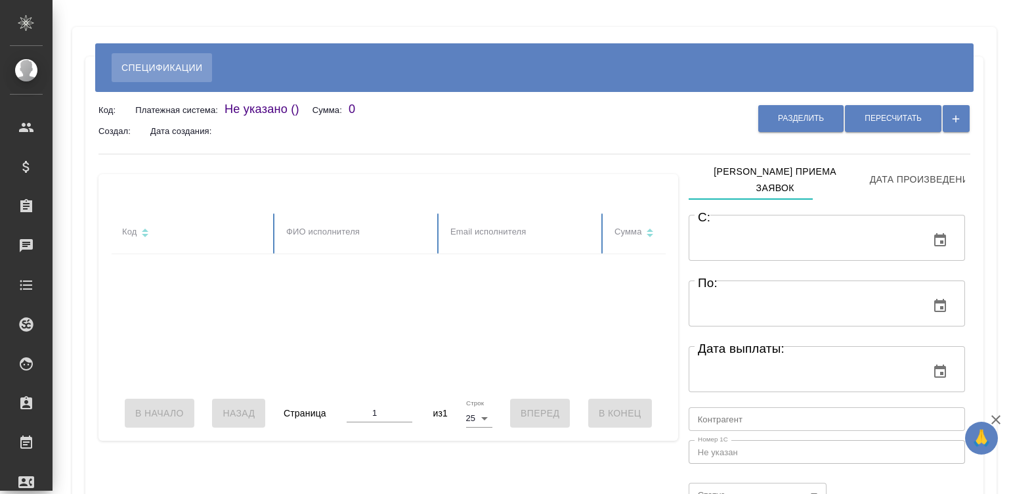
type input "18.08.2025 00:00"
type input "07.09.2025 23:59"
type input "payed"
type input "2407284.1606999994"
type input "RUB"
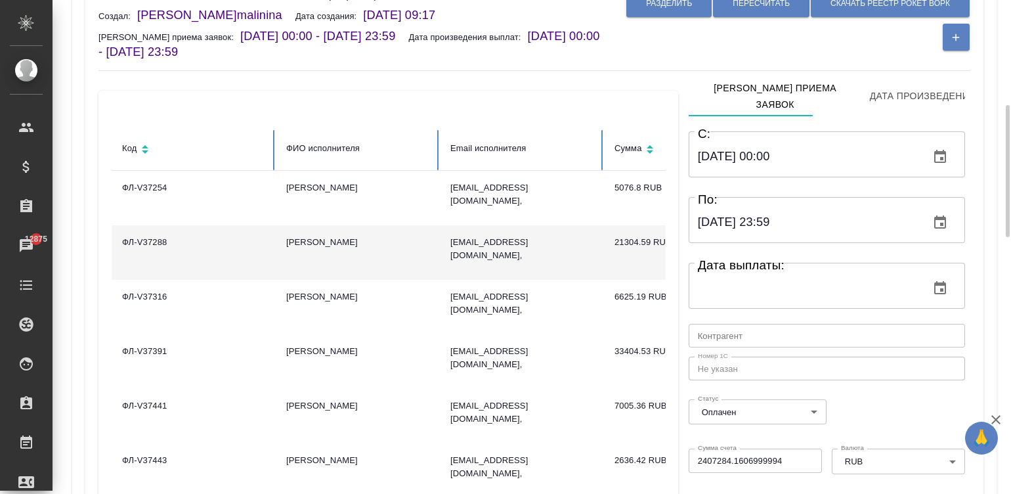
scroll to position [56, 0]
